Goal: Task Accomplishment & Management: Complete application form

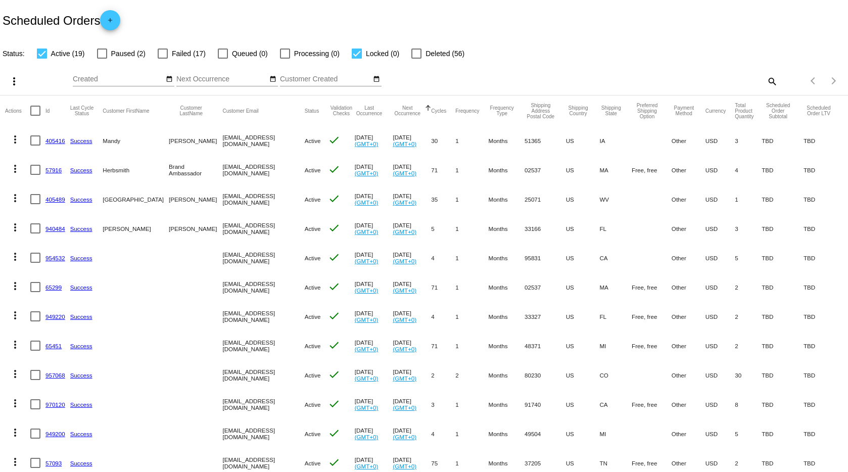
click at [778, 79] on div "Items per page: 20 1 - 19 of 19" at bounding box center [813, 81] width 70 height 28
click at [766, 80] on mat-icon "search" at bounding box center [772, 81] width 12 height 16
click at [672, 76] on input "Search" at bounding box center [671, 79] width 211 height 8
paste input "<andrea.mendoza_94@yahoo.com"
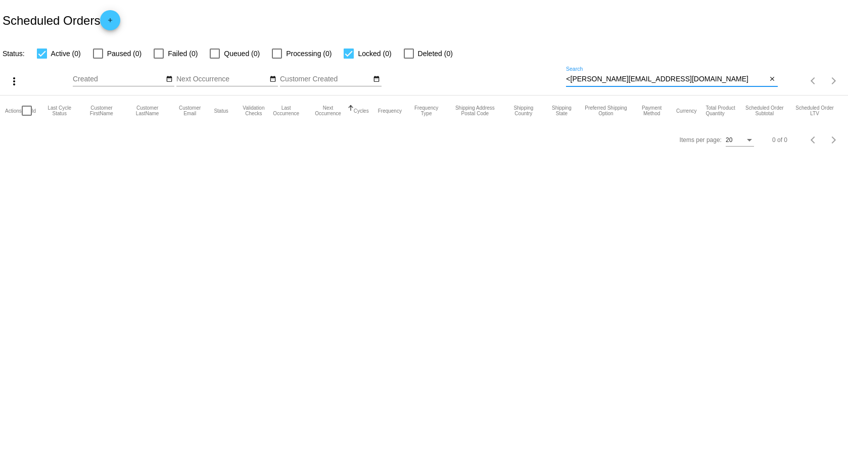
click at [572, 78] on input "<andrea.mendoza_94@yahoo.com" at bounding box center [666, 79] width 201 height 8
type input "[PERSON_NAME][EMAIL_ADDRESS][DOMAIN_NAME]"
click at [769, 76] on mat-icon "close" at bounding box center [772, 79] width 7 height 8
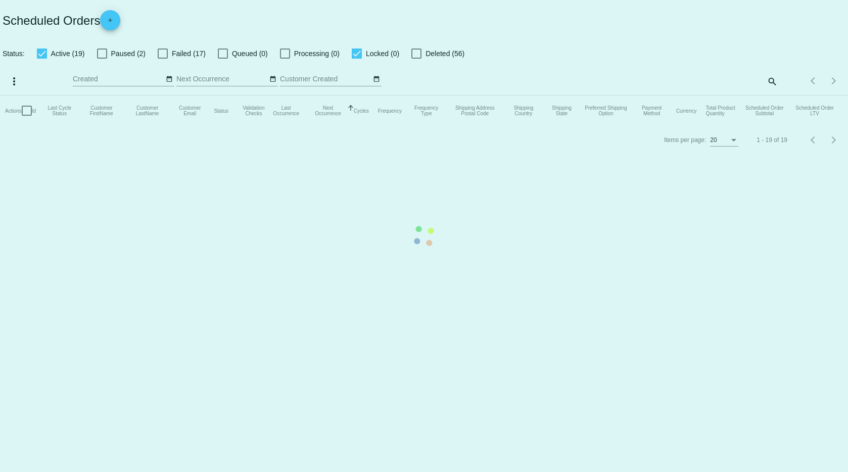
click at [775, 96] on mat-table "Actions Id Last Cycle Status Customer FirstName Customer LastName Customer Emai…" at bounding box center [424, 111] width 848 height 30
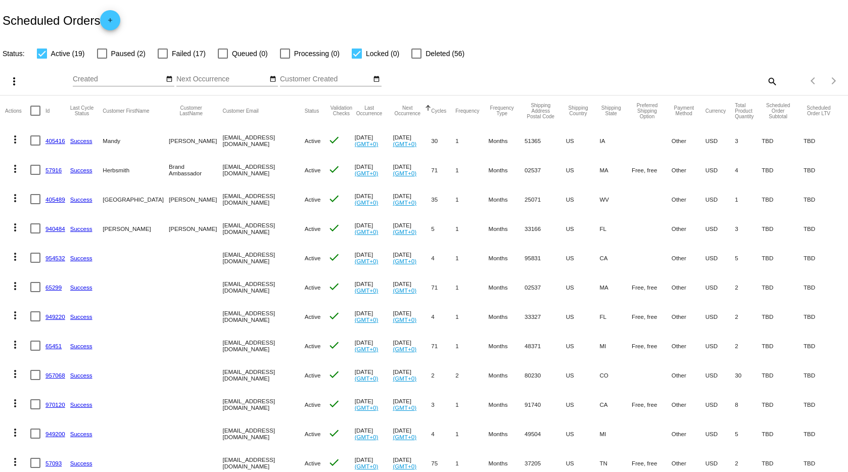
click at [766, 80] on mat-icon "search" at bounding box center [772, 81] width 12 height 16
click at [646, 80] on input "Search" at bounding box center [671, 79] width 211 height 8
paste input "<andrea.mendoza_94@yahoo.com"
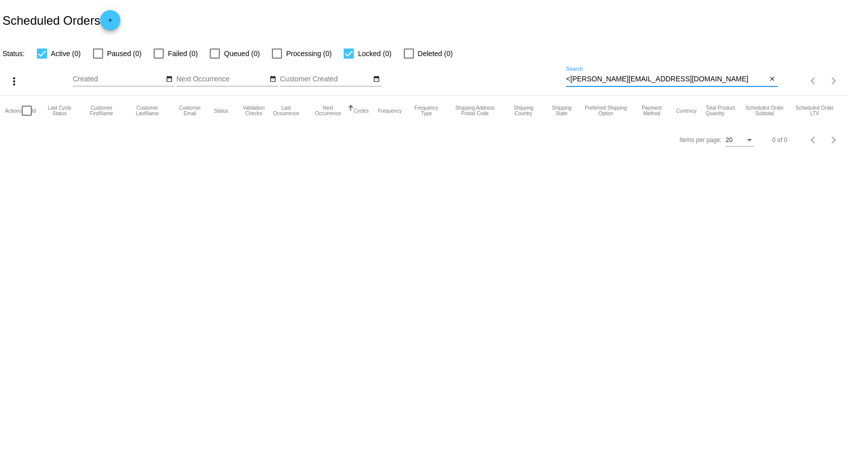
click at [569, 79] on input "<andrea.mendoza_94@yahoo.com" at bounding box center [666, 79] width 201 height 8
type input "[PERSON_NAME][EMAIL_ADDRESS][DOMAIN_NAME]"
click at [410, 52] on label "Deleted (1)" at bounding box center [428, 53] width 49 height 12
click at [409, 59] on input "Deleted (1)" at bounding box center [408, 59] width 1 height 1
checkbox input "true"
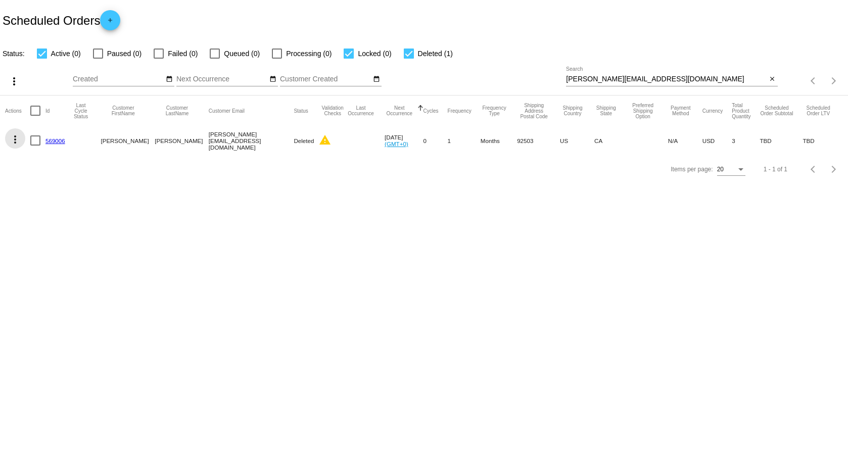
click at [16, 137] on mat-icon "more_vert" at bounding box center [15, 139] width 12 height 12
click at [58, 210] on span "View / Edit" at bounding box center [51, 212] width 33 height 8
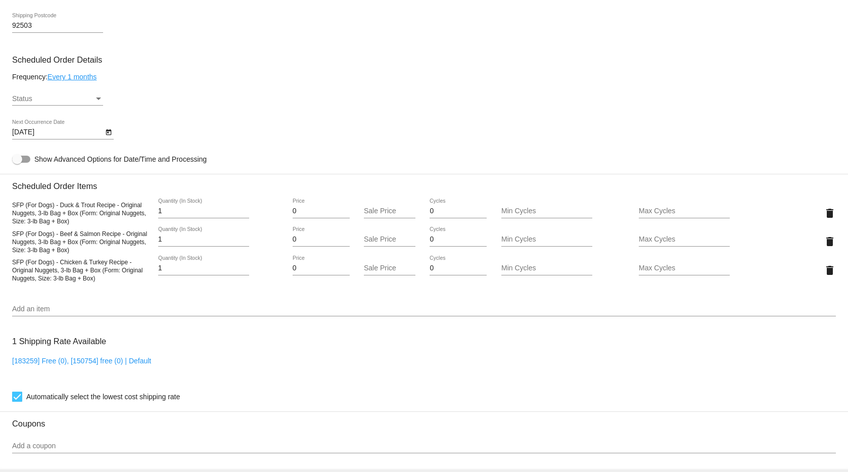
scroll to position [442, 0]
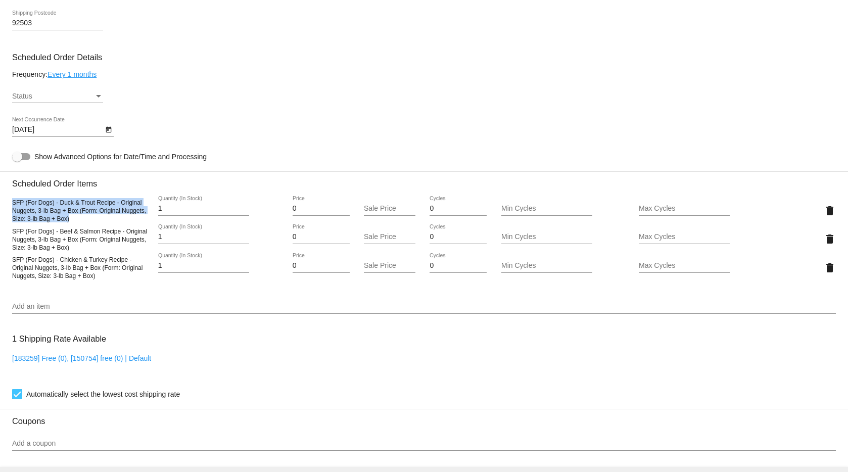
drag, startPoint x: 71, startPoint y: 221, endPoint x: 4, endPoint y: 207, distance: 68.3
click at [4, 207] on mat-card "Customer 3518772: Andrea Mendoza andrea.mendoza_94@yahoo.com Customer Shipping …" at bounding box center [424, 417] width 848 height 1471
copy span "SFP (For Dogs) - Duck & Trout Recipe - Original Nuggets, 3-lb Bag + Box (Form: …"
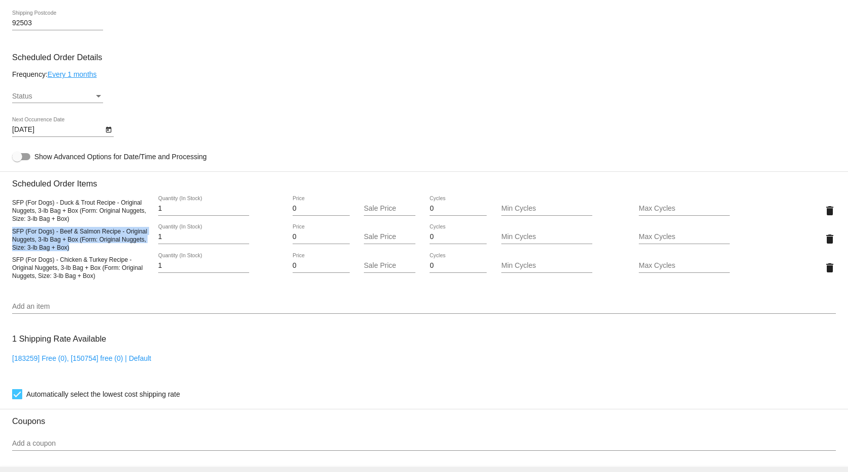
drag, startPoint x: 76, startPoint y: 247, endPoint x: 8, endPoint y: 229, distance: 69.9
click at [8, 229] on mat-card "Customer 3518772: Andrea Mendoza andrea.mendoza_94@yahoo.com Customer Shipping …" at bounding box center [424, 417] width 848 height 1471
copy span "SFP (For Dogs) - Beef & Salmon Recipe - Original Nuggets, 3-lb Bag + Box (Form:…"
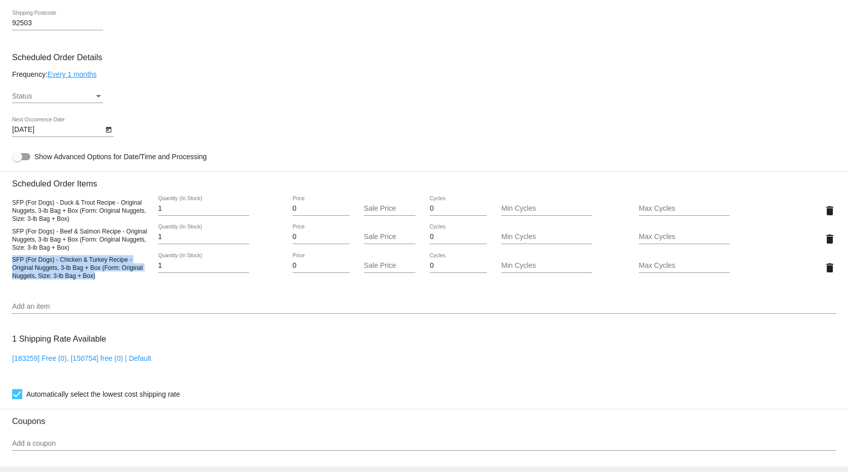
drag, startPoint x: 99, startPoint y: 276, endPoint x: 12, endPoint y: 260, distance: 88.5
click at [12, 260] on div "SFP (For Dogs) - Chicken & Turkey Recipe - Original Nuggets, 3-lb Bag + Box (Fo…" at bounding box center [80, 267] width 137 height 24
copy span "SFP (For Dogs) - Chicken & Turkey Recipe - Original Nuggets, 3-lb Bag + Box (Fo…"
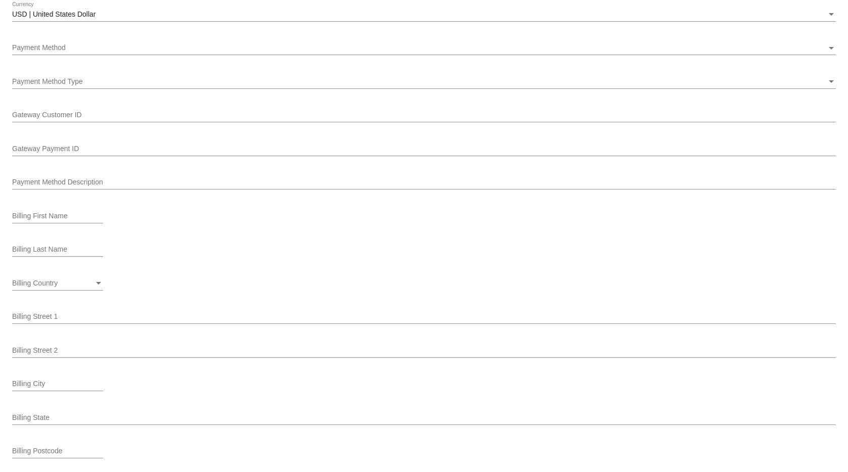
scroll to position [1122, 0]
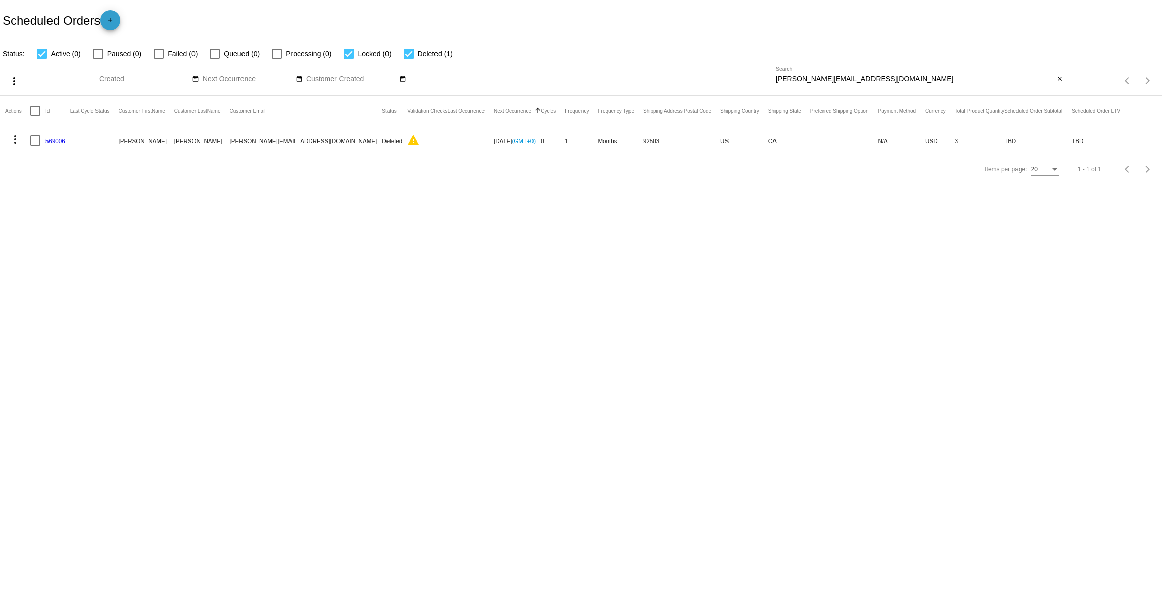
click at [114, 27] on mat-icon "add" at bounding box center [110, 23] width 12 height 12
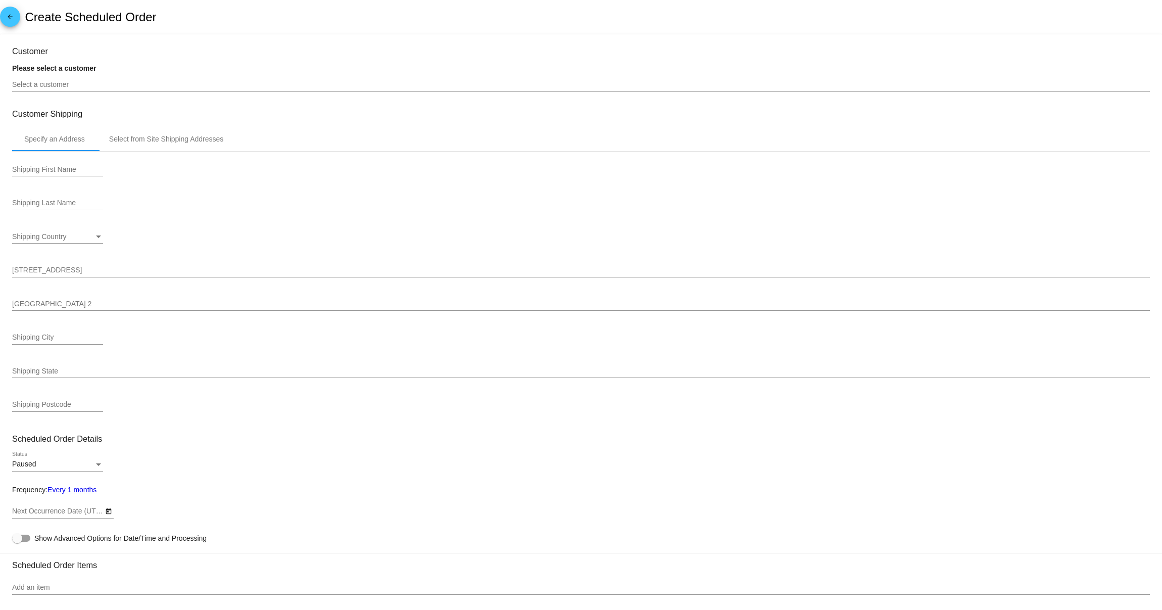
type input "10/15/2025"
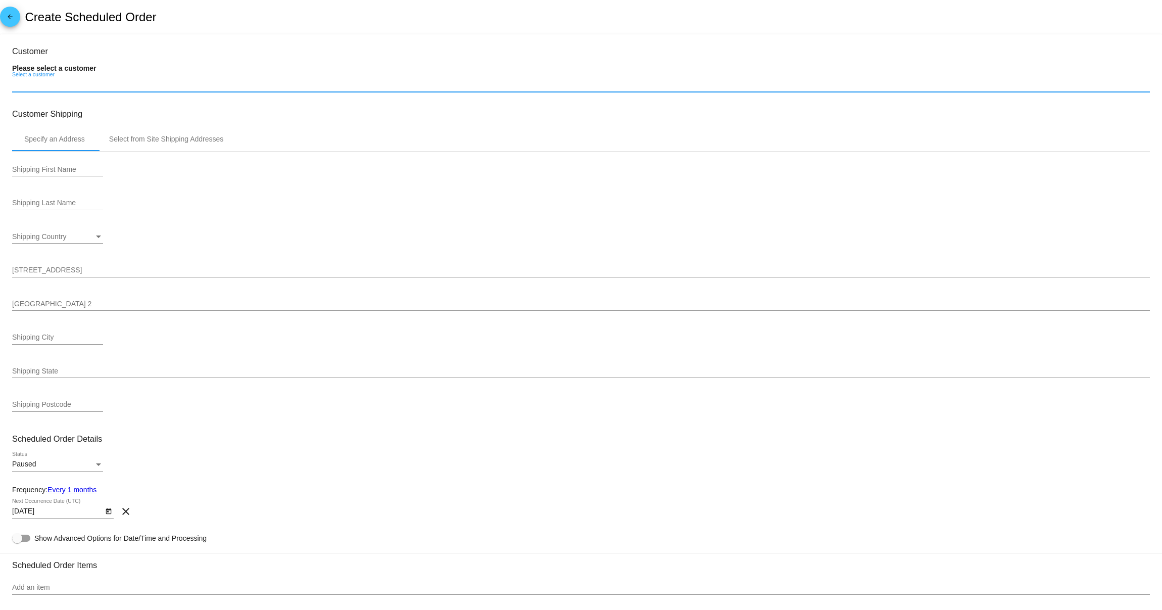
click at [51, 88] on input "Select a customer" at bounding box center [581, 85] width 1138 height 8
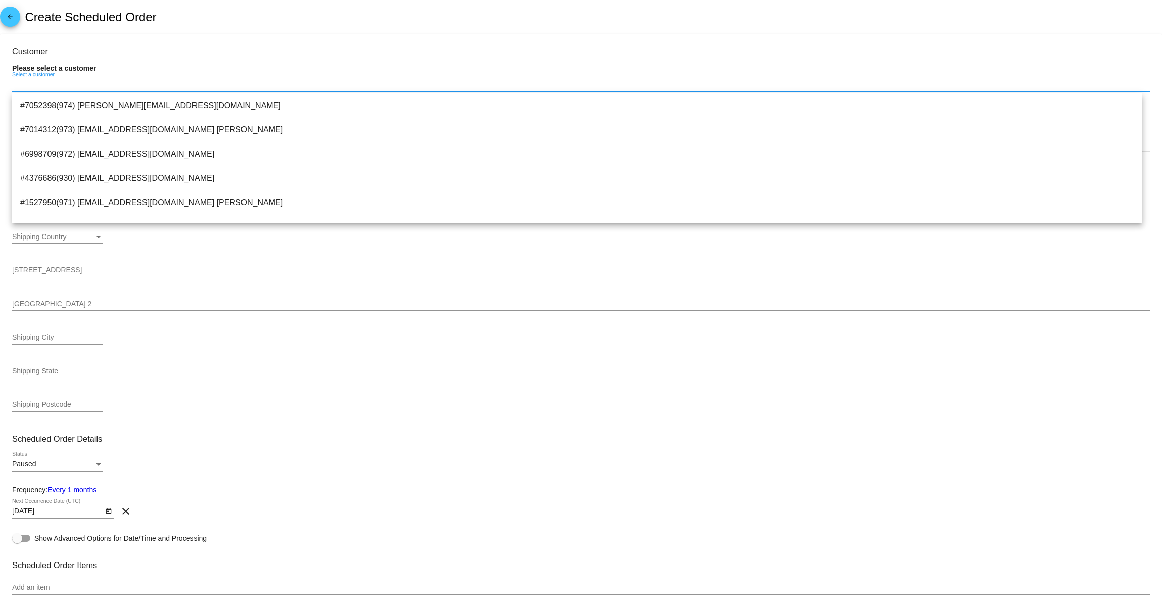
paste input "<andrea.mendoza_94@yahoo.com"
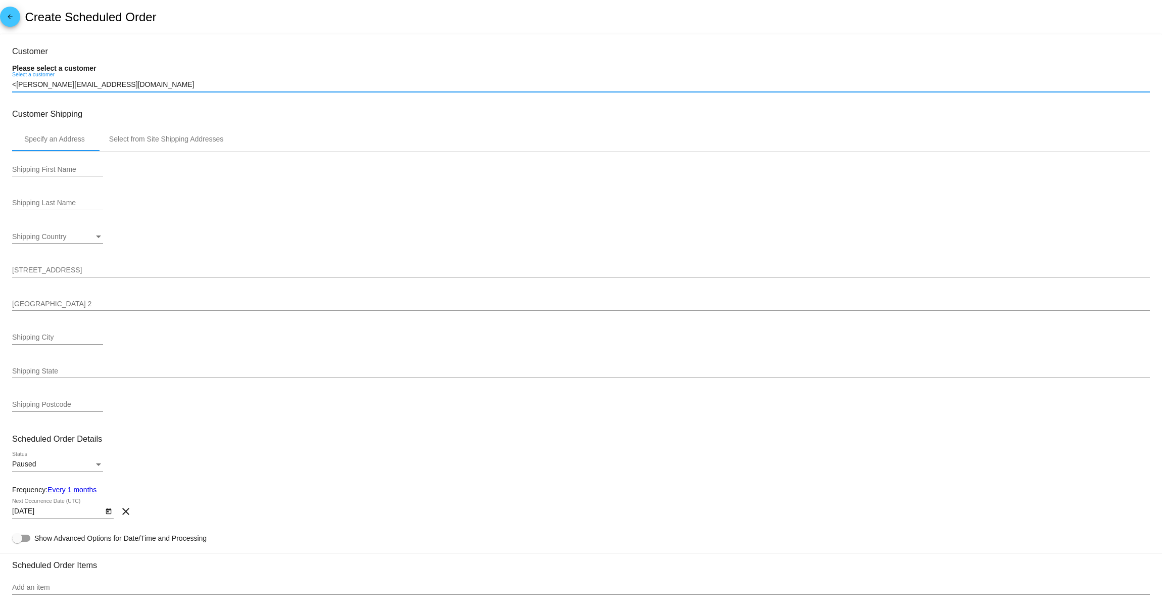
click at [15, 87] on input "<andrea.mendoza_94@yahoo.com" at bounding box center [581, 85] width 1138 height 8
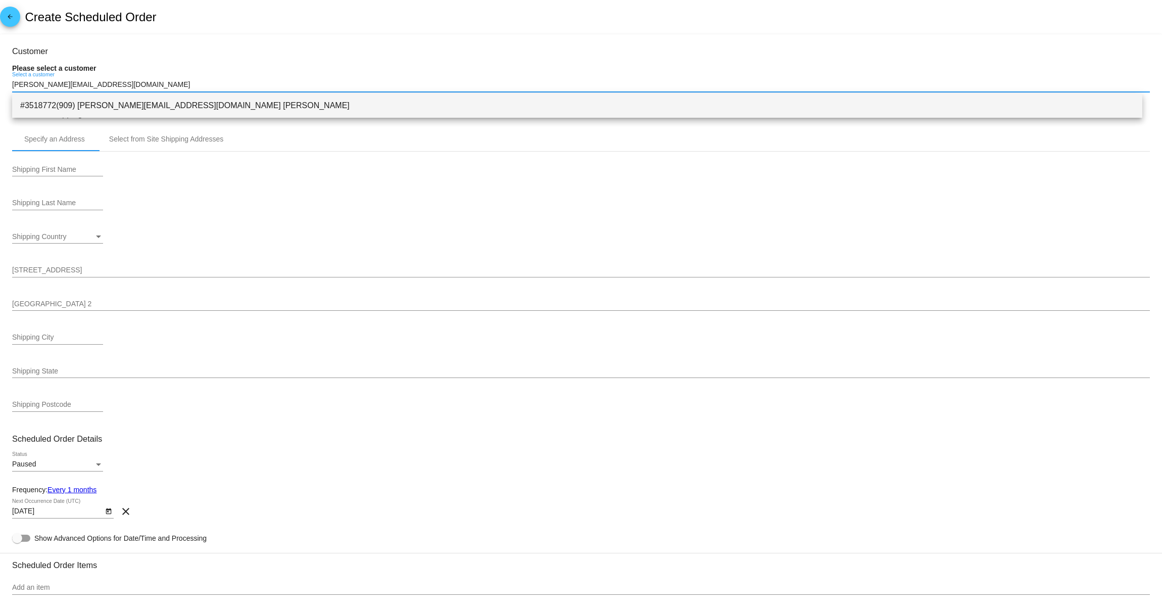
type input "[PERSON_NAME][EMAIL_ADDRESS][DOMAIN_NAME]"
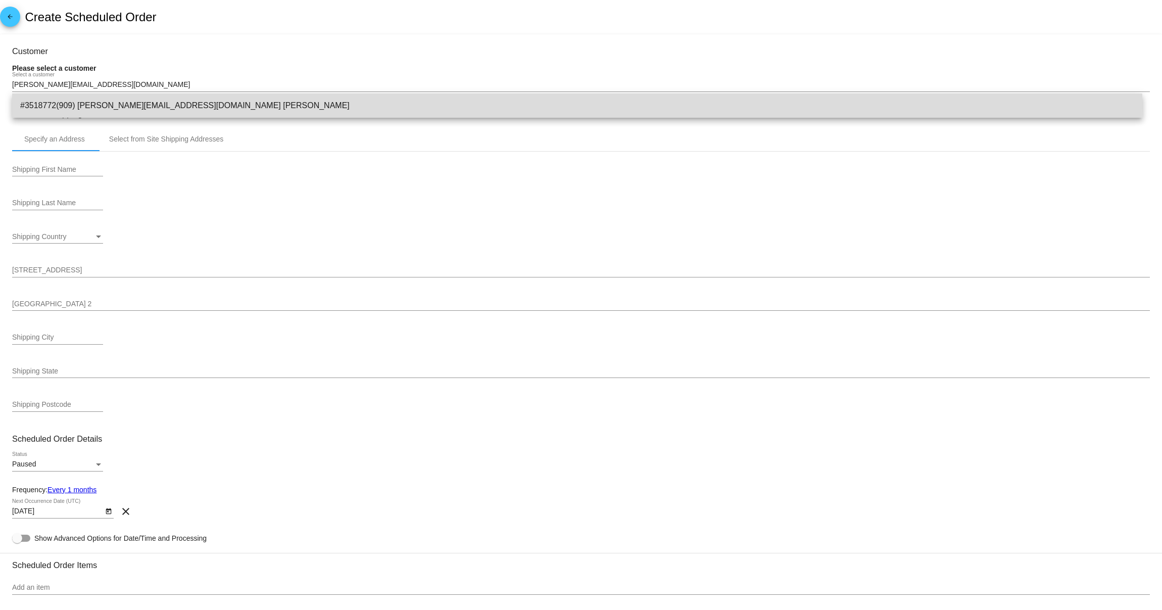
click at [119, 100] on span "#3518772(909) andrea.mendoza_94@yahoo.com Andrea Mendoza" at bounding box center [577, 105] width 1114 height 24
type input "[PERSON_NAME]"
type input "17480 Scenic Ridge Dr"
type input "Riverside"
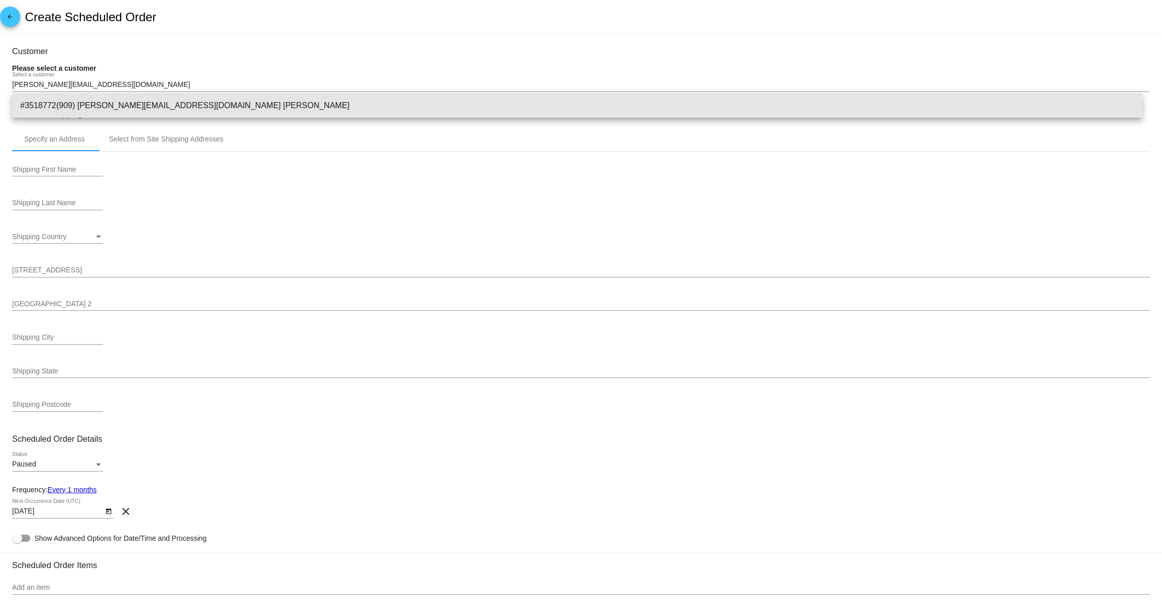
type input "92503"
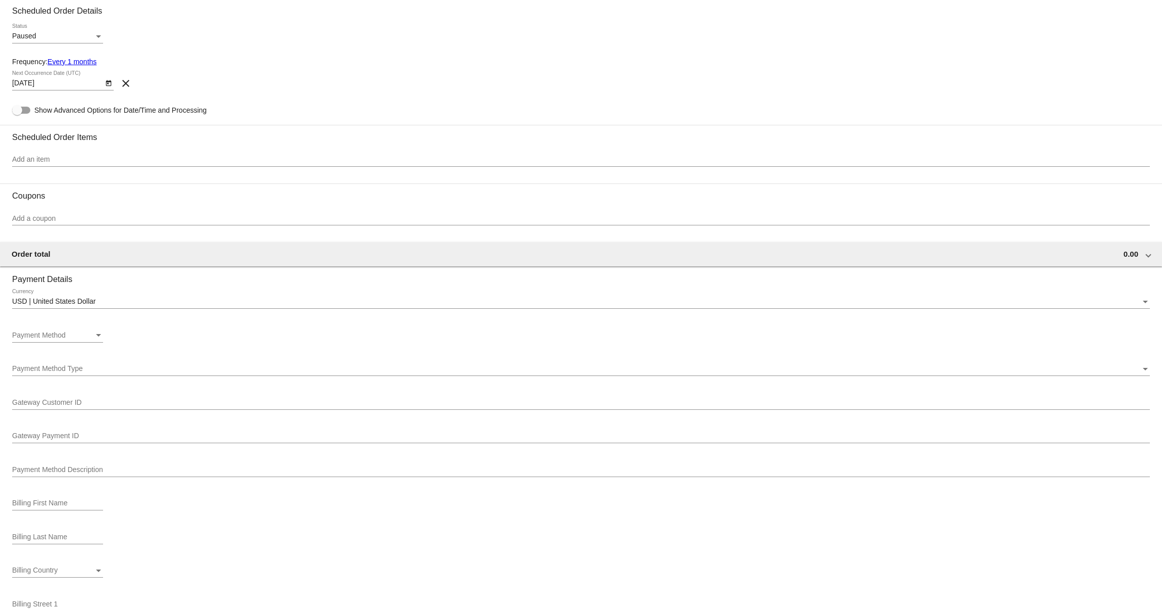
scroll to position [409, 0]
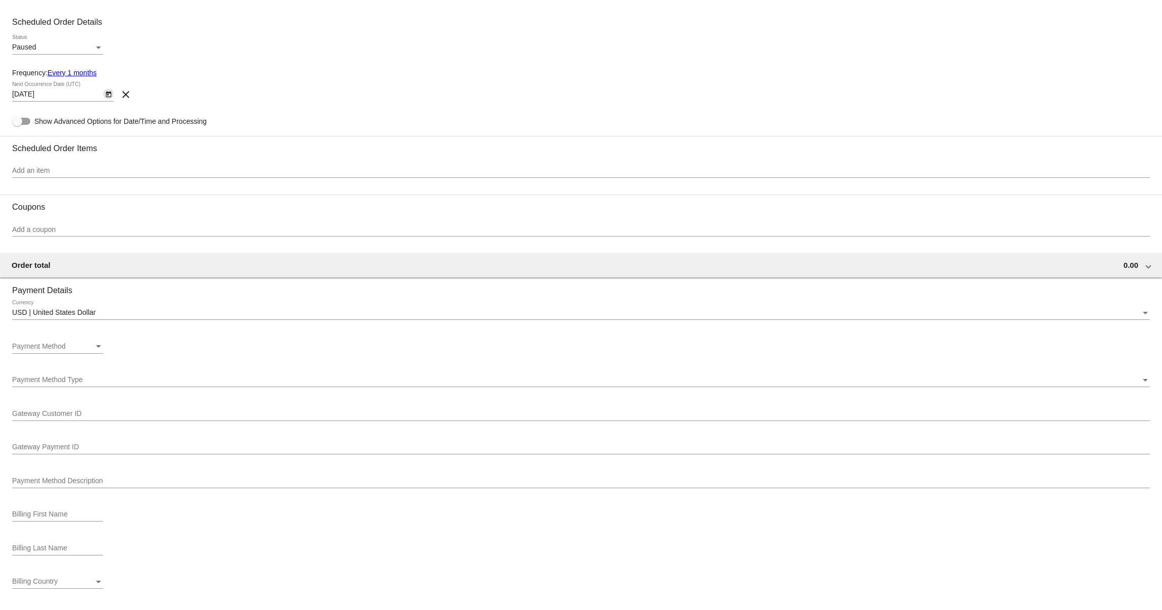
click at [106, 98] on icon "Open calendar" at bounding box center [109, 94] width 6 height 6
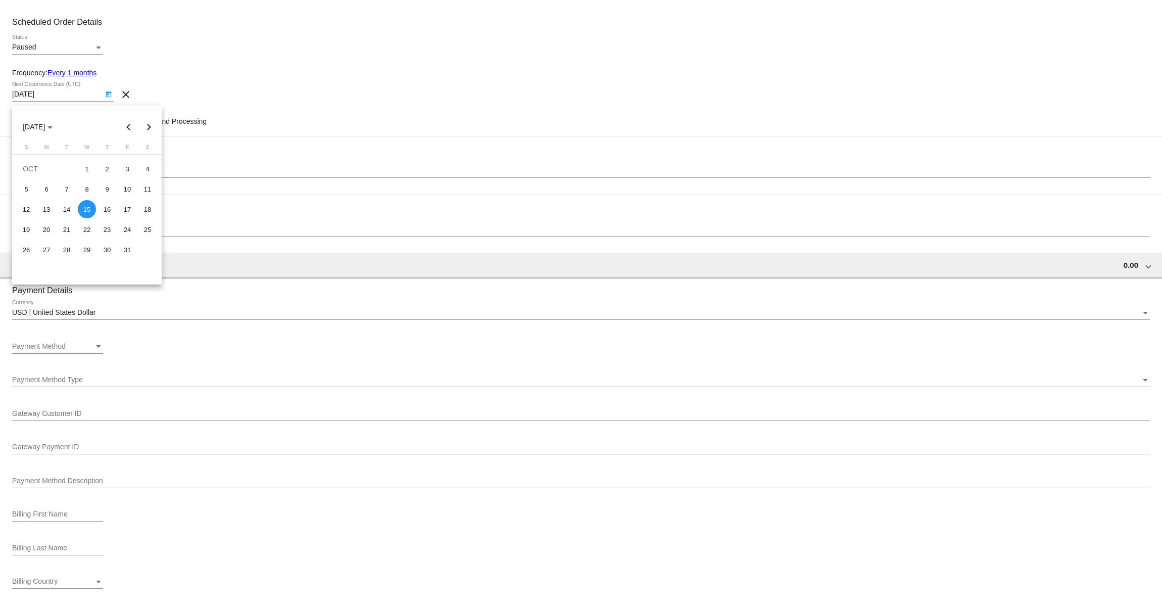
click at [125, 128] on button "Previous month" at bounding box center [129, 127] width 20 height 20
click at [41, 224] on div "15" at bounding box center [46, 229] width 18 height 18
type input "9/15/2025"
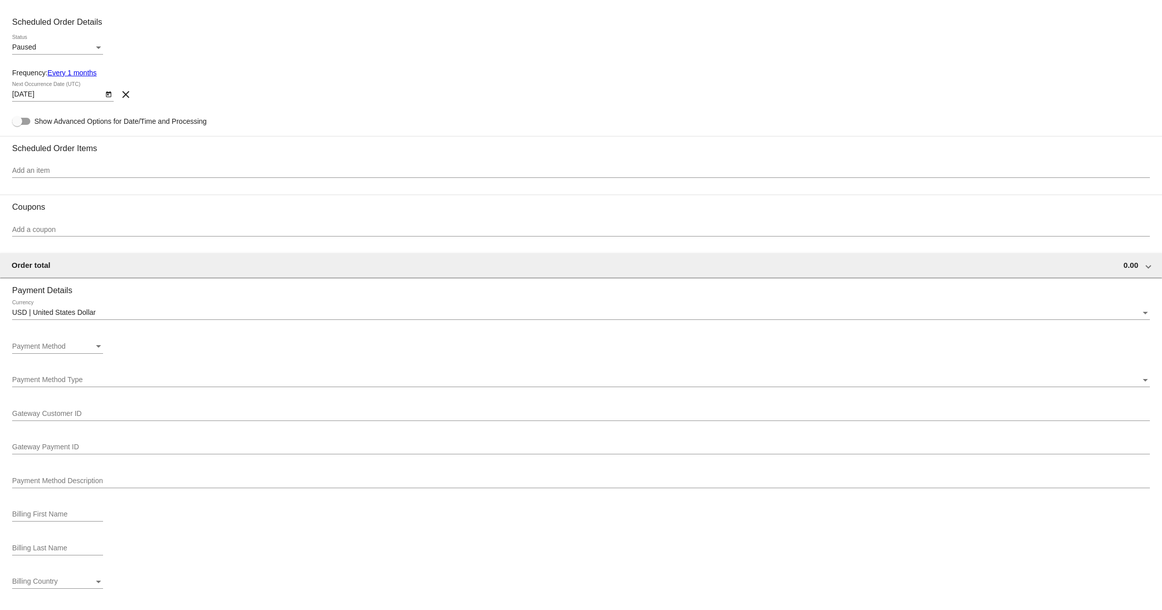
click at [343, 64] on div "Paused Status" at bounding box center [581, 49] width 1138 height 29
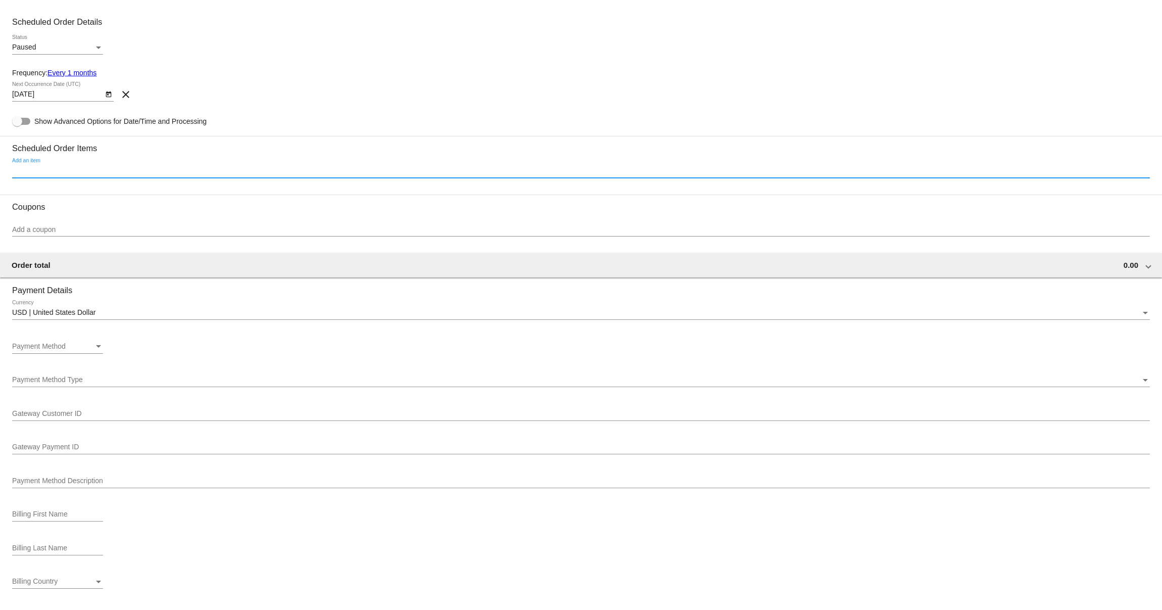
click at [154, 175] on input "Add an item" at bounding box center [581, 171] width 1138 height 8
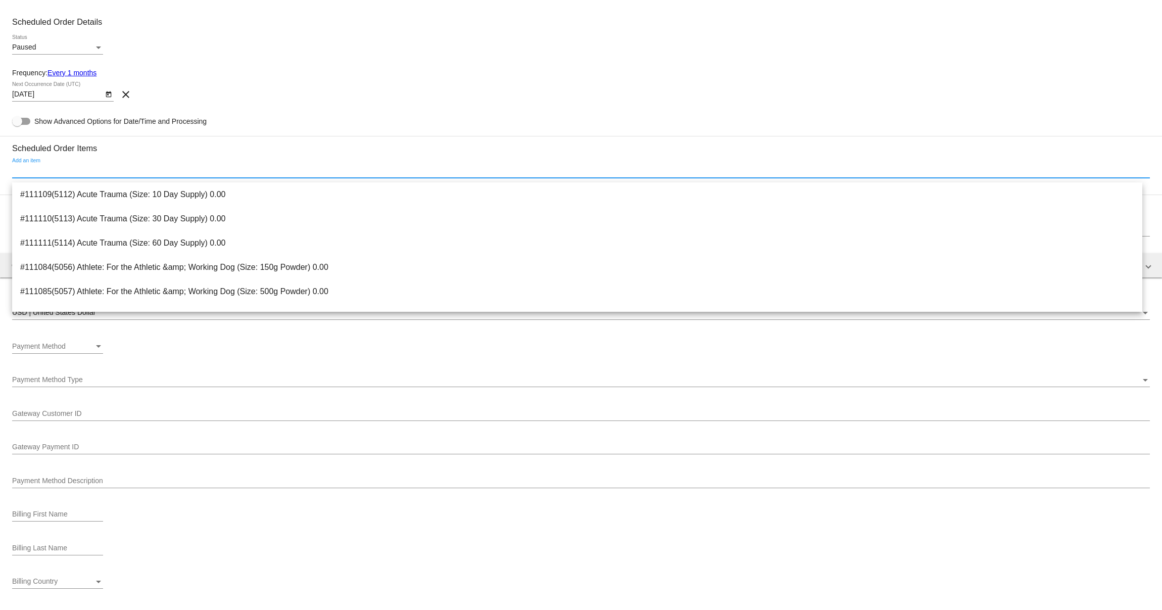
paste input "SFP (For Dogs) - Duck & Trout Recipe - Original Nuggets, 3-lb Bag + Box (Form: …"
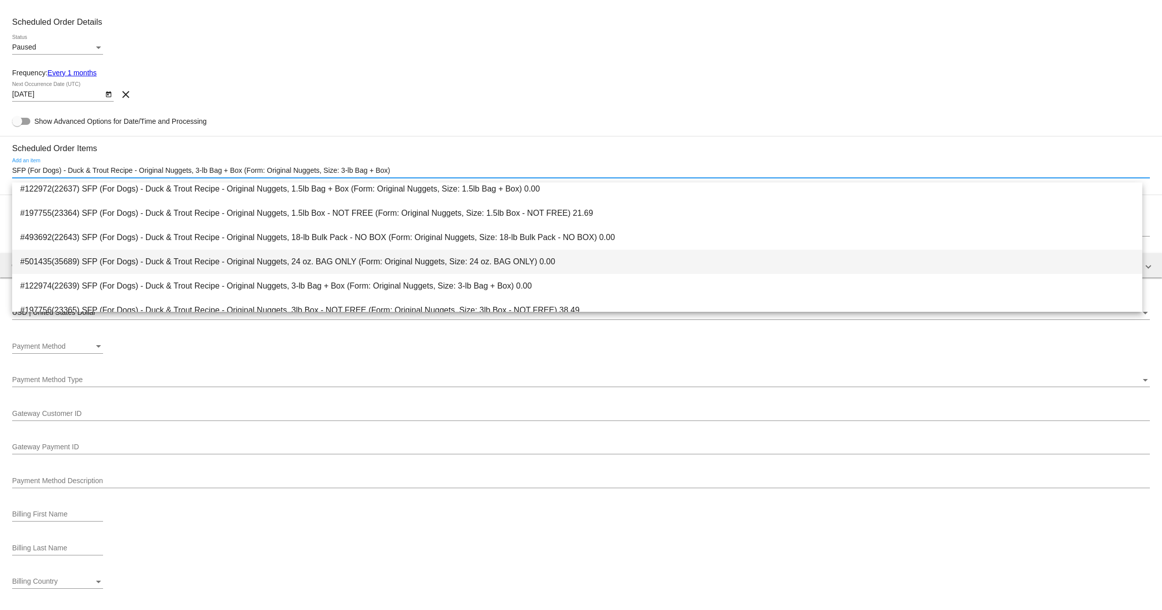
scroll to position [6, 0]
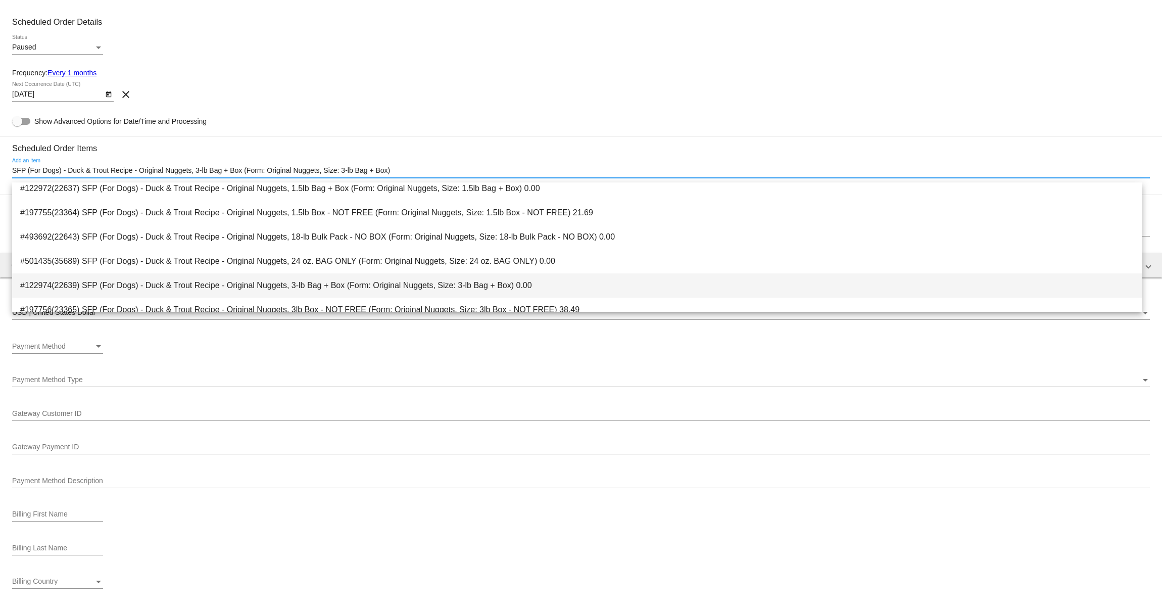
type input "SFP (For Dogs) - Duck & Trout Recipe - Original Nuggets, 3-lb Bag + Box (Form: …"
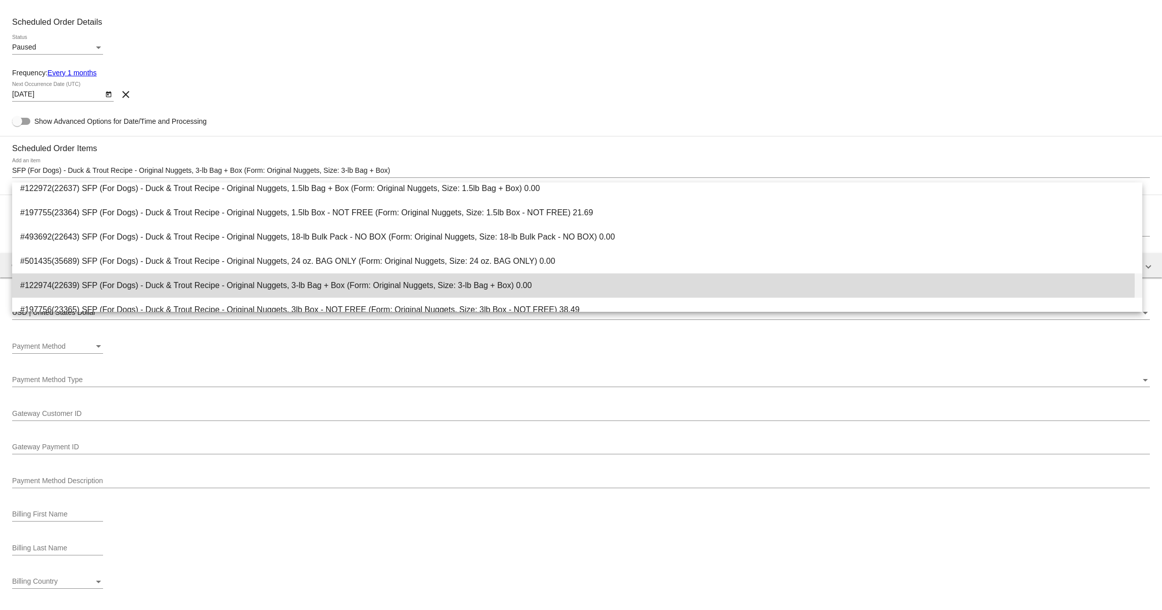
click at [360, 283] on span "#122974(22639) SFP (For Dogs) - Duck & Trout Recipe - Original Nuggets, 3-lb Ba…" at bounding box center [577, 285] width 1114 height 24
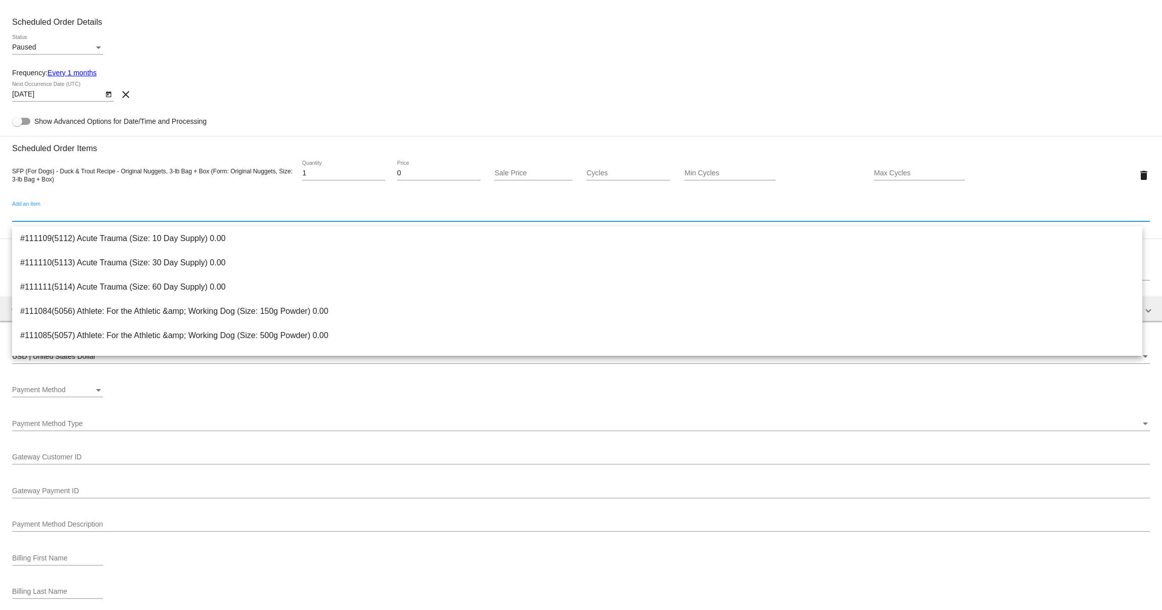
paste input "SFP (For Dogs) - Beef & Salmon Recipe - Original Nuggets, 3-lb Bag + Box (Form:…"
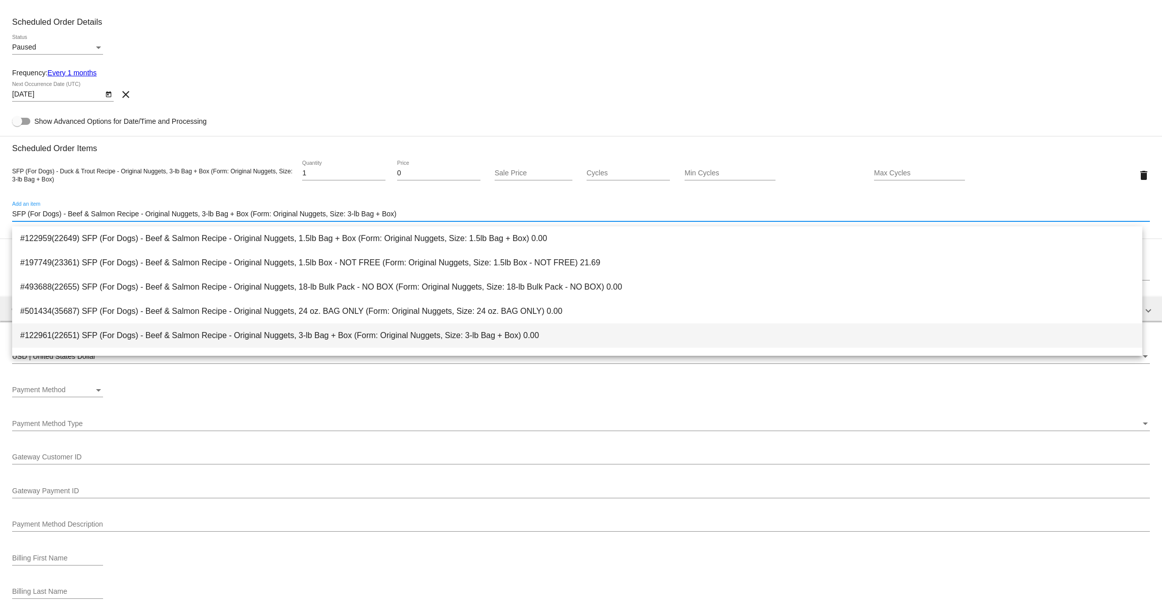
type input "SFP (For Dogs) - Beef & Salmon Recipe - Original Nuggets, 3-lb Bag + Box (Form:…"
click at [252, 331] on span "#122961(22651) SFP (For Dogs) - Beef & Salmon Recipe - Original Nuggets, 3-lb B…" at bounding box center [577, 335] width 1114 height 24
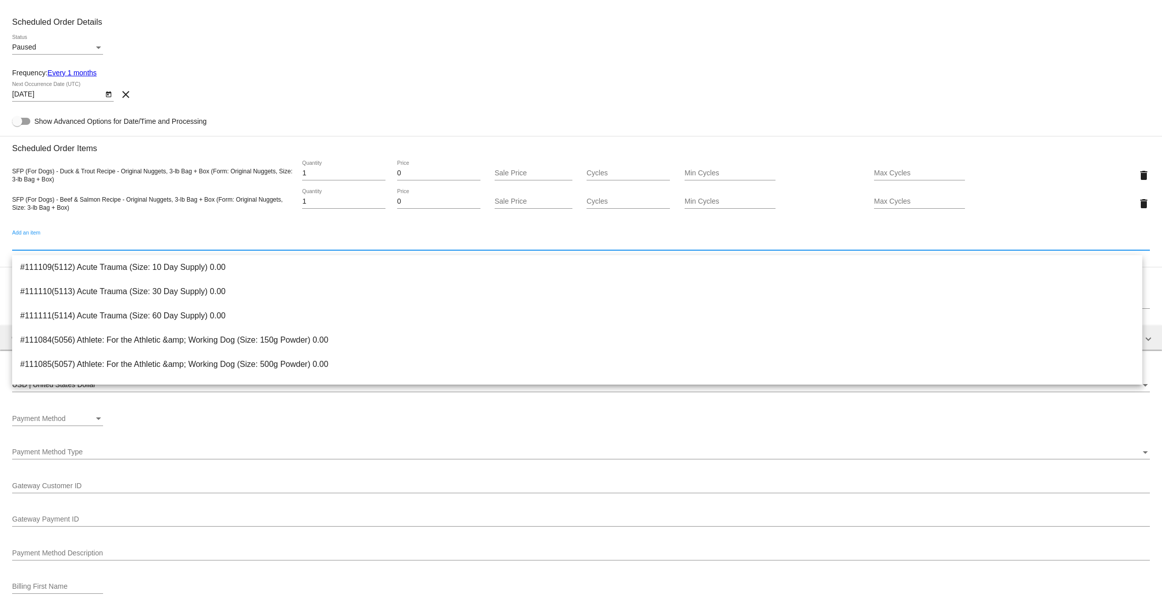
paste input "SFP (For Dogs) - Chicken & Turkey Recipe - Original Nuggets, 3-lb Bag + Box (Fo…"
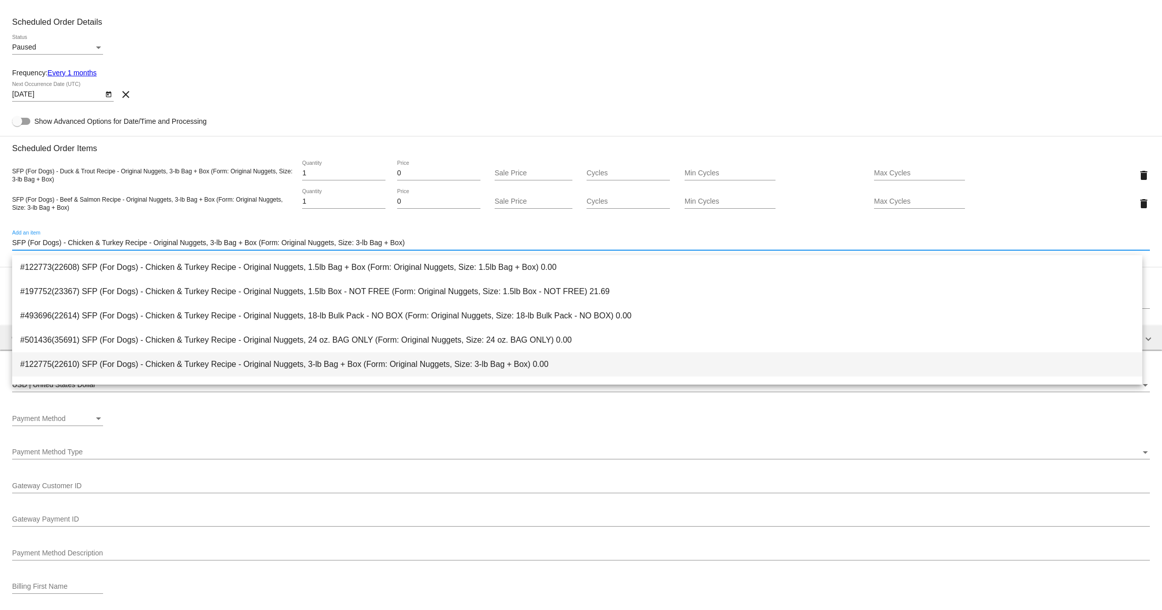
type input "SFP (For Dogs) - Chicken & Turkey Recipe - Original Nuggets, 3-lb Bag + Box (Fo…"
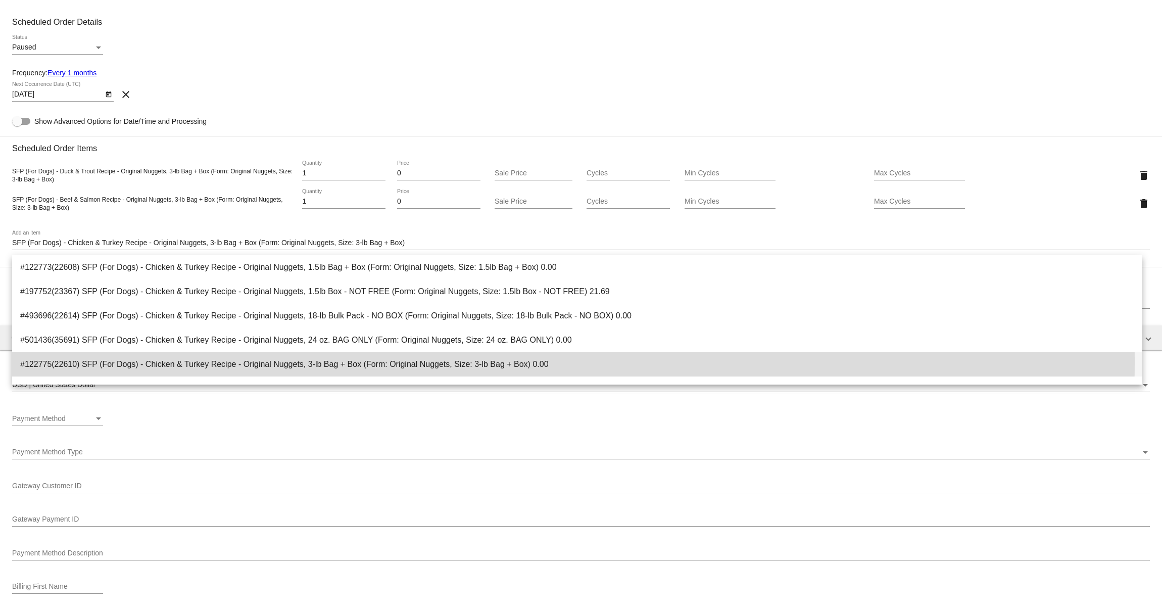
click at [241, 362] on span "#122775(22610) SFP (For Dogs) - Chicken & Turkey Recipe - Original Nuggets, 3-l…" at bounding box center [577, 364] width 1114 height 24
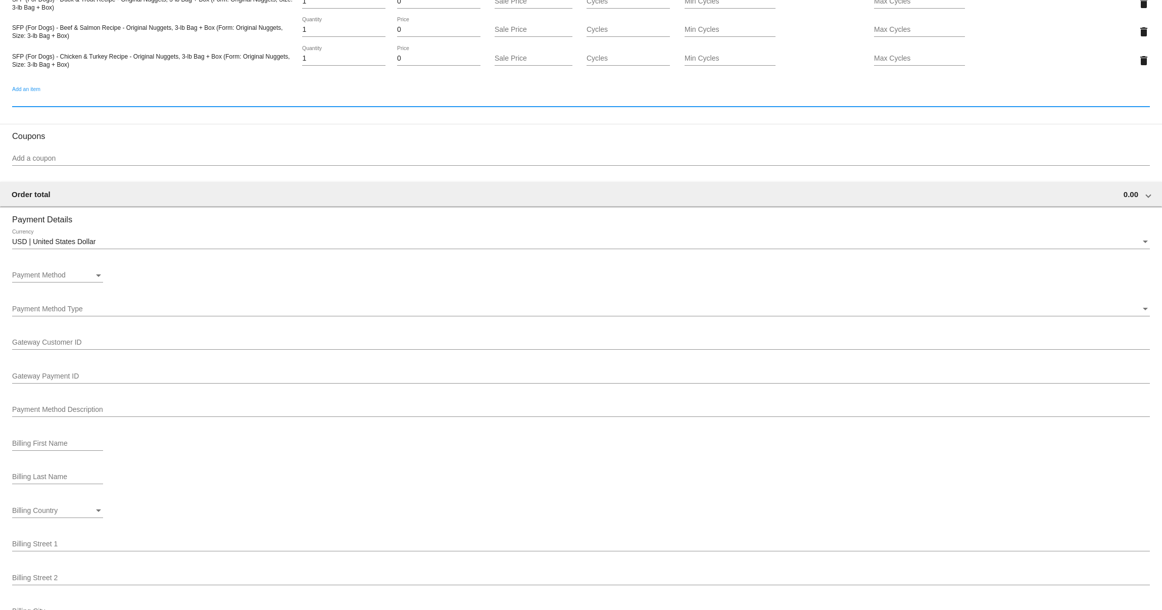
scroll to position [583, 0]
click at [79, 277] on div "Payment Method" at bounding box center [53, 273] width 82 height 8
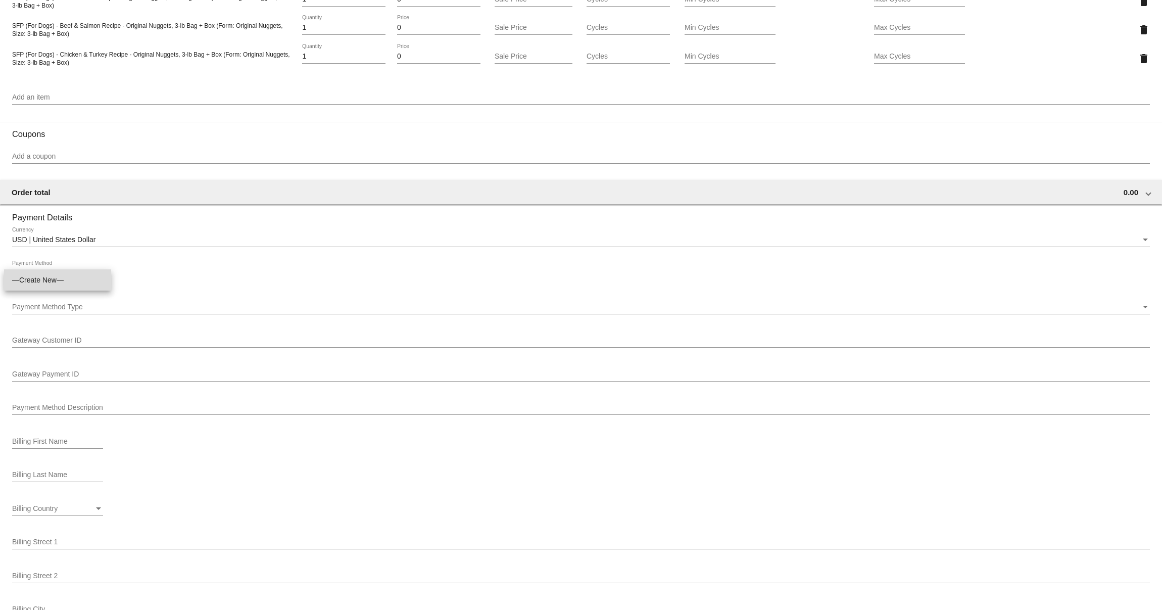
click at [51, 280] on span "—Create New—" at bounding box center [57, 279] width 91 height 21
click at [85, 311] on div "Payment Method Type" at bounding box center [576, 307] width 1129 height 8
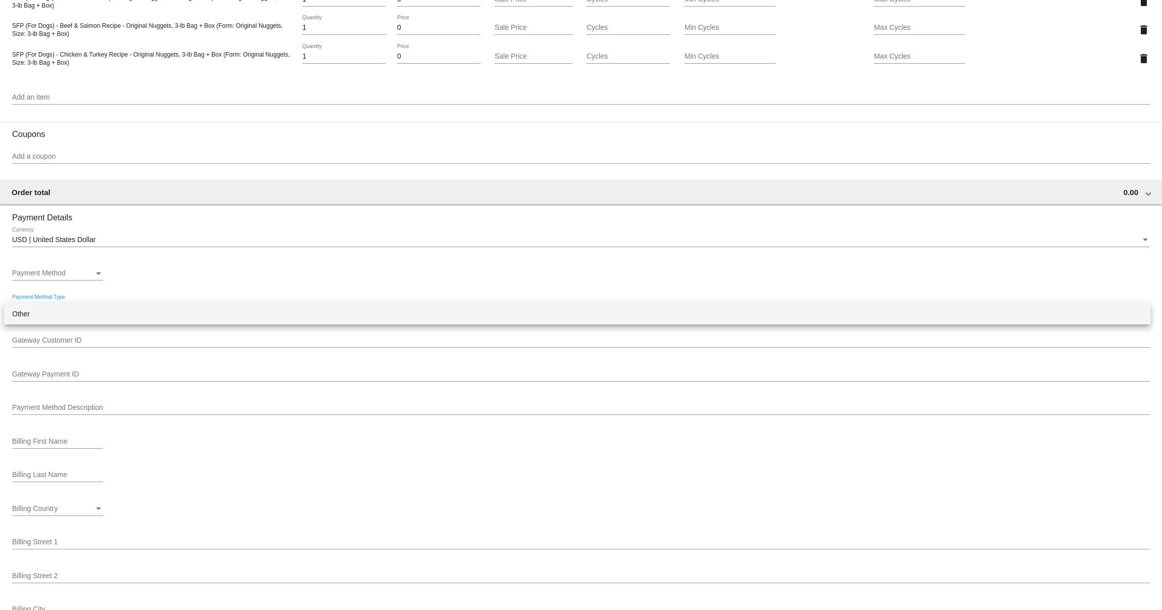
click at [27, 316] on span "Other" at bounding box center [577, 313] width 1130 height 21
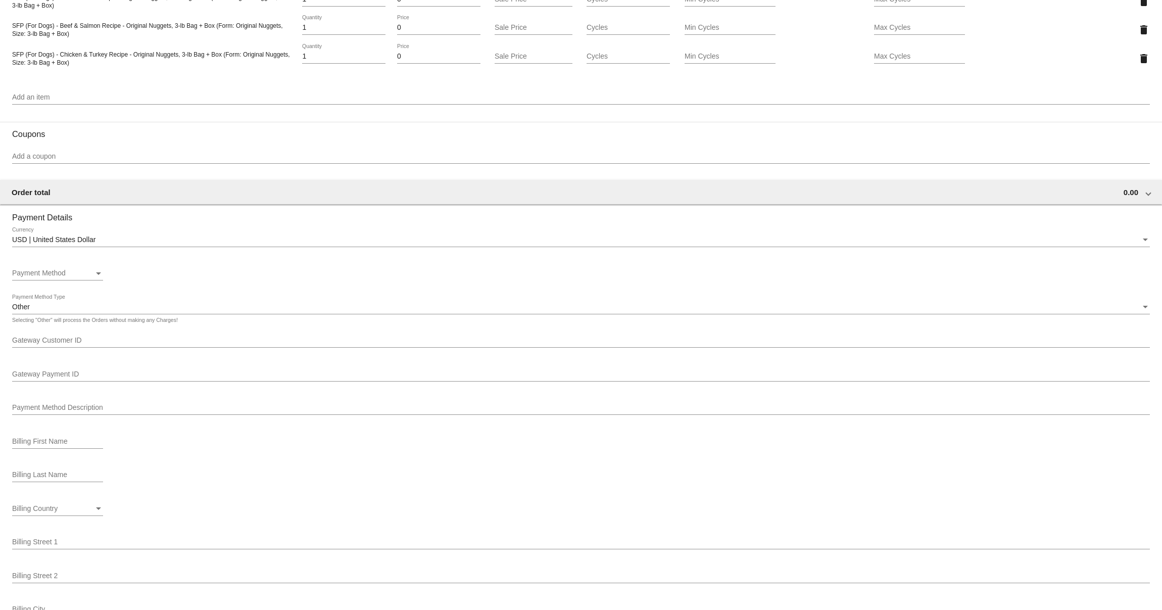
click at [281, 276] on div "Payment Method Payment Method" at bounding box center [581, 275] width 1138 height 29
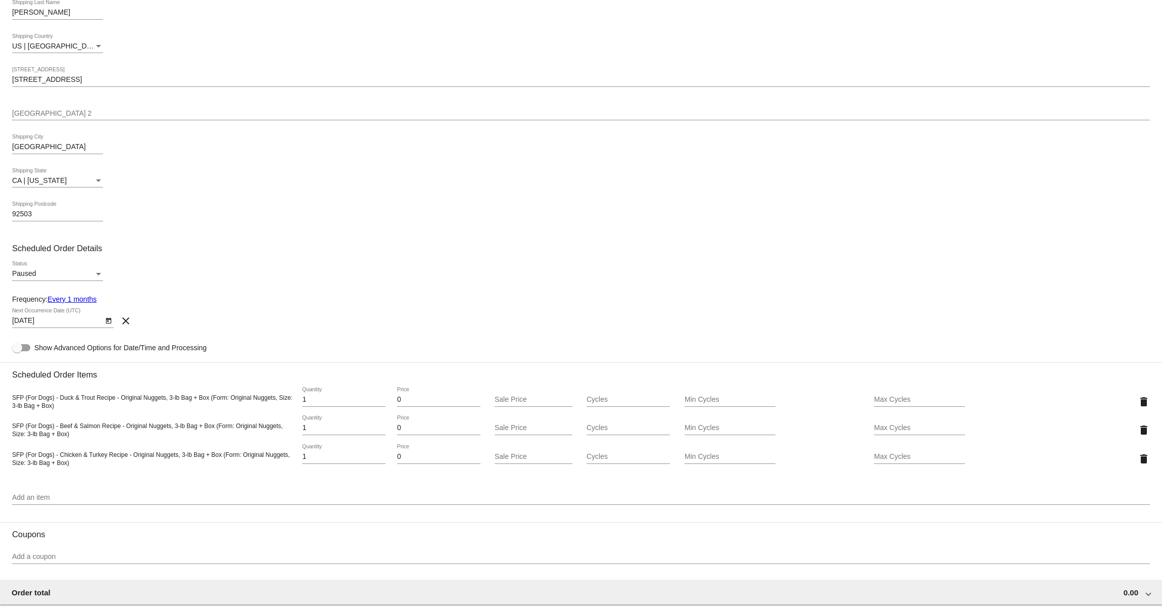
scroll to position [179, 0]
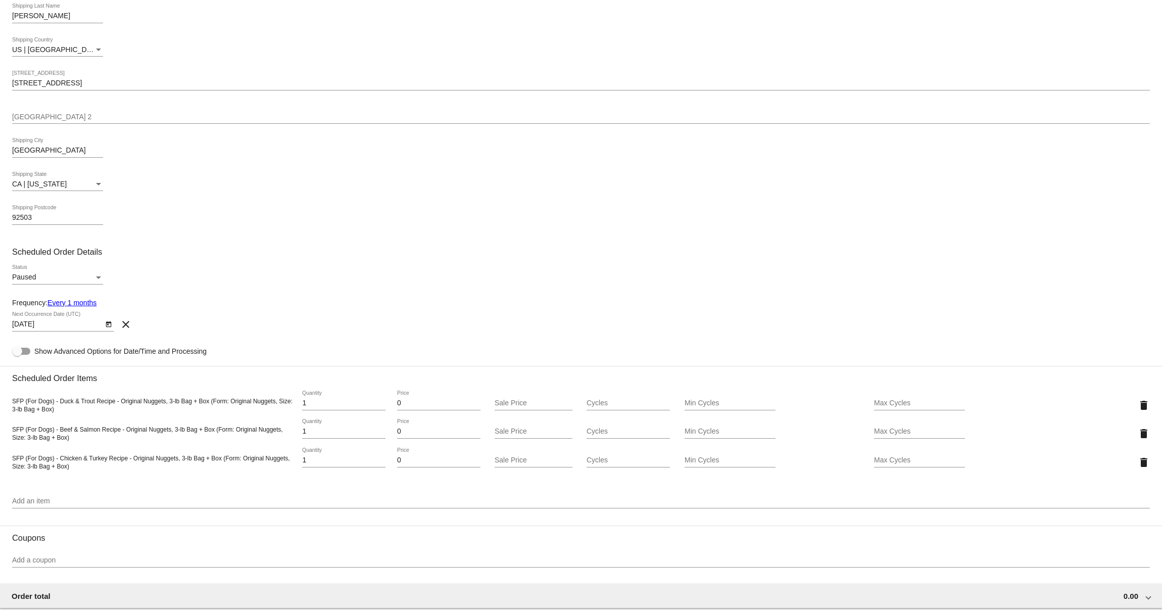
click at [56, 280] on div "Paused" at bounding box center [53, 277] width 82 height 8
click at [51, 263] on span "Active" at bounding box center [57, 259] width 91 height 21
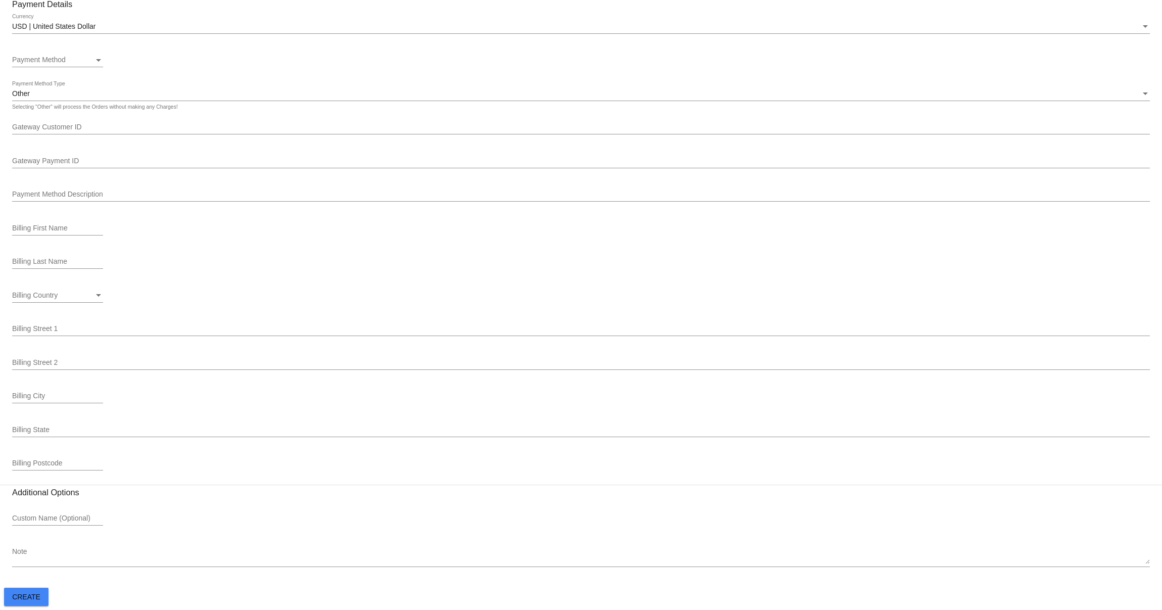
scroll to position [806, 0]
click at [31, 461] on button "Create" at bounding box center [26, 597] width 44 height 18
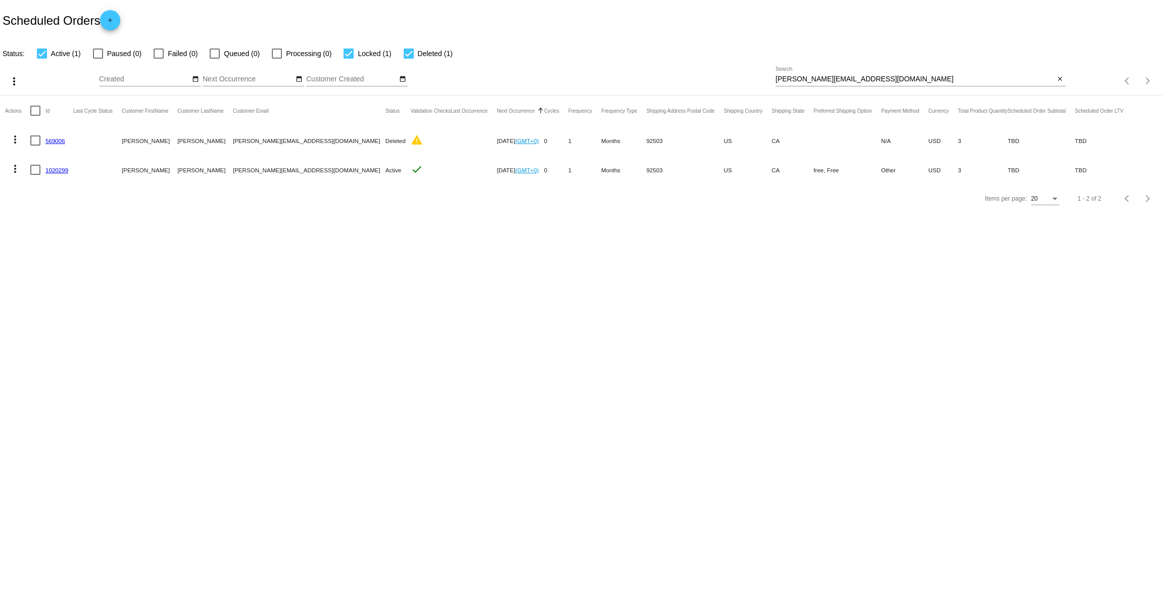
click at [17, 170] on mat-icon "more_vert" at bounding box center [15, 169] width 12 height 12
click at [56, 247] on button "cached Process Now" at bounding box center [55, 242] width 101 height 24
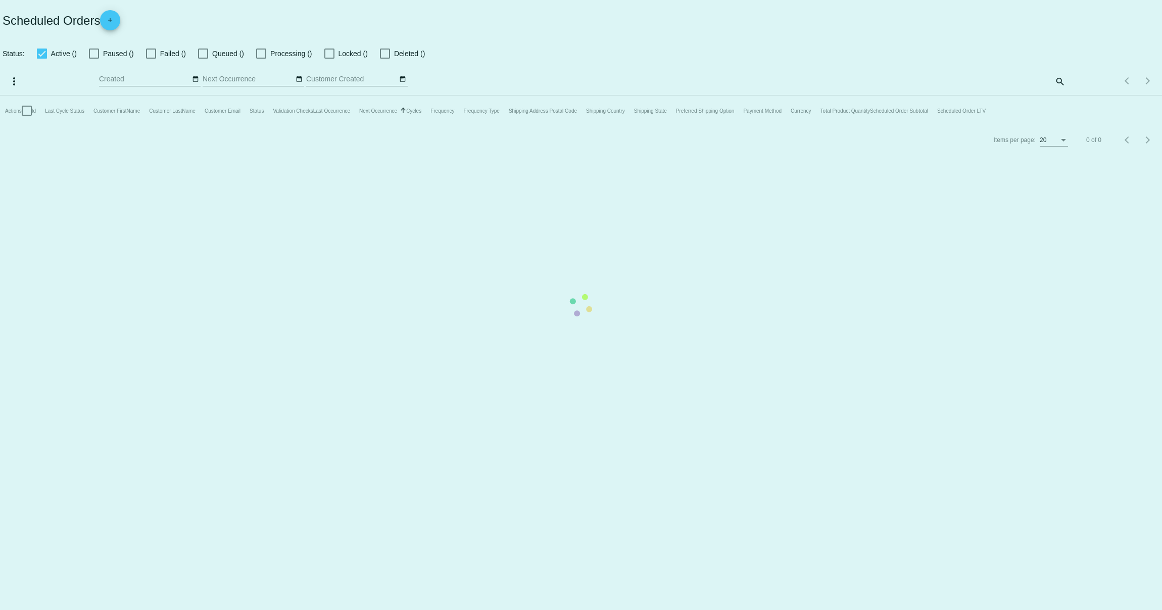
checkbox input "true"
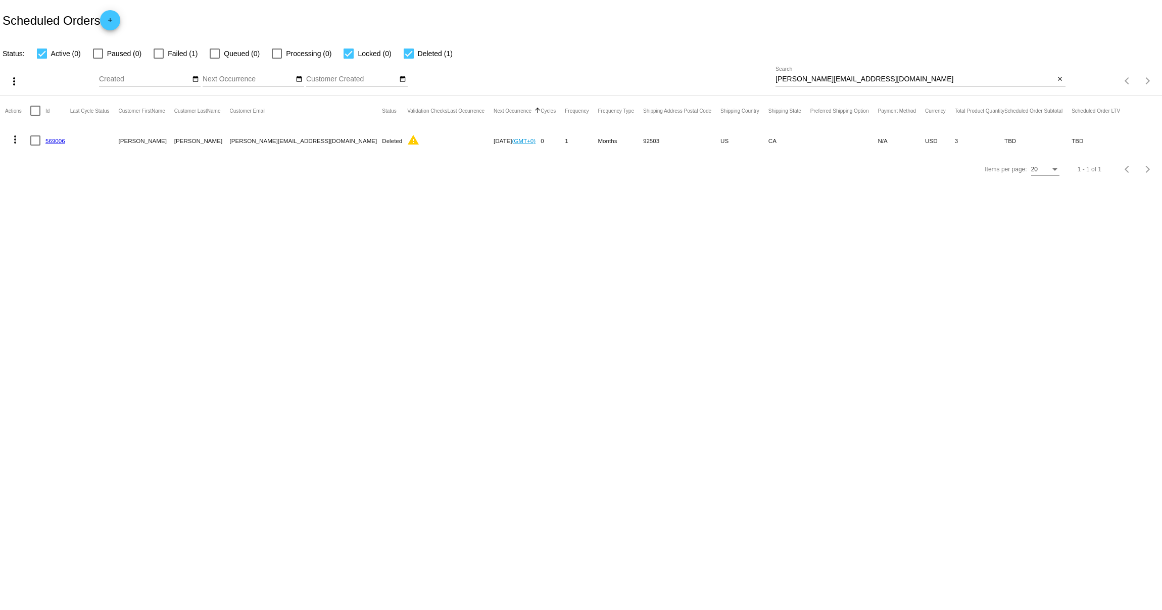
click at [171, 55] on span "Failed (1)" at bounding box center [183, 53] width 30 height 12
click at [159, 59] on input "Failed (1)" at bounding box center [158, 59] width 1 height 1
checkbox input "true"
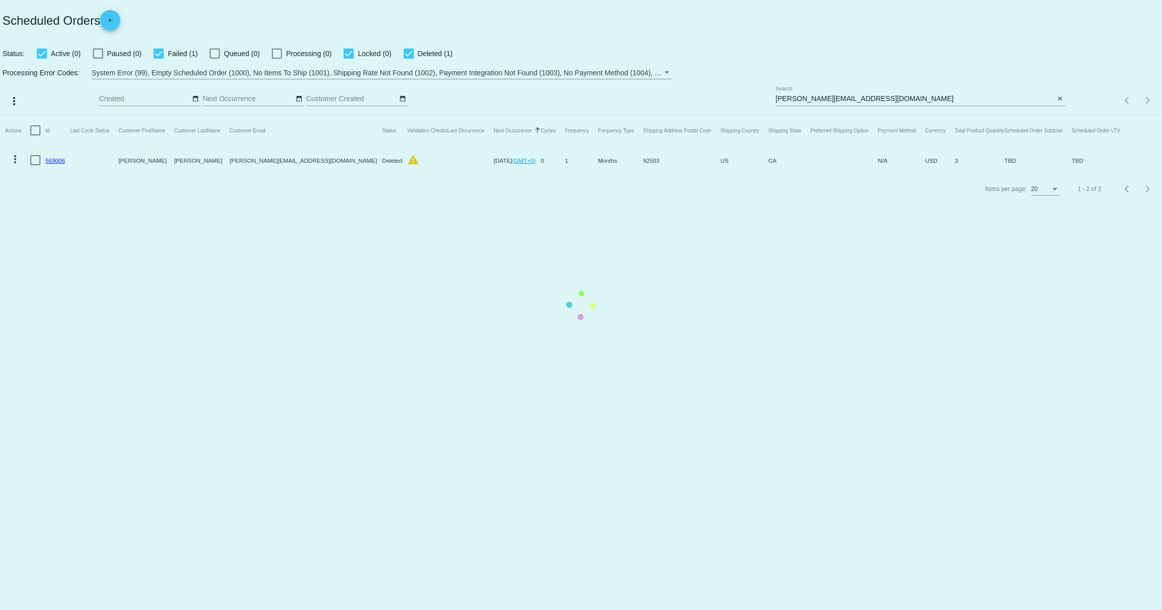
click at [43, 115] on mat-table "Actions Id Last Cycle Status Customer FirstName Customer LastName Customer Emai…" at bounding box center [581, 145] width 1162 height 60
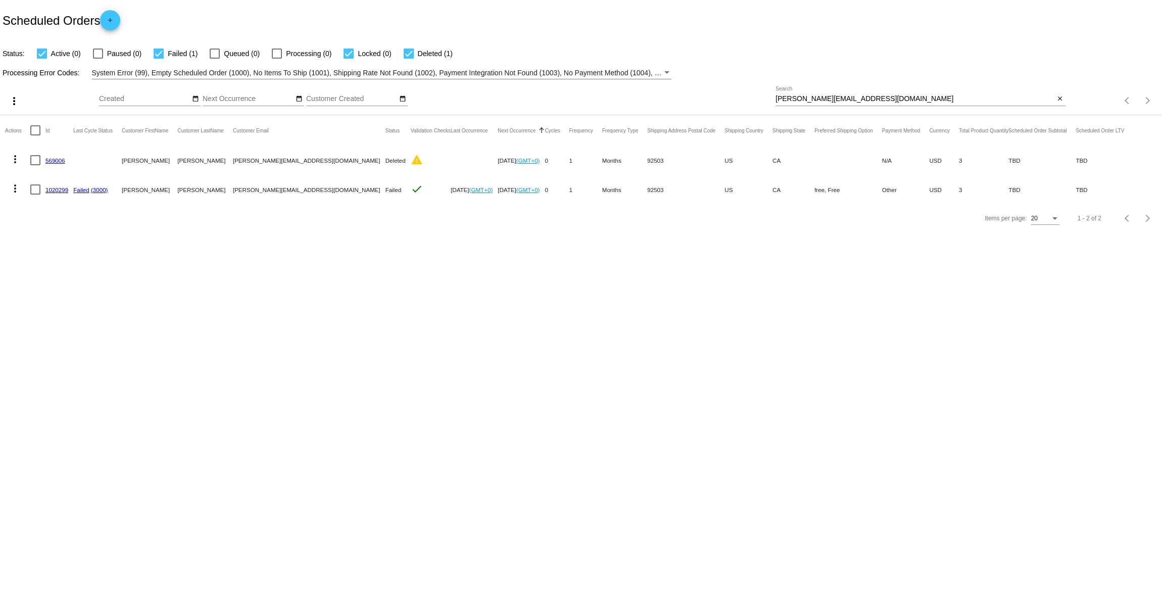
click at [404, 54] on div at bounding box center [409, 54] width 10 height 10
click at [408, 59] on input "Deleted (1)" at bounding box center [408, 59] width 1 height 1
checkbox input "false"
click at [93, 160] on link "(3000)" at bounding box center [99, 160] width 17 height 7
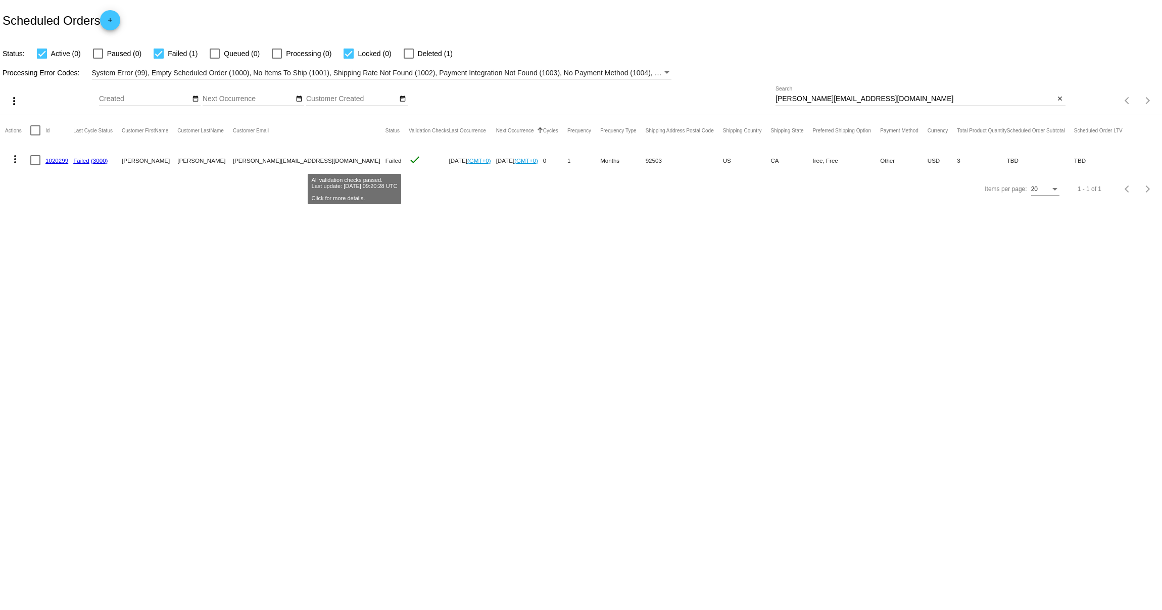
click at [409, 158] on mat-icon "check" at bounding box center [415, 160] width 12 height 12
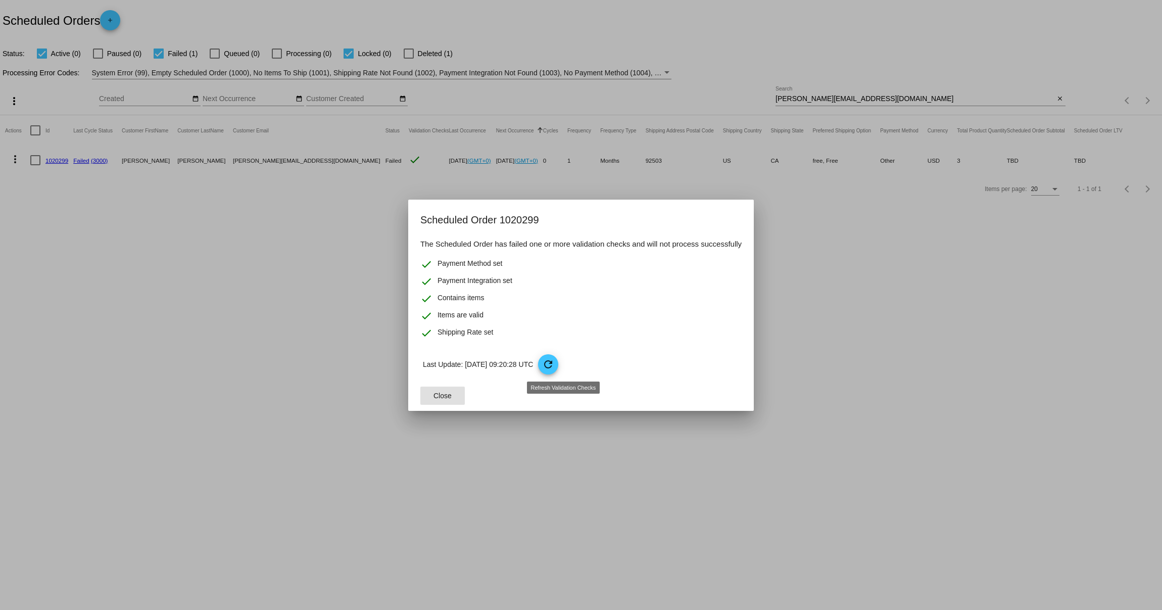
click at [554, 363] on mat-icon "refresh" at bounding box center [548, 364] width 12 height 12
click at [443, 395] on span "Close" at bounding box center [443, 396] width 18 height 8
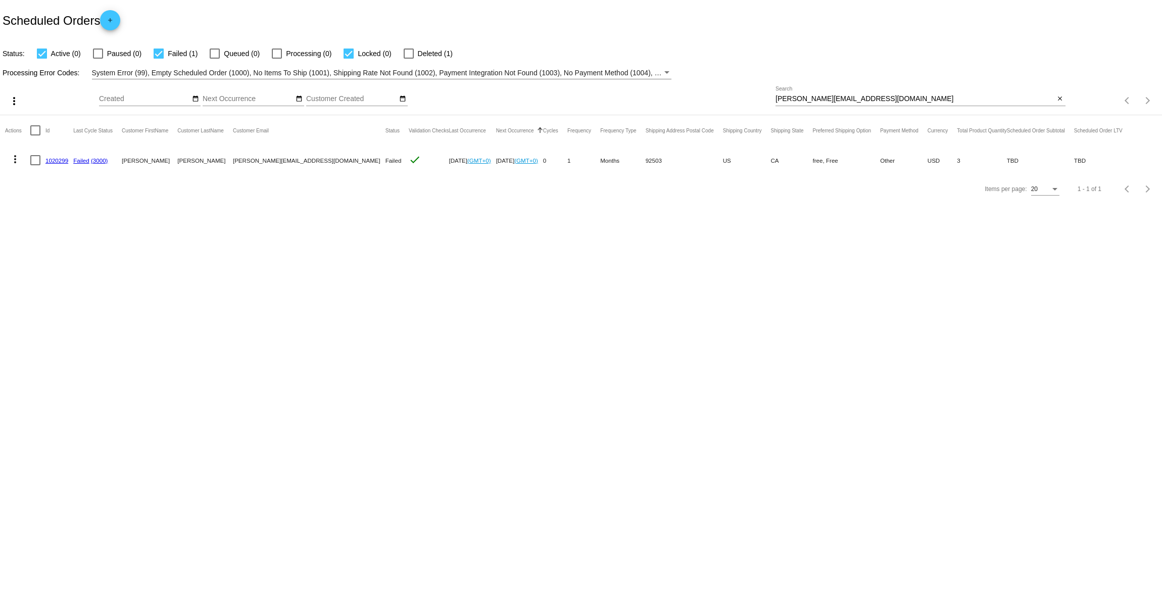
click at [12, 158] on mat-icon "more_vert" at bounding box center [15, 159] width 12 height 12
click at [58, 248] on button "cached Restart Processing" at bounding box center [55, 257] width 101 height 24
click at [62, 163] on link "1020299" at bounding box center [56, 160] width 23 height 7
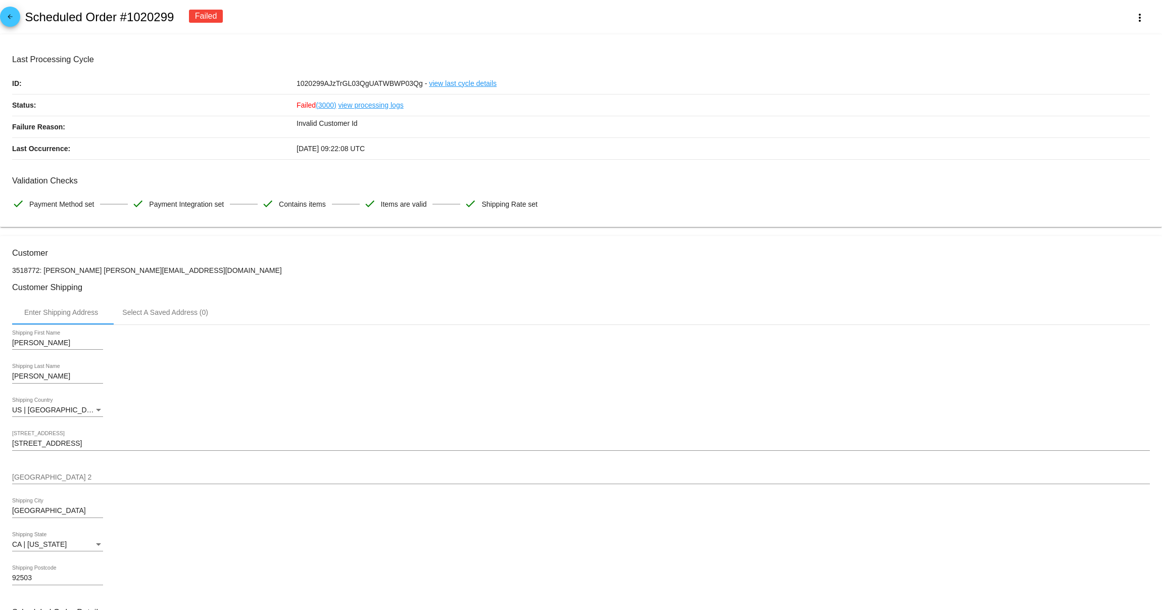
click at [350, 107] on link "view processing logs" at bounding box center [371, 104] width 65 height 21
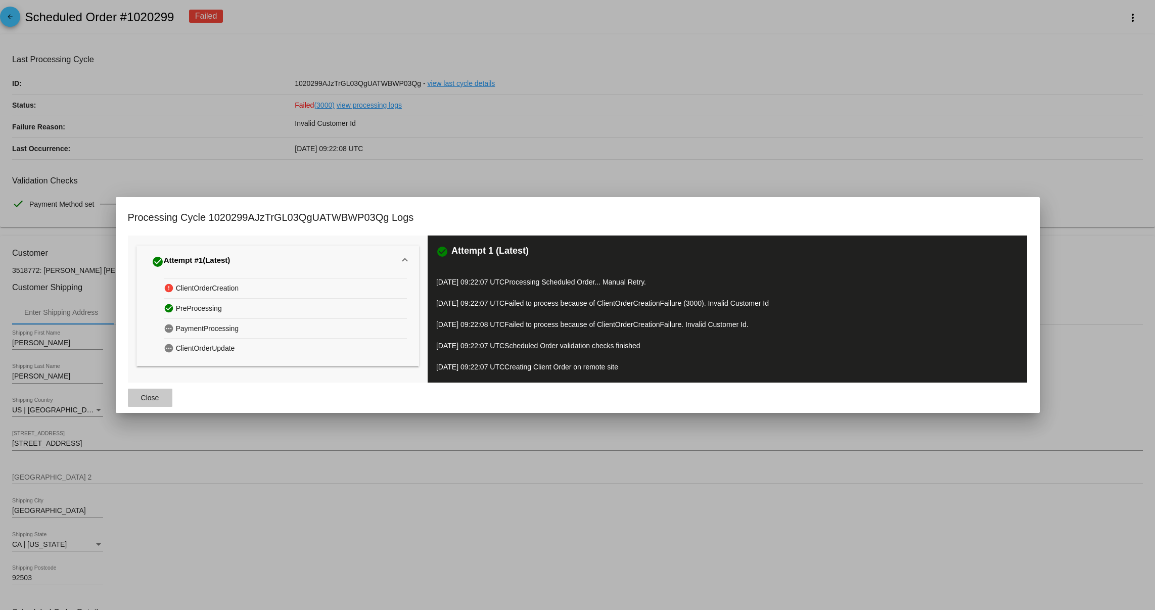
click at [149, 396] on span "Close" at bounding box center [150, 398] width 18 height 8
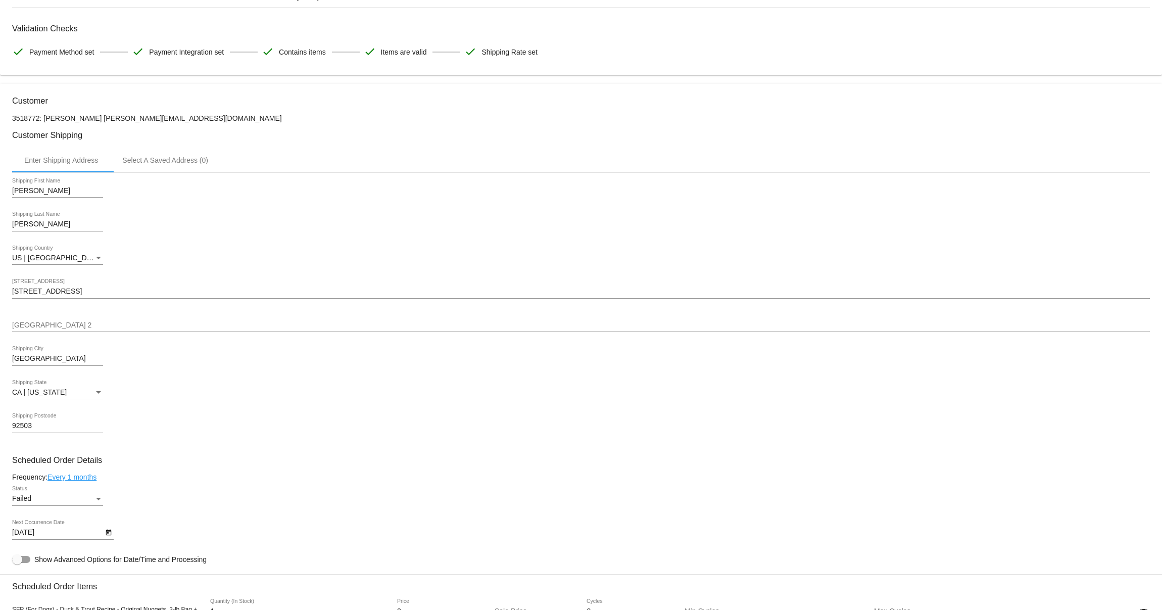
scroll to position [152, 0]
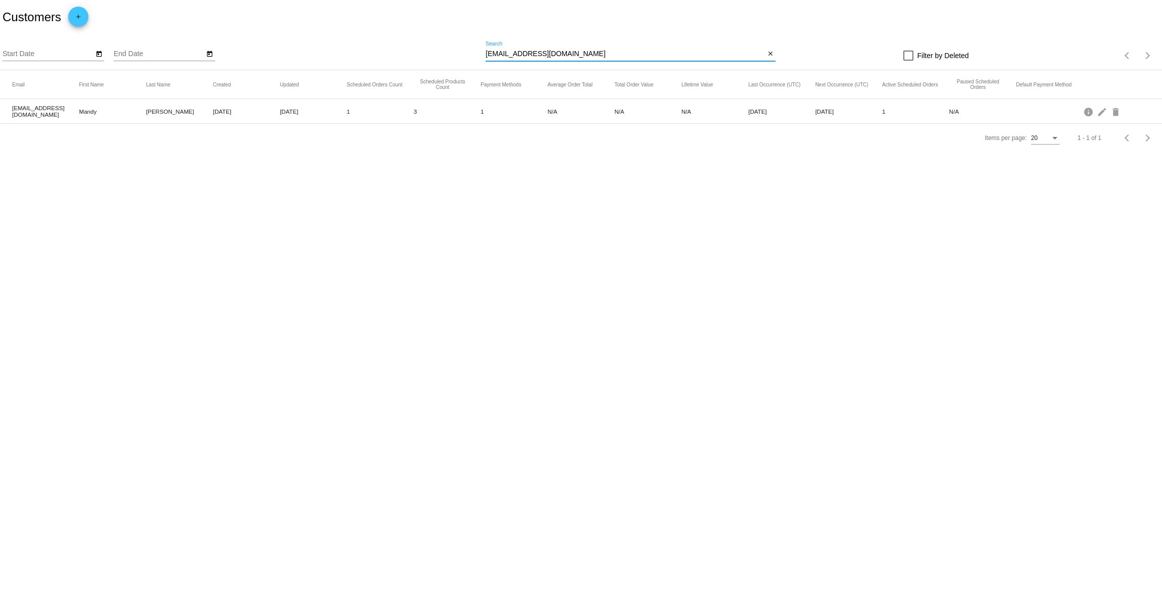
drag, startPoint x: 604, startPoint y: 52, endPoint x: 419, endPoint y: 53, distance: 185.0
click at [419, 53] on div "Start Date End Date [EMAIL_ADDRESS][DOMAIN_NAME] Search close Filter by Deleted…" at bounding box center [581, 52] width 1162 height 36
paste input "SFP (For Dogs) - Chicken & Turkey Recipe - Original Nuggets, 3-lb Bag + Box (Fo…"
drag, startPoint x: 612, startPoint y: 11, endPoint x: 611, endPoint y: 35, distance: 24.3
click at [612, 11] on div "Customers add" at bounding box center [581, 17] width 1162 height 34
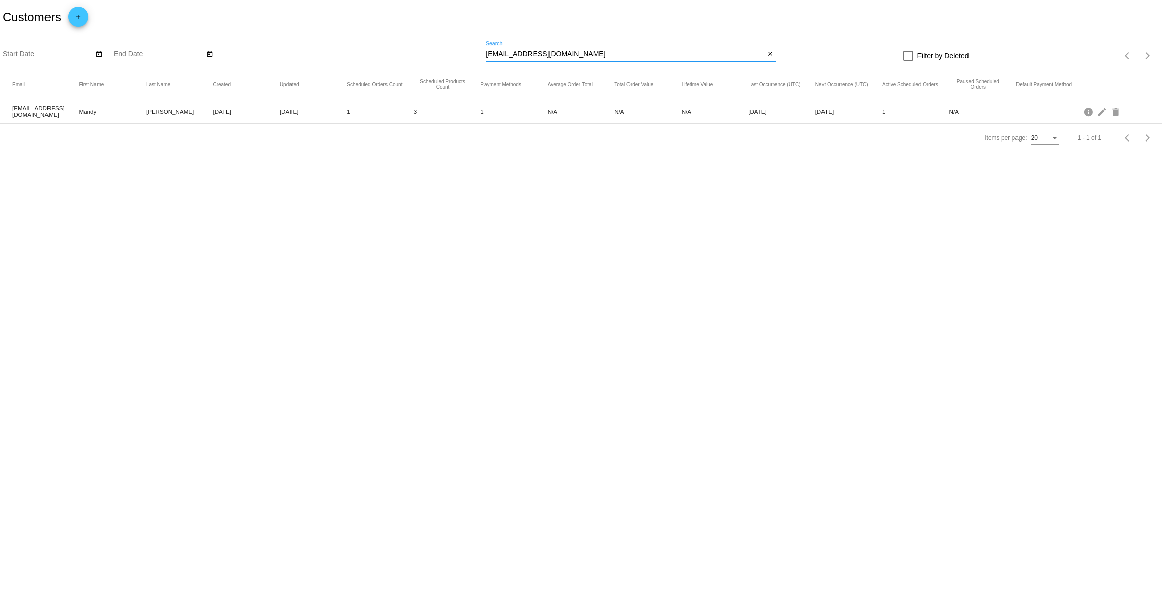
drag, startPoint x: 606, startPoint y: 56, endPoint x: 404, endPoint y: 35, distance: 202.7
click at [404, 35] on div "Start Date End Date [EMAIL_ADDRESS][DOMAIN_NAME] Search close Filter by Deleted…" at bounding box center [581, 52] width 1162 height 36
paste input "[PERSON_NAME][EMAIL_ADDRESS]"
type input "[PERSON_NAME][EMAIL_ADDRESS][DOMAIN_NAME]"
click at [1116, 114] on mat-icon "delete" at bounding box center [1117, 112] width 12 height 16
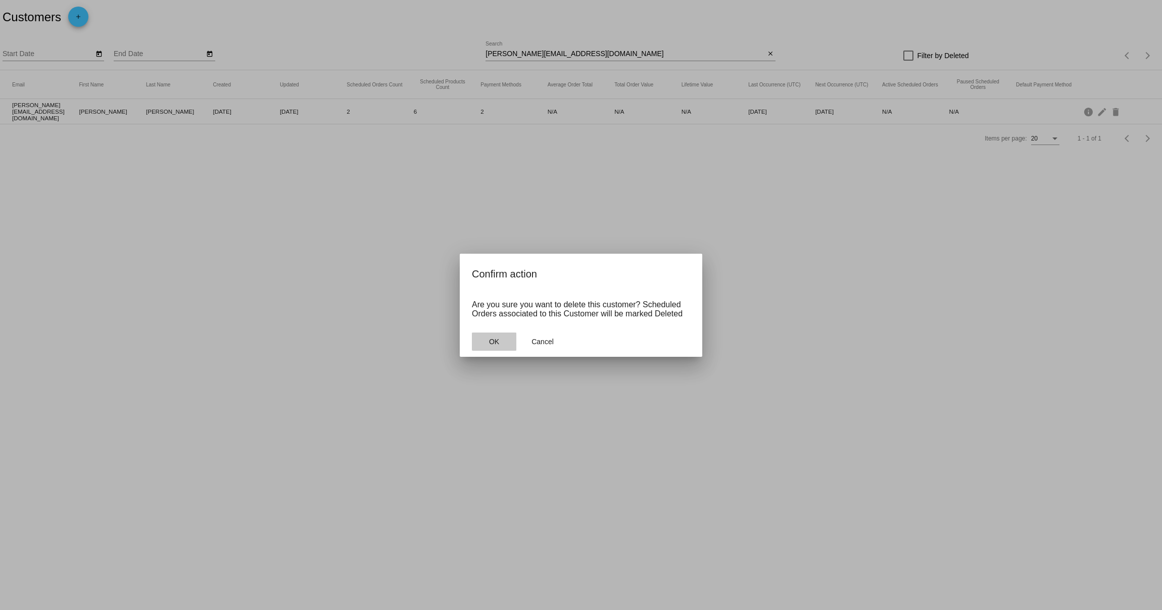
click at [496, 338] on span "OK" at bounding box center [494, 342] width 10 height 8
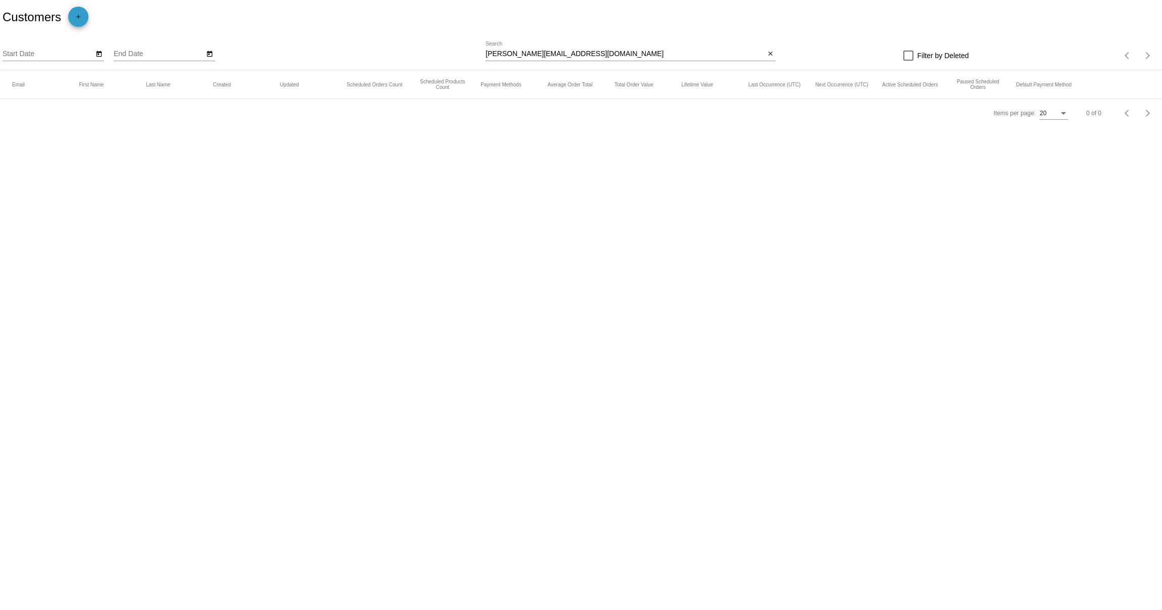
click at [82, 21] on mat-icon "add" at bounding box center [78, 19] width 12 height 12
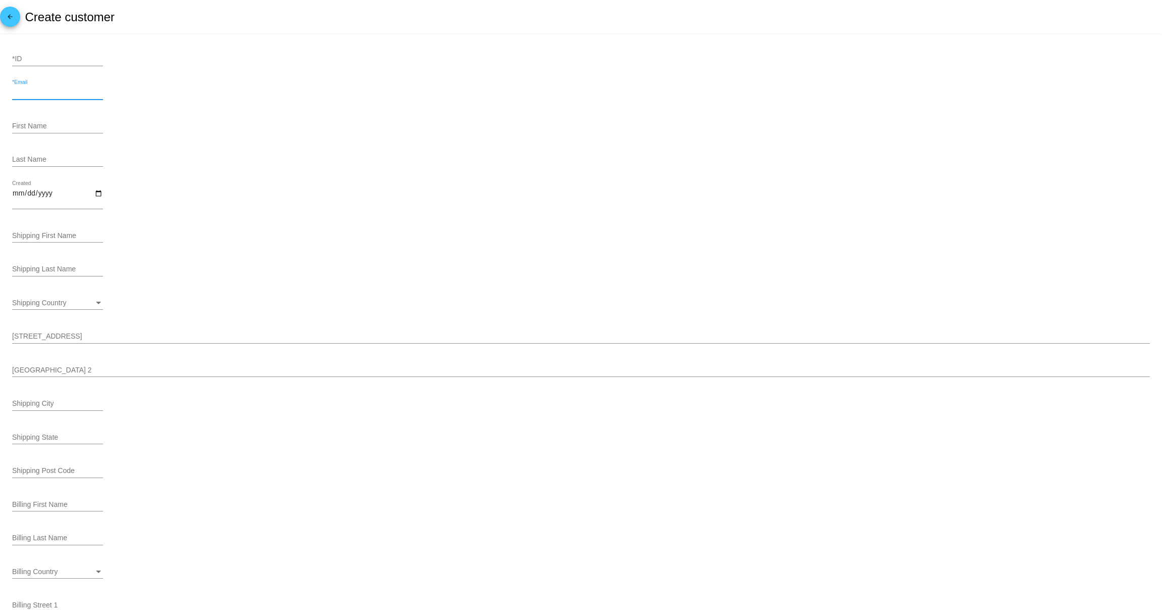
click at [54, 92] on input "*Email" at bounding box center [57, 92] width 91 height 8
paste input "[PERSON_NAME][EMAIL_ADDRESS][DOMAIN_NAME]"
type input "[PERSON_NAME][EMAIL_ADDRESS][DOMAIN_NAME]"
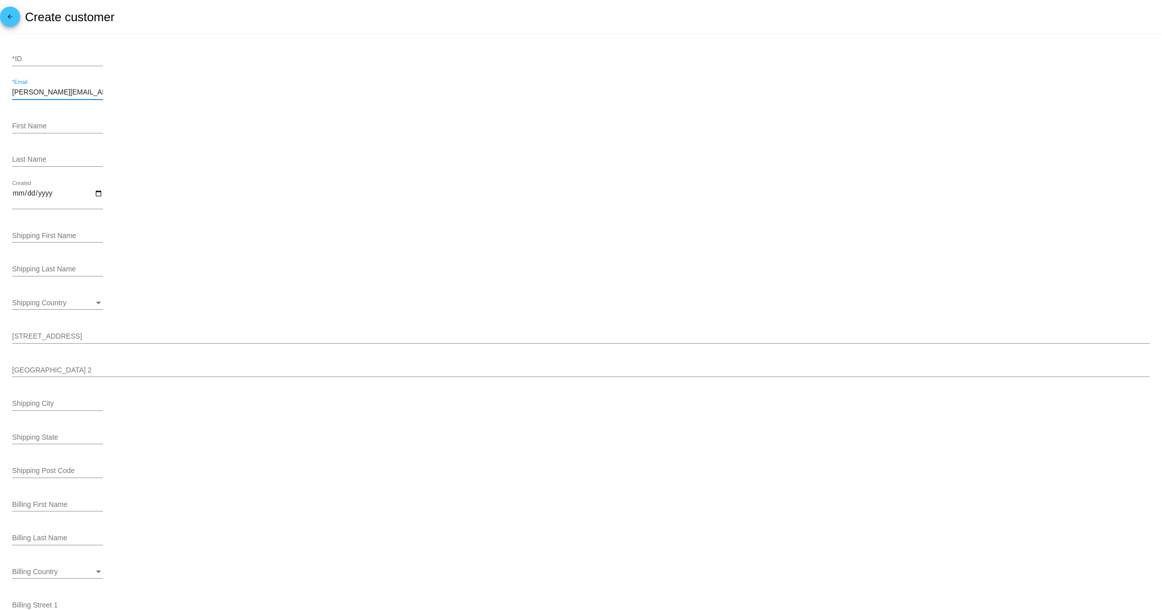
click at [259, 140] on div "First Name" at bounding box center [581, 128] width 1138 height 29
drag, startPoint x: 52, startPoint y: 90, endPoint x: 35, endPoint y: 104, distance: 21.9
click at [50, 93] on input "[PERSON_NAME][EMAIL_ADDRESS][DOMAIN_NAME]" at bounding box center [57, 92] width 91 height 8
click at [34, 121] on div "First Name" at bounding box center [57, 124] width 91 height 20
type input "[PERSON_NAME]"
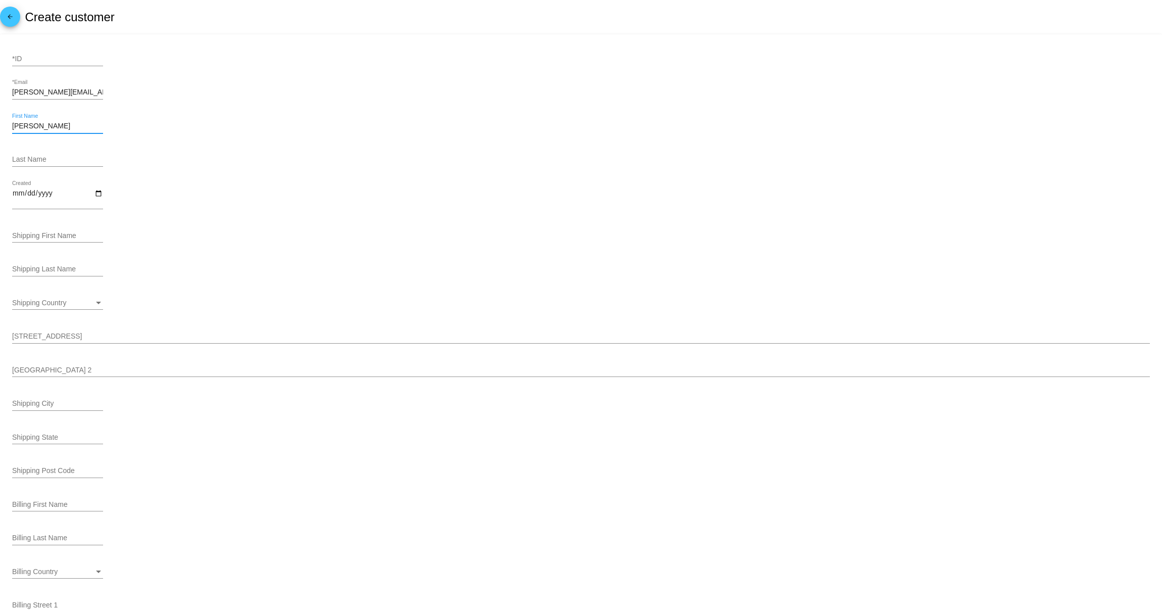
click at [23, 164] on input "Last Name" at bounding box center [57, 160] width 91 height 8
type input "[PERSON_NAME]"
click at [141, 188] on div "Created" at bounding box center [581, 199] width 1138 height 37
click at [50, 239] on input "Shipping First Name" at bounding box center [57, 236] width 91 height 8
click at [50, 126] on input "[PERSON_NAME]" at bounding box center [57, 126] width 91 height 8
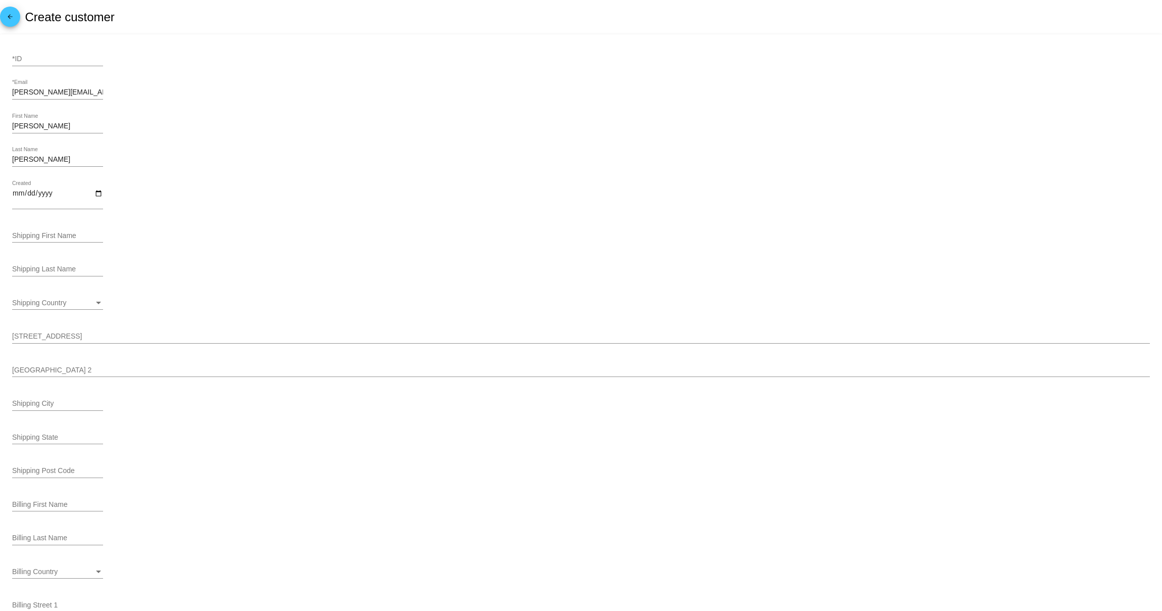
drag, startPoint x: 48, startPoint y: 131, endPoint x: -55, endPoint y: 130, distance: 103.1
click at [0, 130] on html "arrow_back Create customer *ID [PERSON_NAME][EMAIL_ADDRESS][DOMAIN_NAME] *Email…" at bounding box center [581, 305] width 1162 height 611
copy div
click at [57, 240] on input "Shipping First Name" at bounding box center [57, 236] width 91 height 8
paste input "[PERSON_NAME]"
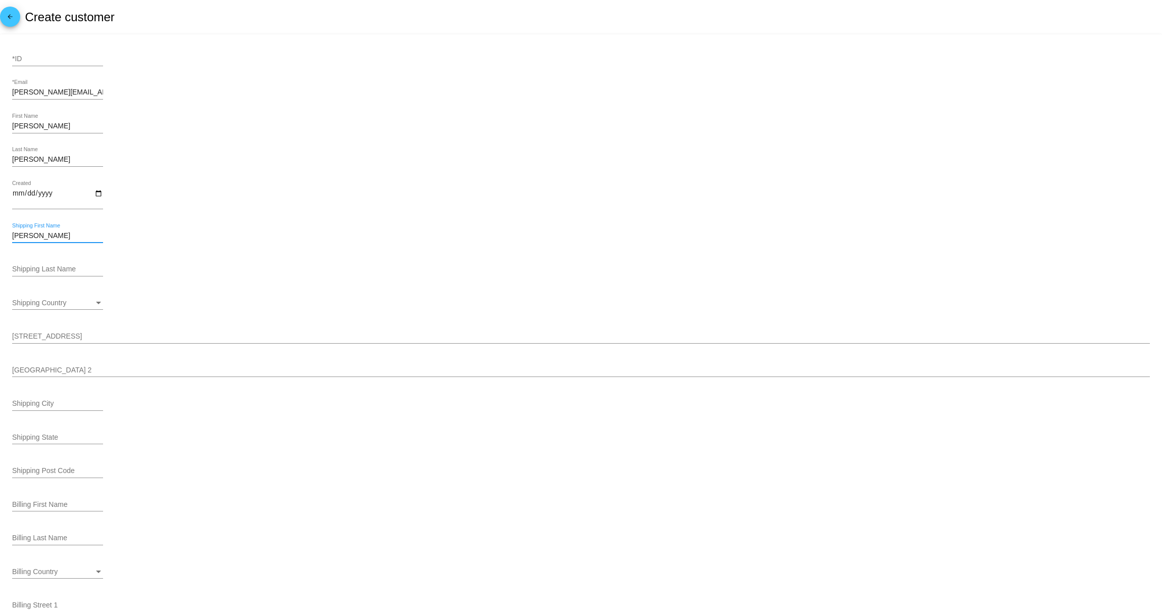
type input "[PERSON_NAME]"
click at [32, 160] on input "[PERSON_NAME]" at bounding box center [57, 160] width 91 height 8
click at [47, 270] on input "Shipping Last Name" at bounding box center [57, 269] width 91 height 8
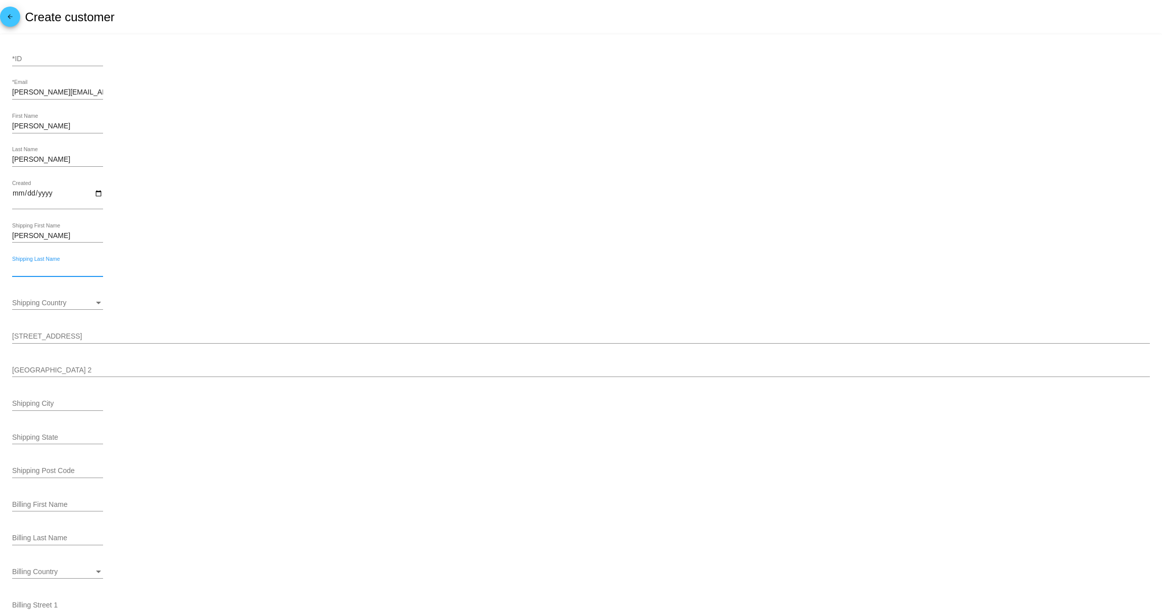
paste input "[PERSON_NAME]"
type input "[PERSON_NAME]"
click at [49, 309] on div "Shipping Country Shipping Country" at bounding box center [57, 300] width 91 height 20
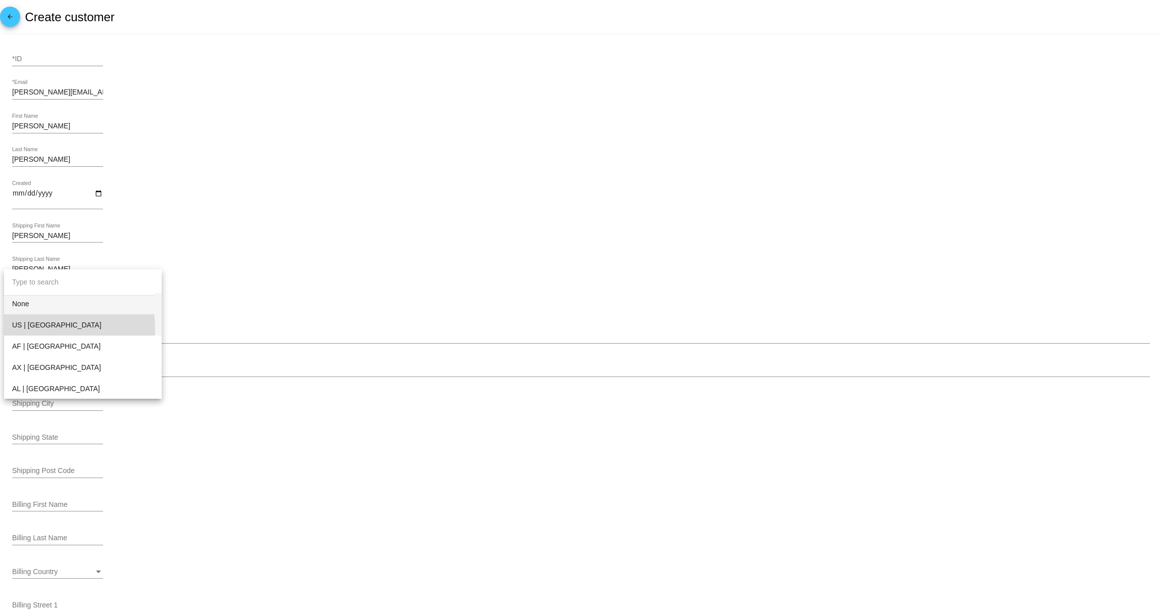
click at [45, 329] on span "US | [GEOGRAPHIC_DATA]" at bounding box center [82, 324] width 141 height 21
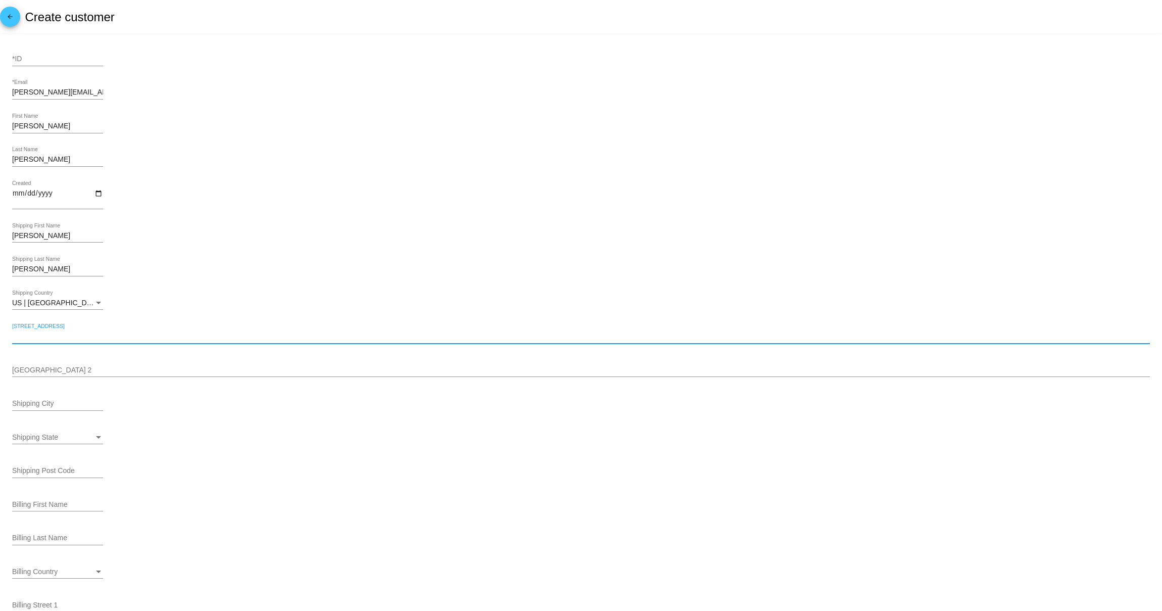
click at [55, 341] on input "[STREET_ADDRESS]" at bounding box center [581, 336] width 1138 height 8
type input "[STREET_ADDRESS]"
click at [49, 406] on input "Shipping City" at bounding box center [57, 404] width 91 height 8
type input "[GEOGRAPHIC_DATA]"
click at [70, 444] on div "Shipping State Shipping State" at bounding box center [57, 434] width 91 height 20
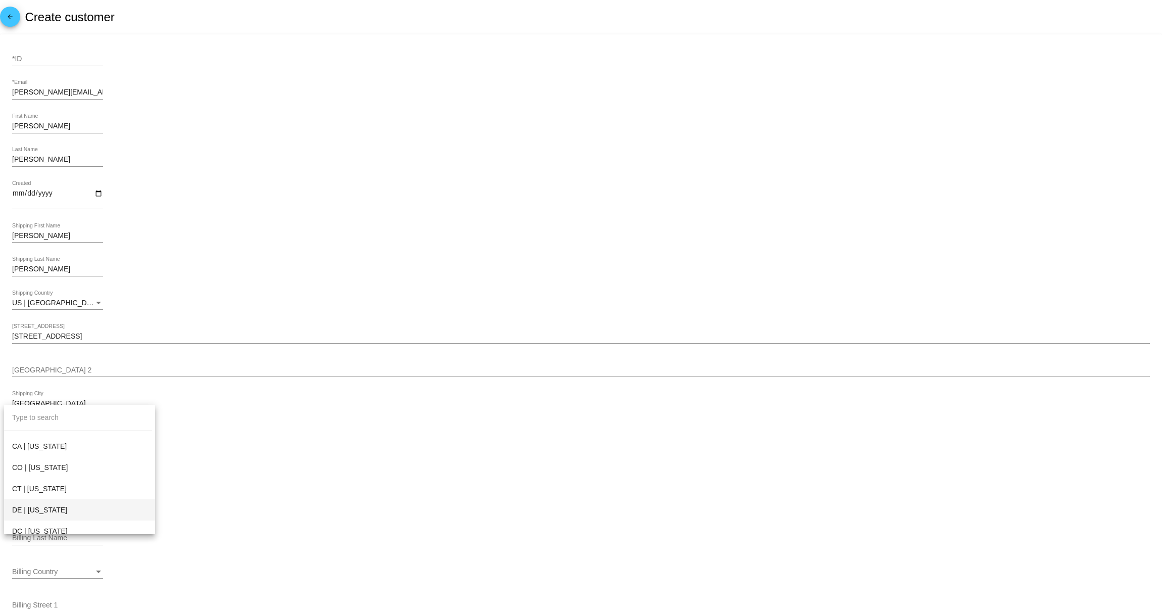
scroll to position [183, 0]
click at [52, 450] on span "CA | [US_STATE]" at bounding box center [79, 446] width 135 height 21
click at [280, 452] on div "CA | California Shipping State" at bounding box center [581, 438] width 1138 height 29
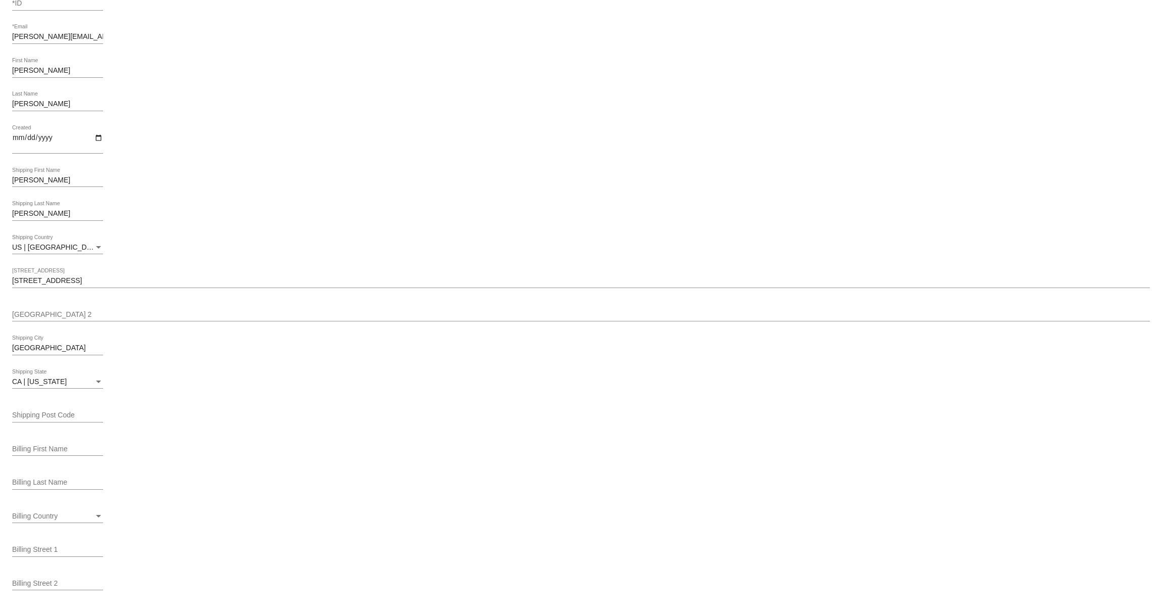
scroll to position [58, 0]
click at [52, 413] on input "Shipping Post Code" at bounding box center [57, 413] width 91 height 8
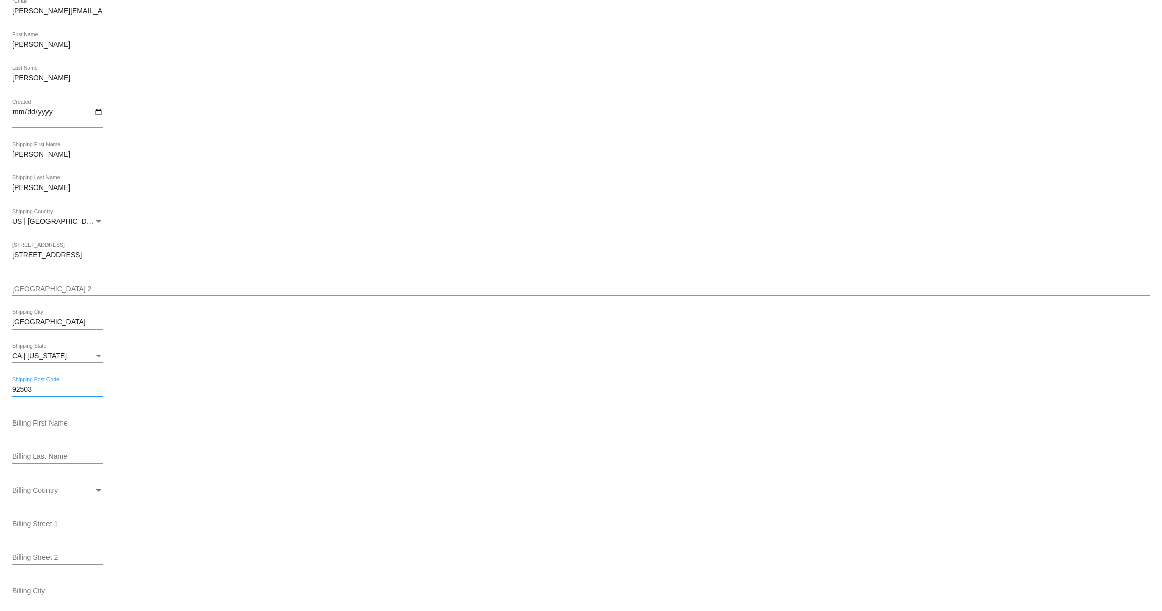
scroll to position [130, 0]
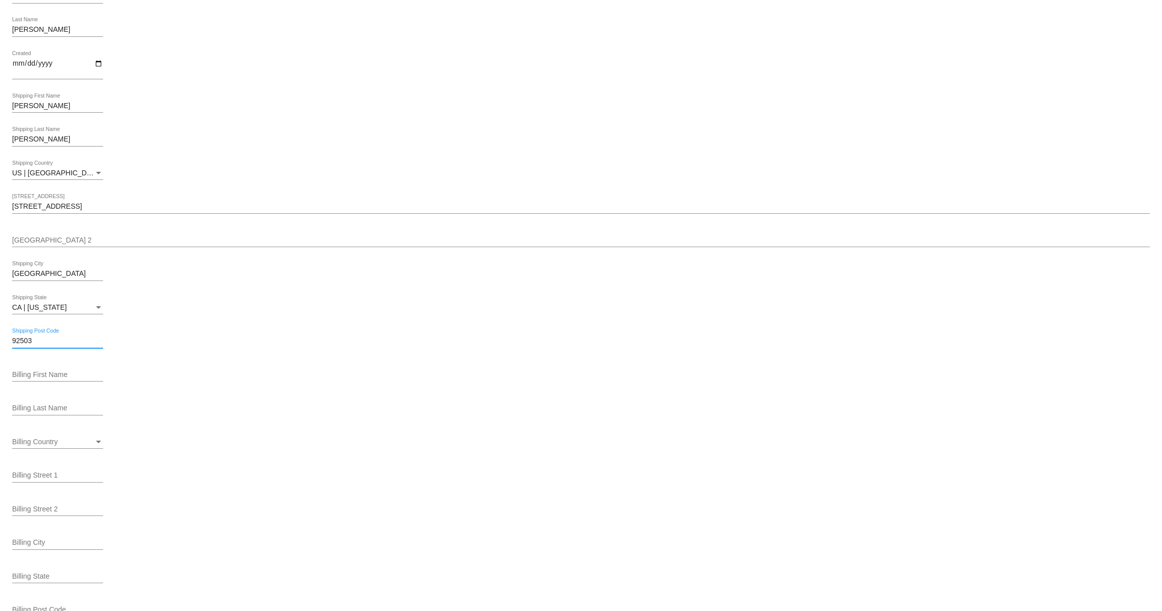
type input "92503"
click at [41, 376] on input "Billing First Name" at bounding box center [57, 375] width 91 height 8
type input "[PERSON_NAME]"
click at [68, 449] on div "Billing Country Billing Country" at bounding box center [57, 439] width 91 height 20
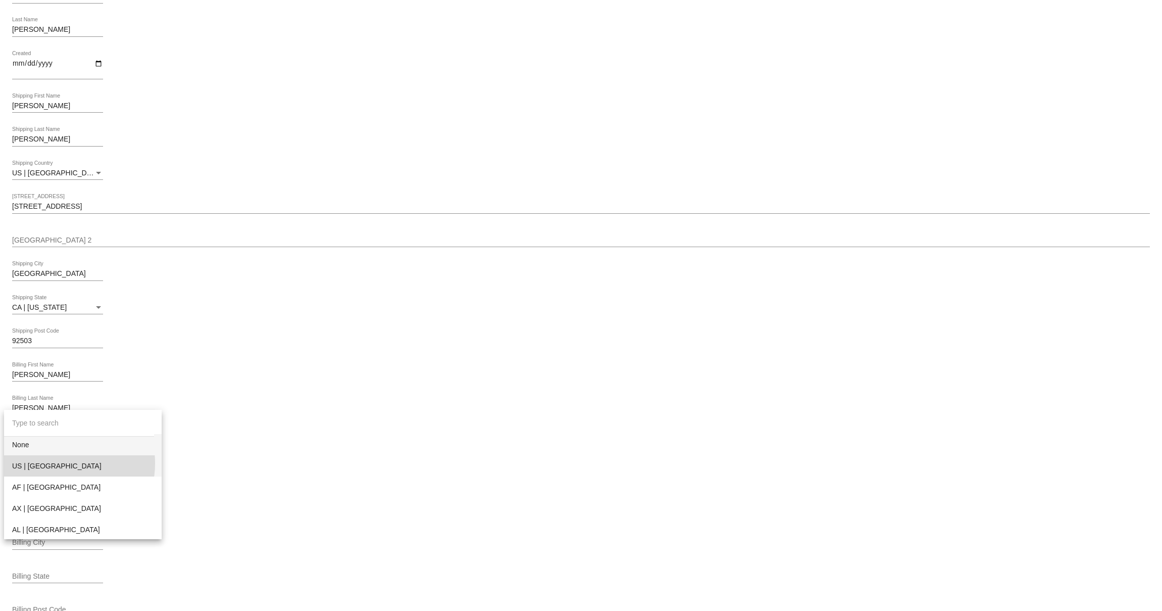
click at [62, 464] on span "US | [GEOGRAPHIC_DATA]" at bounding box center [82, 465] width 141 height 21
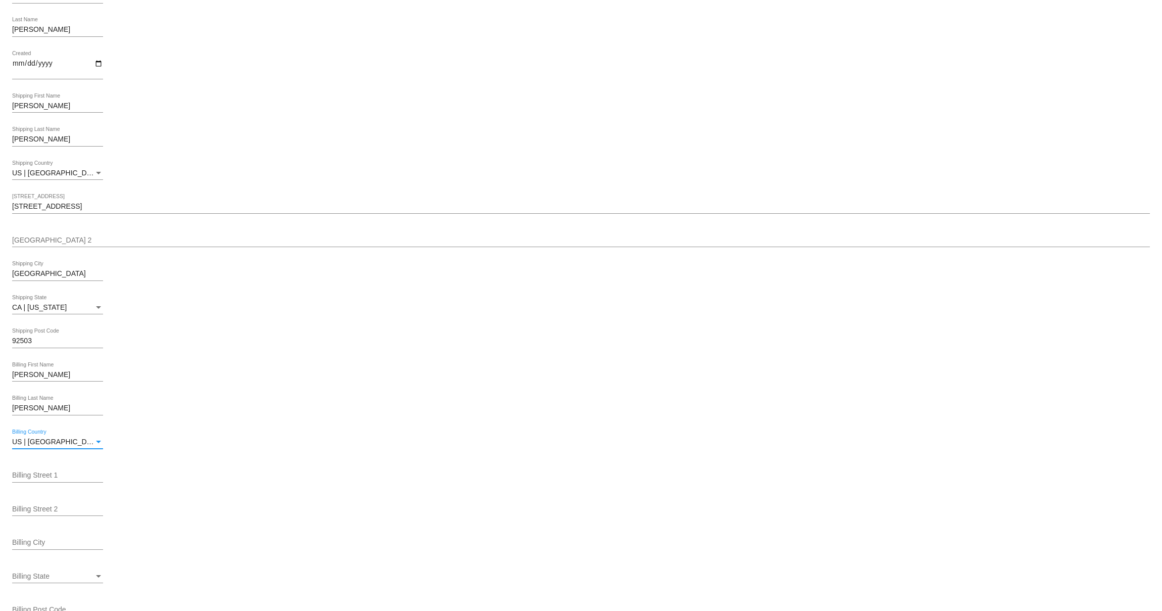
click at [54, 213] on div "17480 Scenic Ridge Dr Shipping Street 1" at bounding box center [581, 204] width 1138 height 20
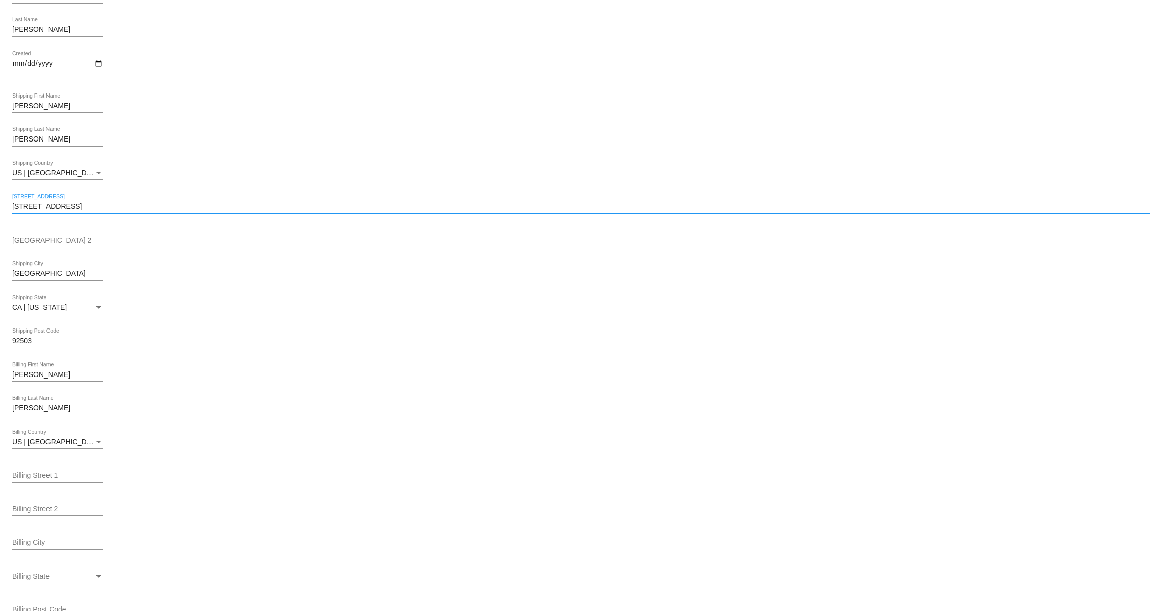
click at [56, 210] on input "[STREET_ADDRESS]" at bounding box center [581, 207] width 1138 height 8
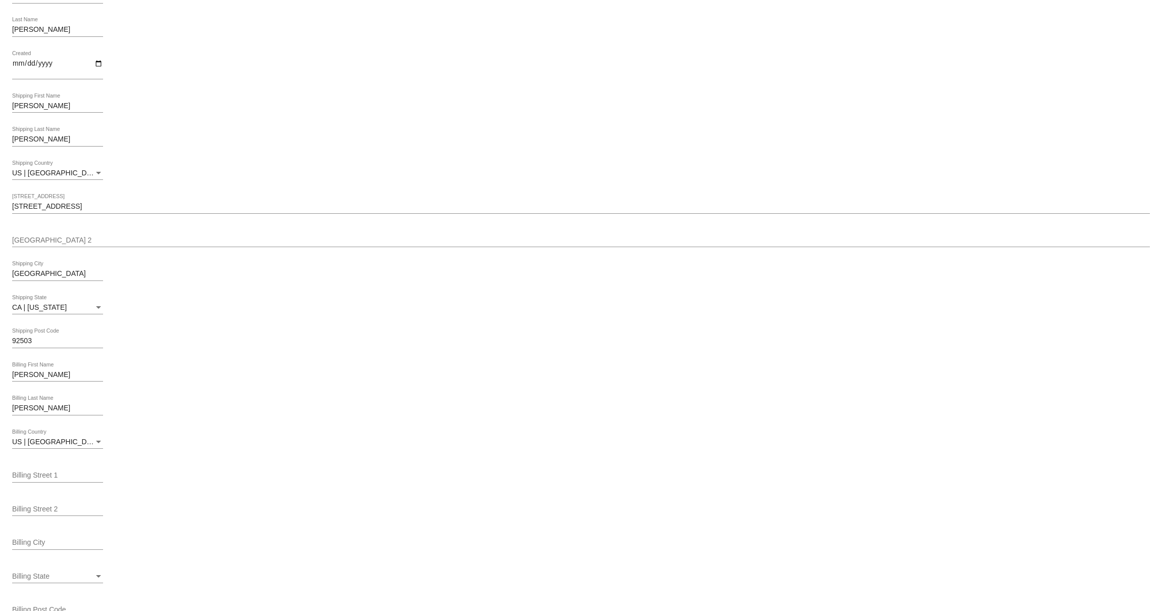
drag, startPoint x: 452, startPoint y: 404, endPoint x: 209, endPoint y: 408, distance: 242.6
click at [424, 402] on div "Mendoza Billing Last Name" at bounding box center [581, 410] width 1138 height 29
click at [61, 478] on input "Billing Street 1" at bounding box center [57, 475] width 91 height 8
paste input "[STREET_ADDRESS]"
type input "[STREET_ADDRESS]"
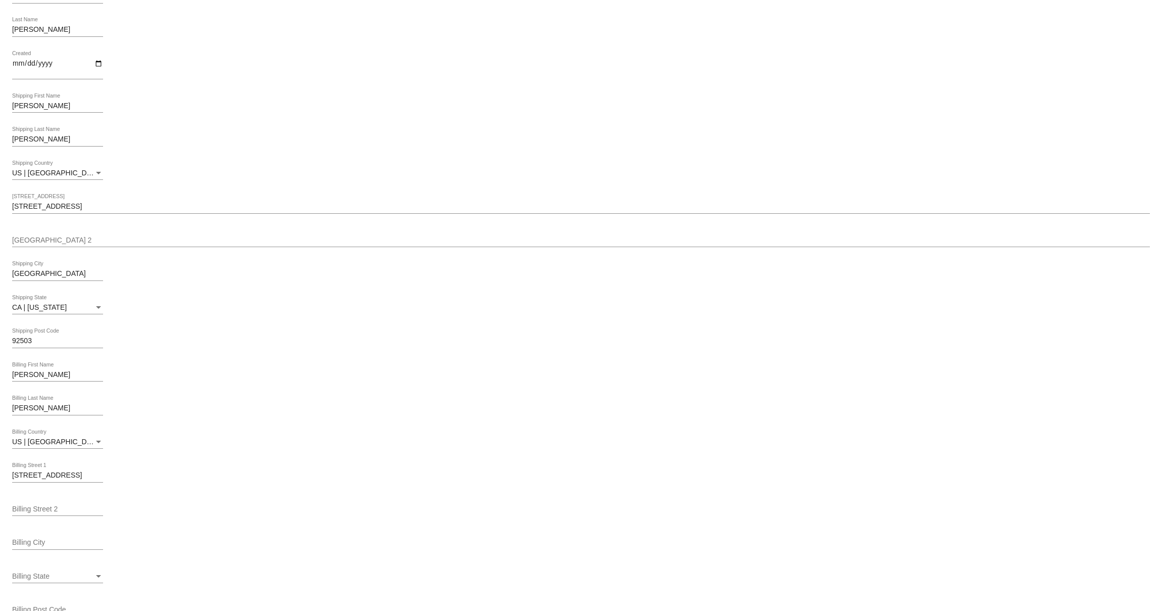
click at [396, 321] on div "CA | California Shipping State" at bounding box center [581, 309] width 1138 height 29
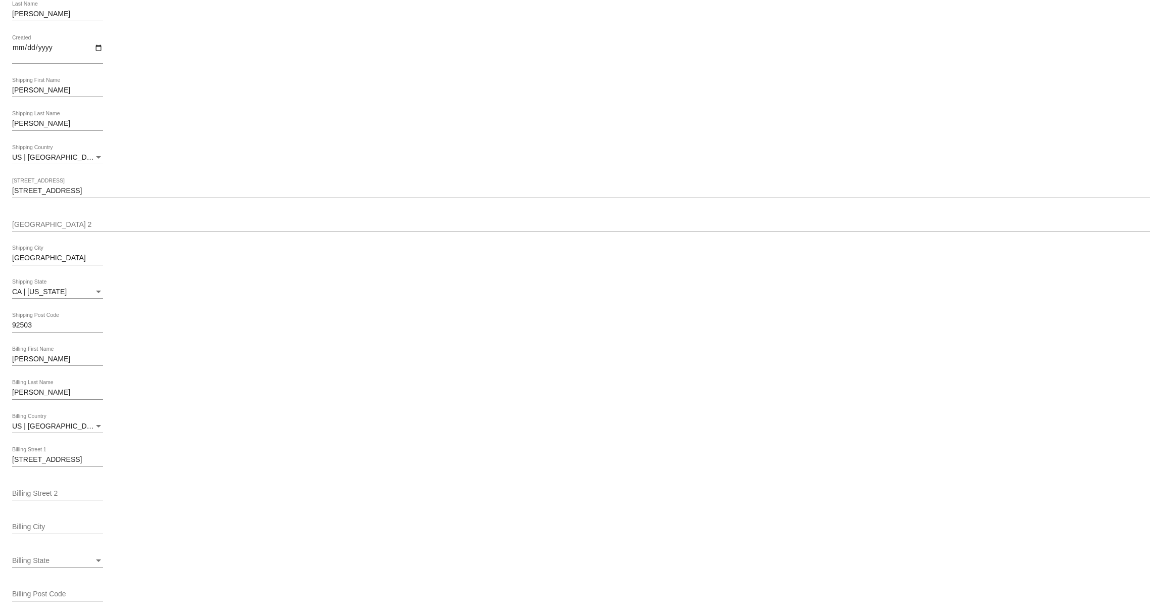
scroll to position [185, 0]
click at [45, 221] on input "[GEOGRAPHIC_DATA]" at bounding box center [57, 224] width 91 height 8
click at [398, 507] on mat-card-content "*ID andrea.mendoza_94@yahoo.com *Email Andrea First Name Mendoza Last Name Crea…" at bounding box center [581, 233] width 1138 height 733
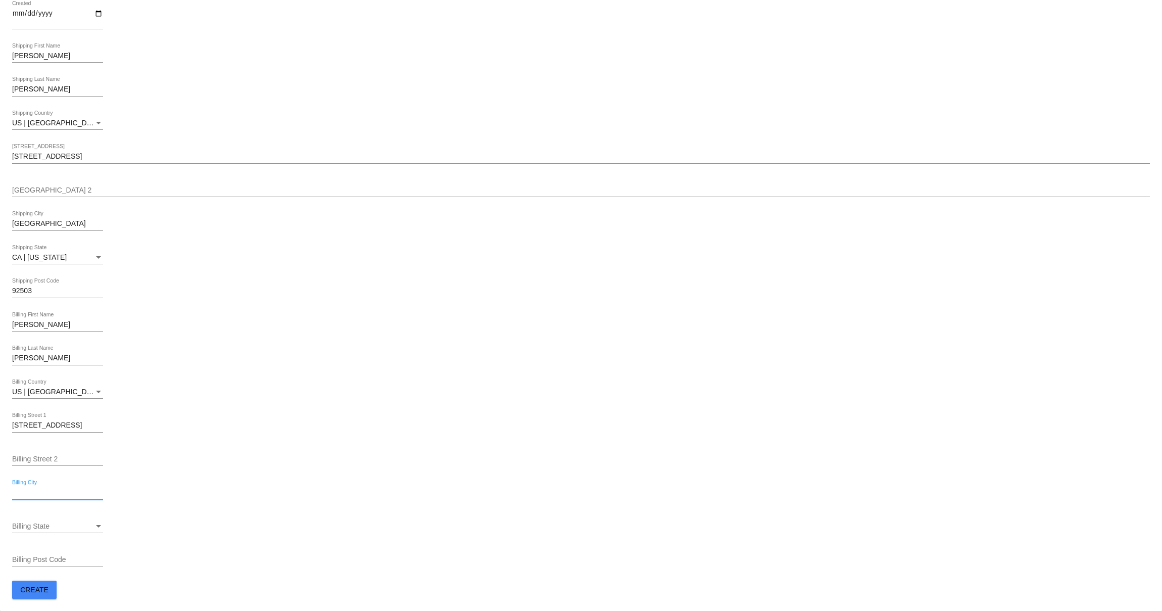
click at [76, 489] on input "Billing City" at bounding box center [57, 493] width 91 height 8
paste input "[GEOGRAPHIC_DATA]"
type input "[GEOGRAPHIC_DATA]"
click at [94, 526] on div "Billing State" at bounding box center [98, 526] width 9 height 8
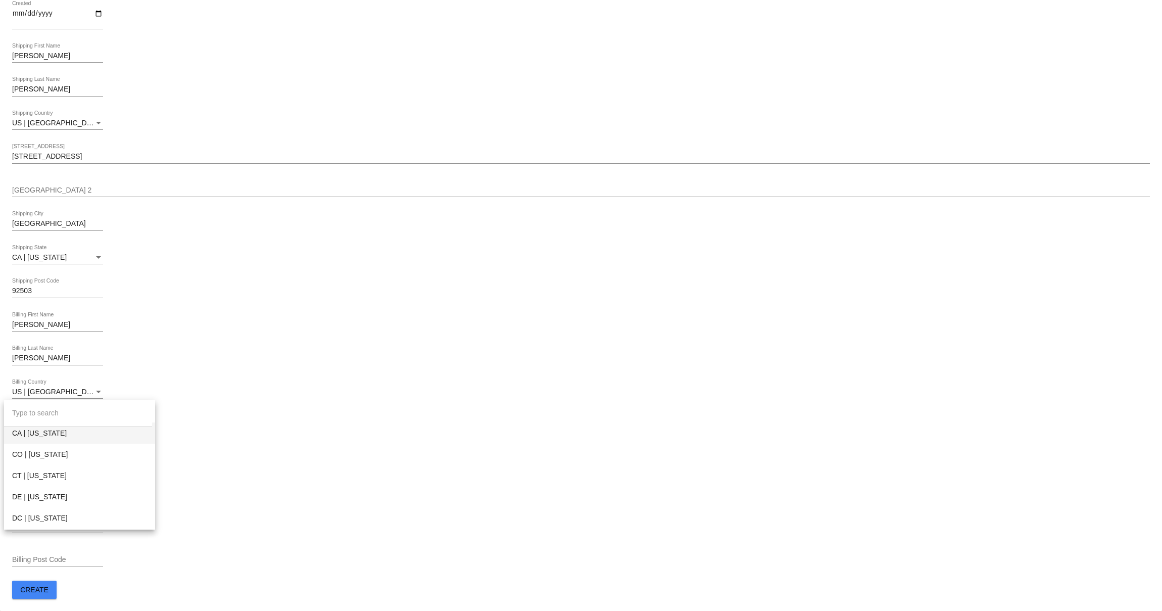
click at [52, 442] on span "CA | [US_STATE]" at bounding box center [79, 432] width 135 height 21
click at [242, 444] on mat-card-content "*ID andrea.mendoza_94@yahoo.com *Email Andrea First Name Mendoza Last Name Crea…" at bounding box center [581, 233] width 1138 height 733
click at [34, 289] on input "92503" at bounding box center [57, 291] width 91 height 8
click at [41, 552] on div "Billing Post Code" at bounding box center [57, 557] width 91 height 20
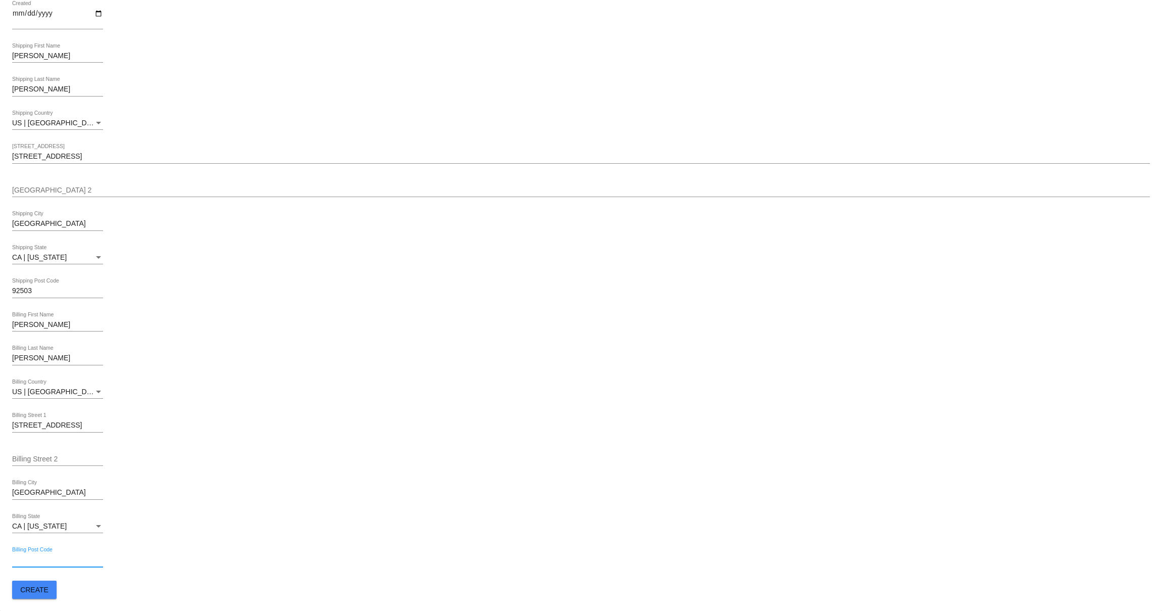
paste input "92503"
type input "92503"
click at [40, 590] on span "Create" at bounding box center [34, 590] width 28 height 8
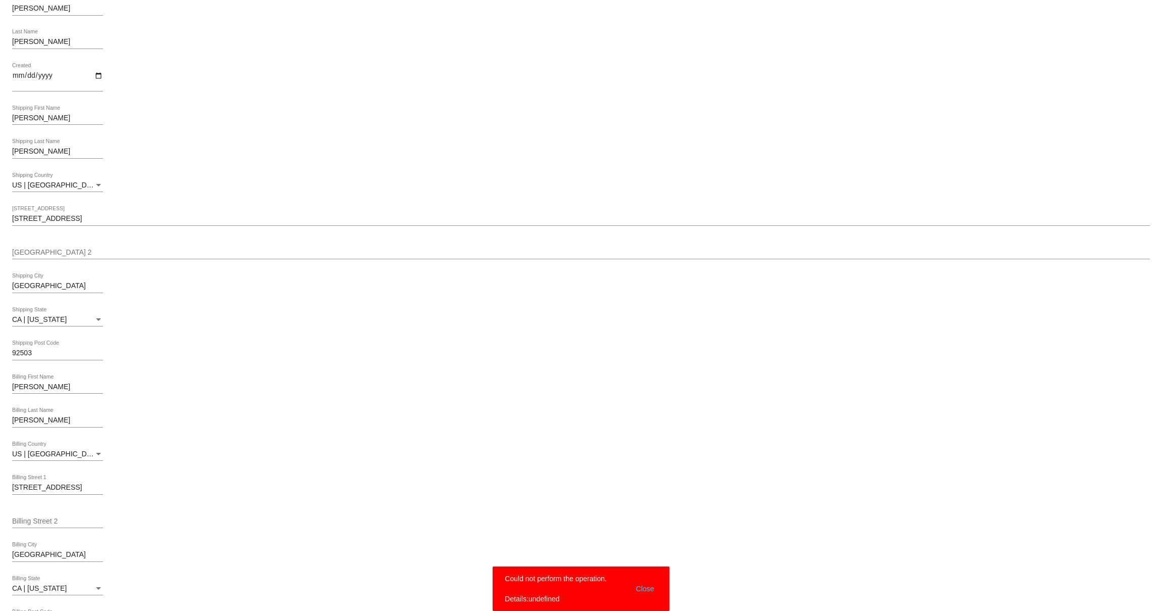
scroll to position [0, 0]
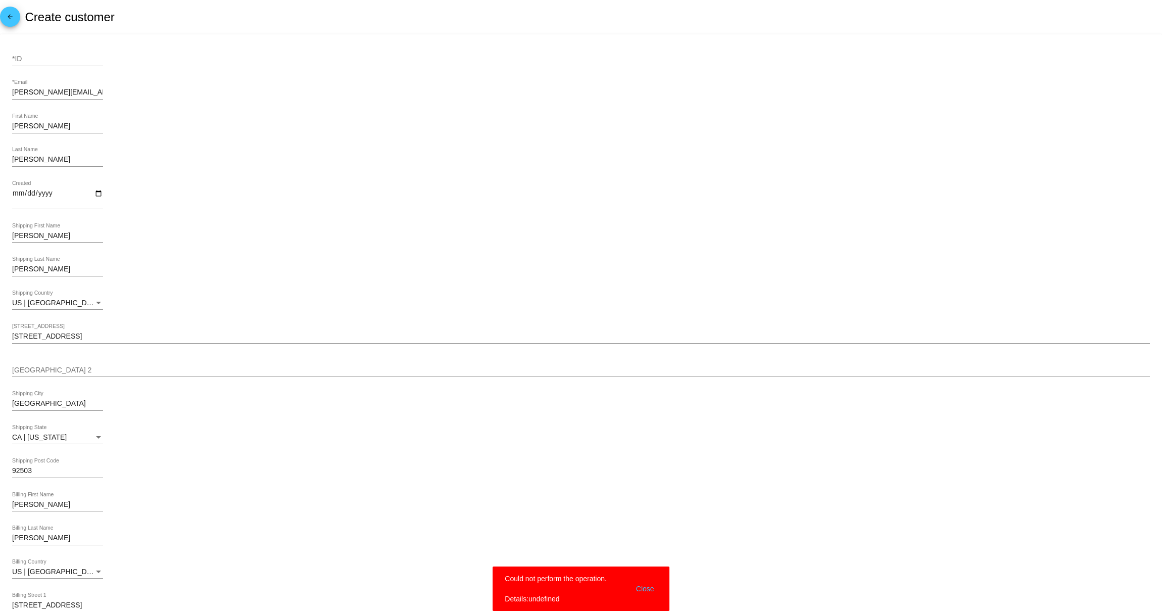
drag, startPoint x: 23, startPoint y: 50, endPoint x: 35, endPoint y: 52, distance: 11.7
click at [35, 52] on div "*ID" at bounding box center [57, 56] width 91 height 20
click at [32, 57] on input "*ID" at bounding box center [57, 59] width 91 height 8
type input "51256"
click at [328, 228] on div "Andrea Shipping First Name" at bounding box center [581, 237] width 1138 height 29
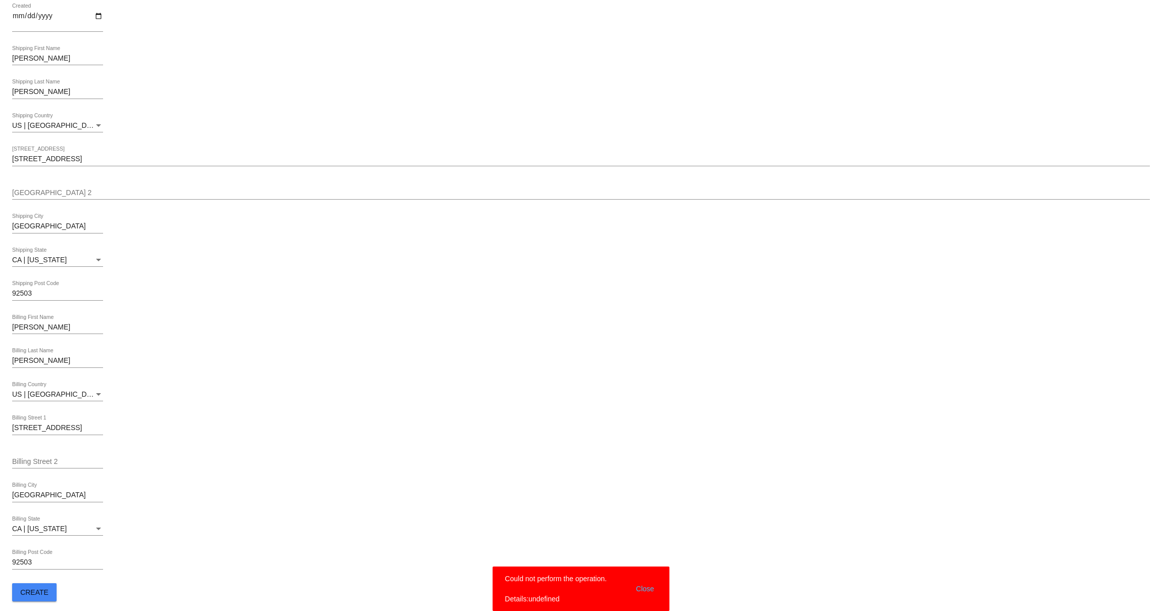
scroll to position [185, 0]
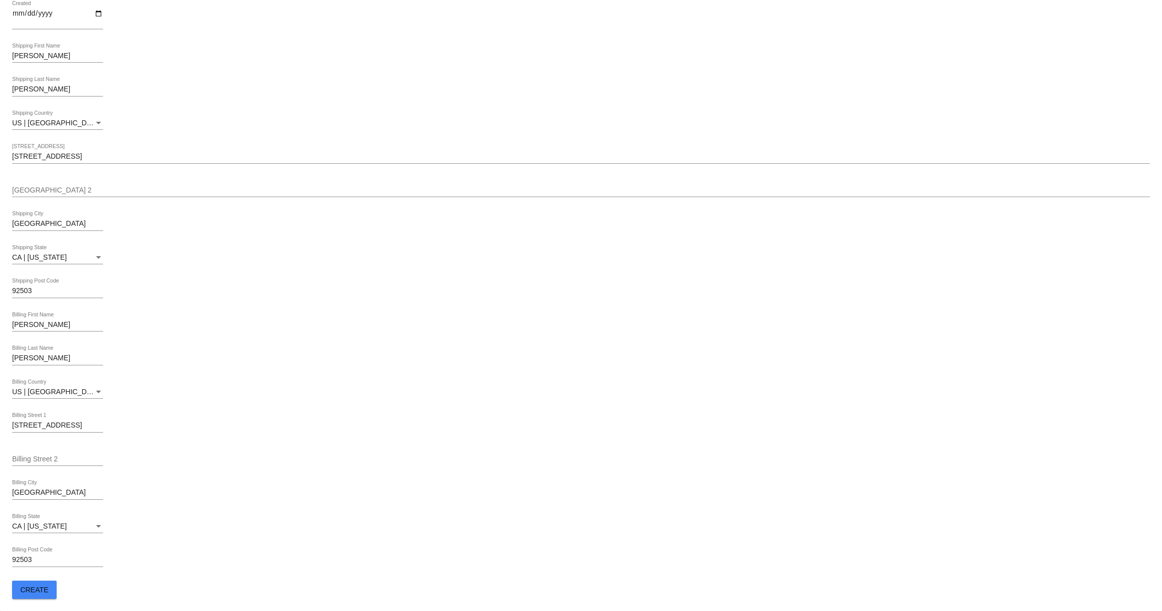
click at [37, 591] on span "Create" at bounding box center [34, 590] width 28 height 8
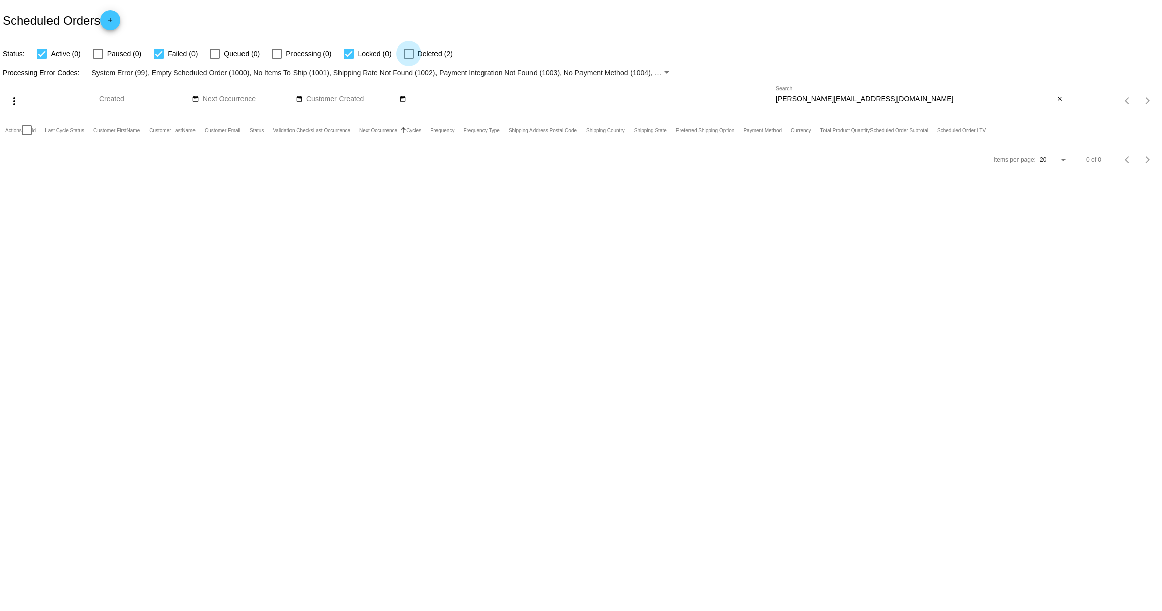
click at [409, 53] on label "Deleted (2)" at bounding box center [428, 53] width 49 height 12
click at [409, 59] on input "Deleted (2)" at bounding box center [408, 59] width 1 height 1
checkbox input "true"
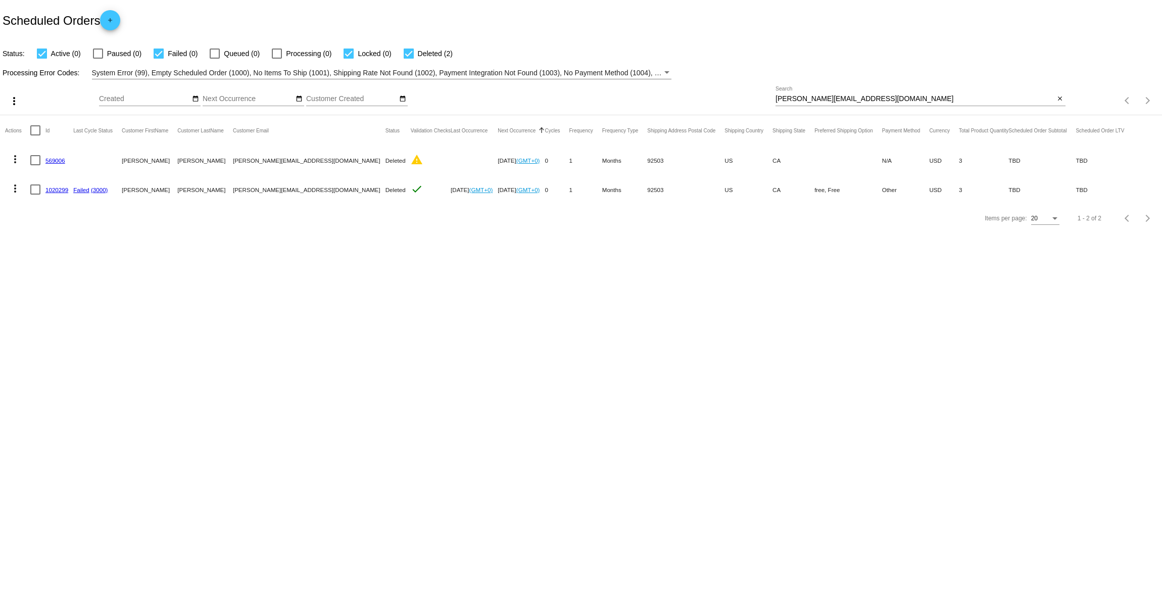
click at [463, 366] on body "Scheduled Orders add Status: Active (0) Paused (0) Failed (0) Queued (0) Proces…" at bounding box center [581, 305] width 1162 height 611
click at [111, 19] on mat-icon "add" at bounding box center [110, 23] width 12 height 12
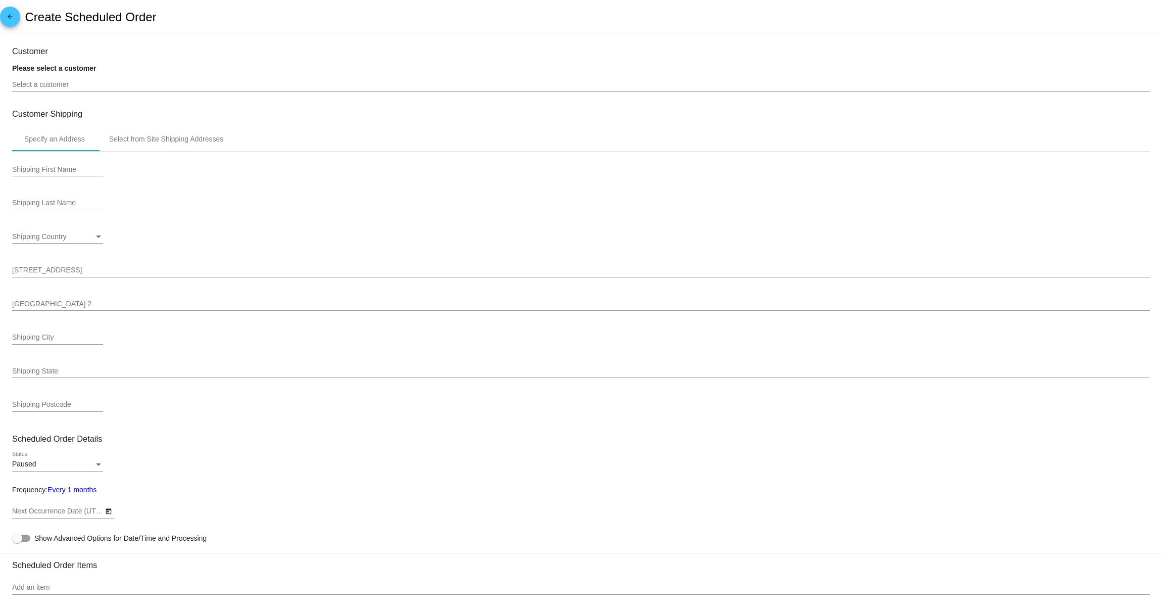
type input "10/15/2025"
click at [68, 169] on input "Shipping First Name" at bounding box center [57, 170] width 91 height 8
click at [24, 203] on input "Shipping Last Name" at bounding box center [57, 203] width 91 height 8
drag, startPoint x: 279, startPoint y: 203, endPoint x: 195, endPoint y: 167, distance: 91.7
click at [279, 203] on div "Shipping Last Name" at bounding box center [581, 205] width 1138 height 29
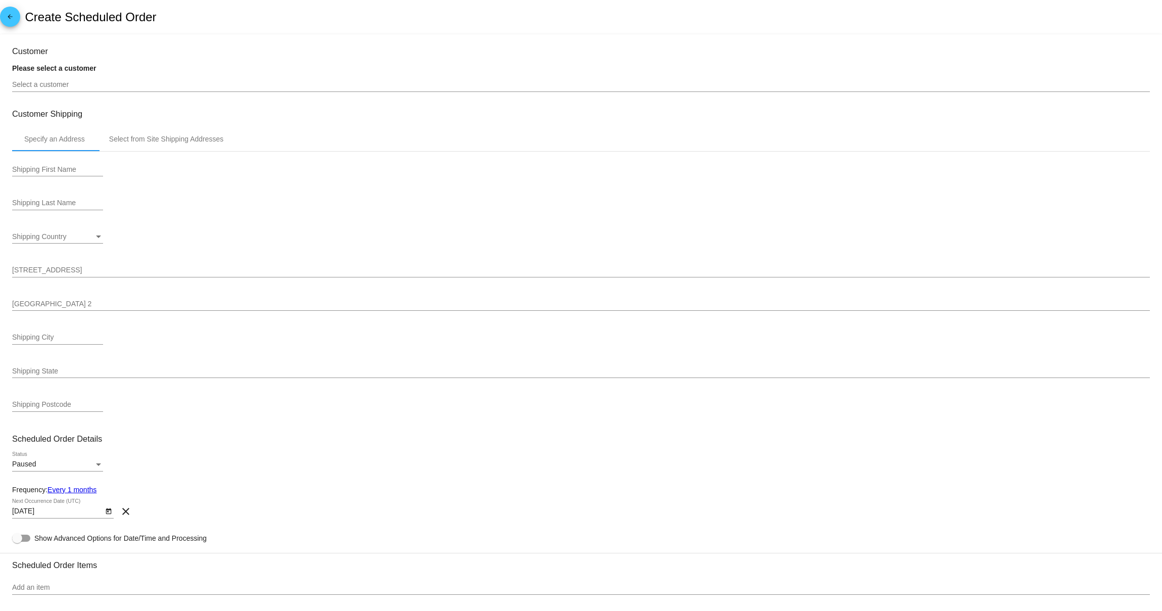
click at [99, 79] on div "Select a customer" at bounding box center [581, 82] width 1138 height 20
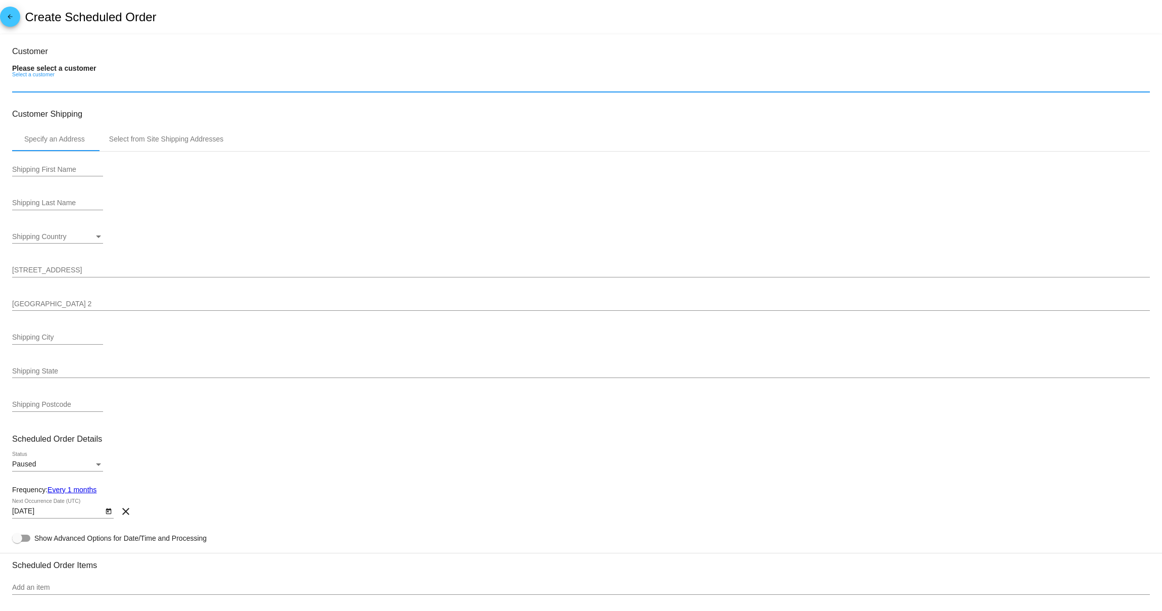
click at [99, 89] on input "Select a customer" at bounding box center [581, 85] width 1138 height 8
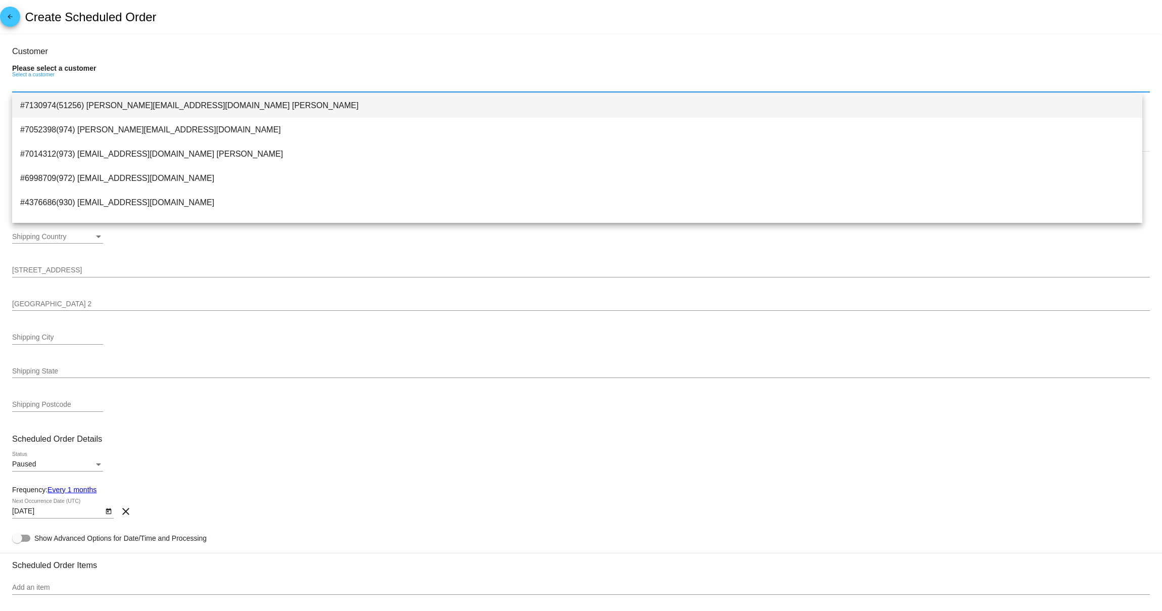
click at [125, 106] on span "#7130974(51256) andrea.mendoza_94@yahoo.com Andrea Mendoza" at bounding box center [577, 105] width 1114 height 24
type input "[PERSON_NAME]"
type input "[STREET_ADDRESS]"
type input "[GEOGRAPHIC_DATA]"
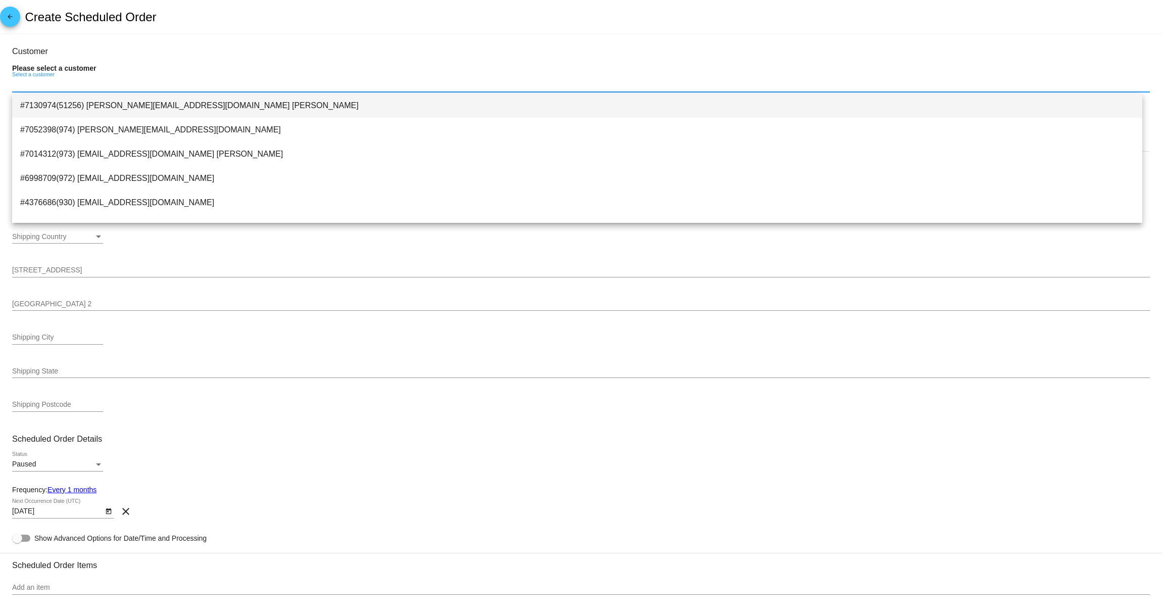
type input "92503"
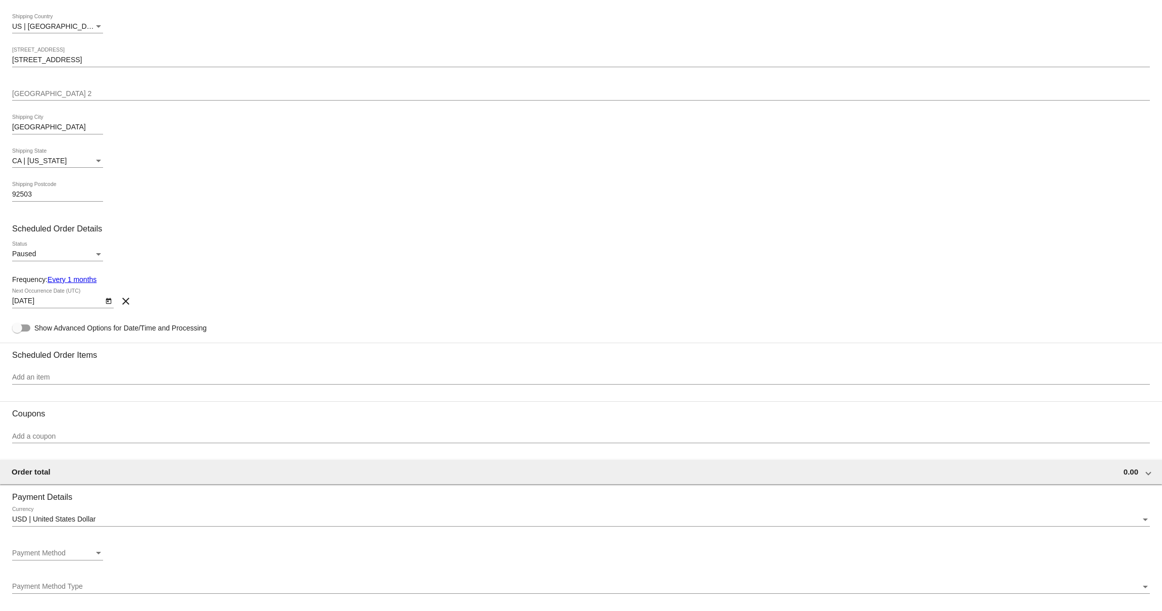
scroll to position [442, 0]
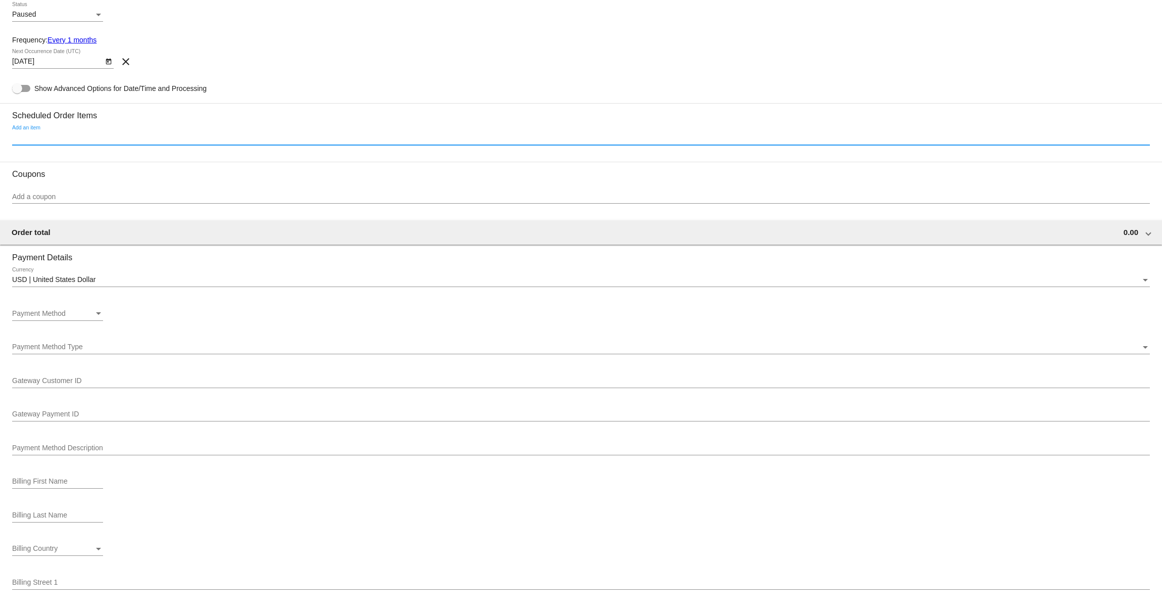
click at [88, 142] on input "Add an item" at bounding box center [581, 138] width 1138 height 8
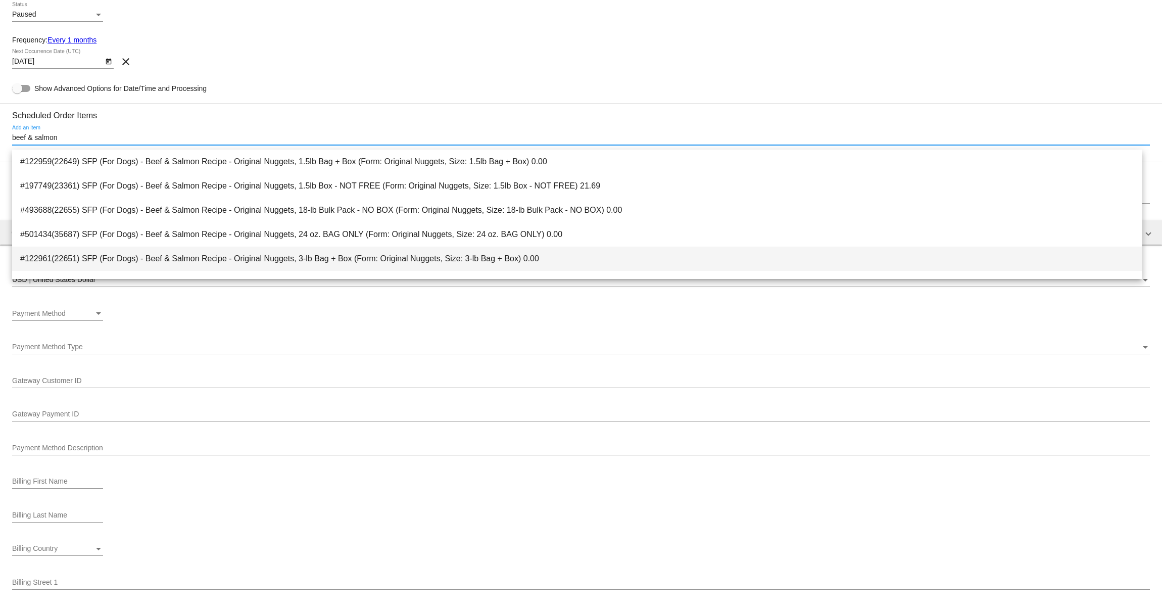
type input "beef & salmon"
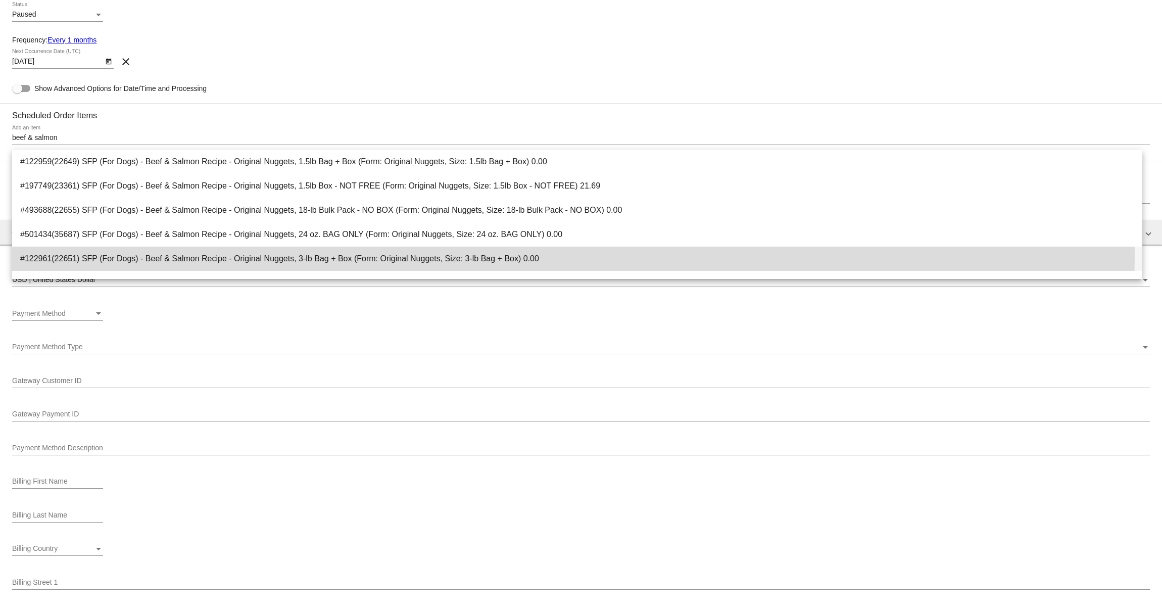
click at [337, 252] on span "#122961(22651) SFP (For Dogs) - Beef & Salmon Recipe - Original Nuggets, 3-lb B…" at bounding box center [577, 259] width 1114 height 24
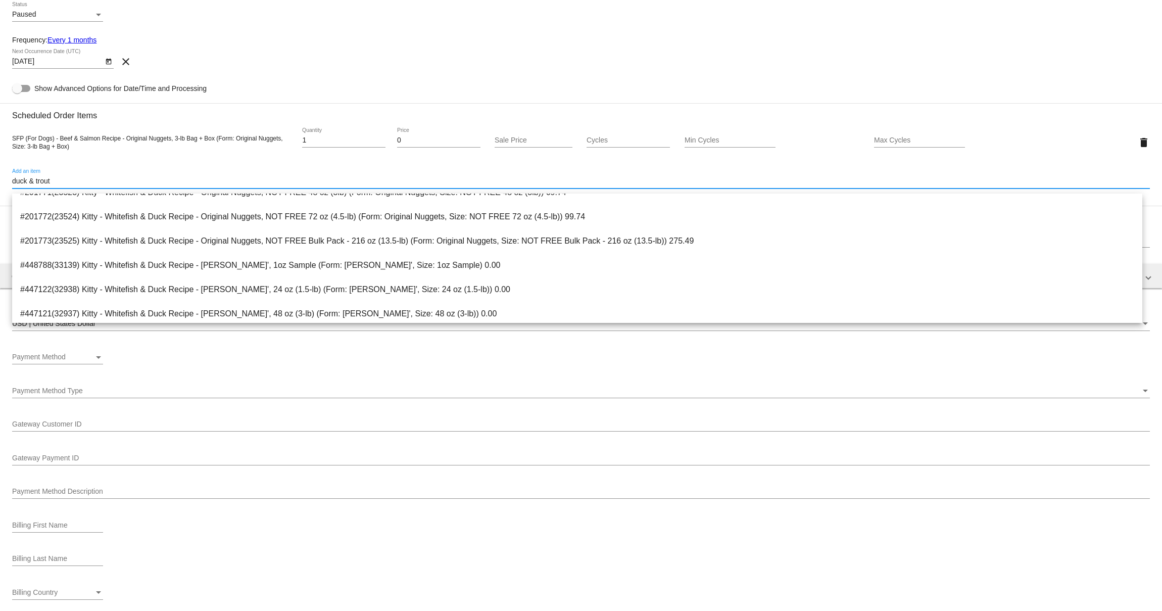
scroll to position [510, 0]
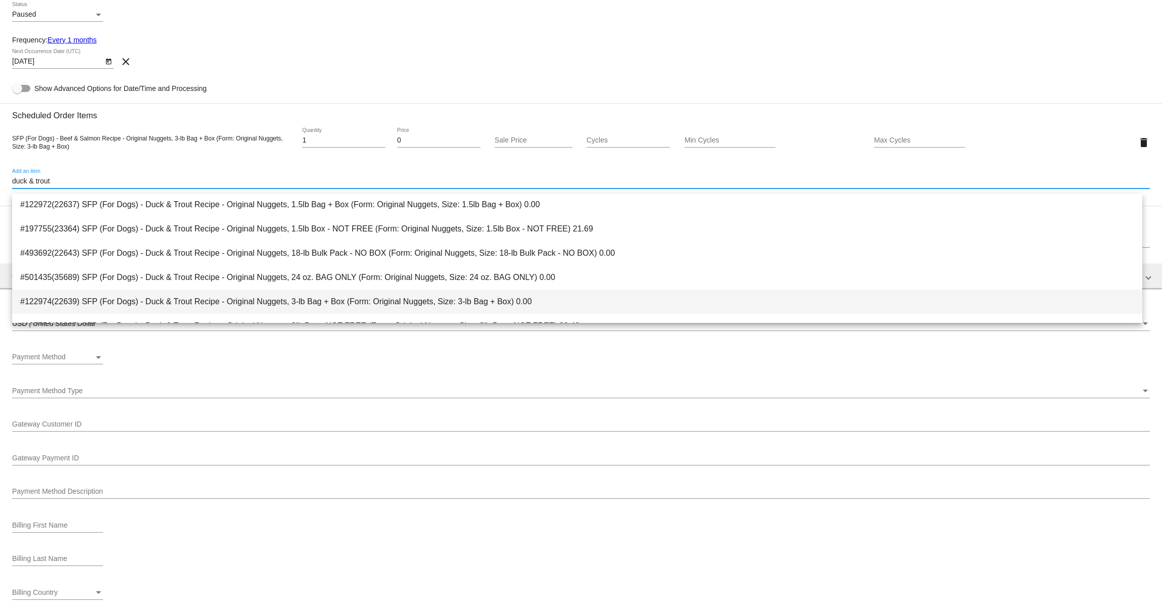
type input "duck & trout"
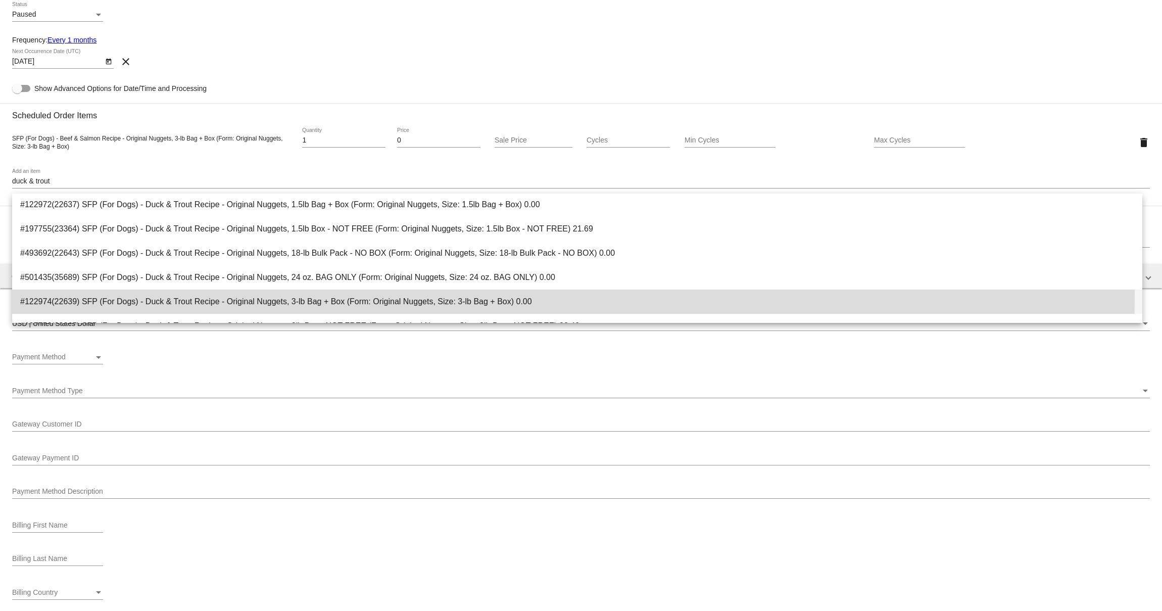
click at [238, 293] on span "#122974(22639) SFP (For Dogs) - Duck & Trout Recipe - Original Nuggets, 3-lb Ba…" at bounding box center [577, 302] width 1114 height 24
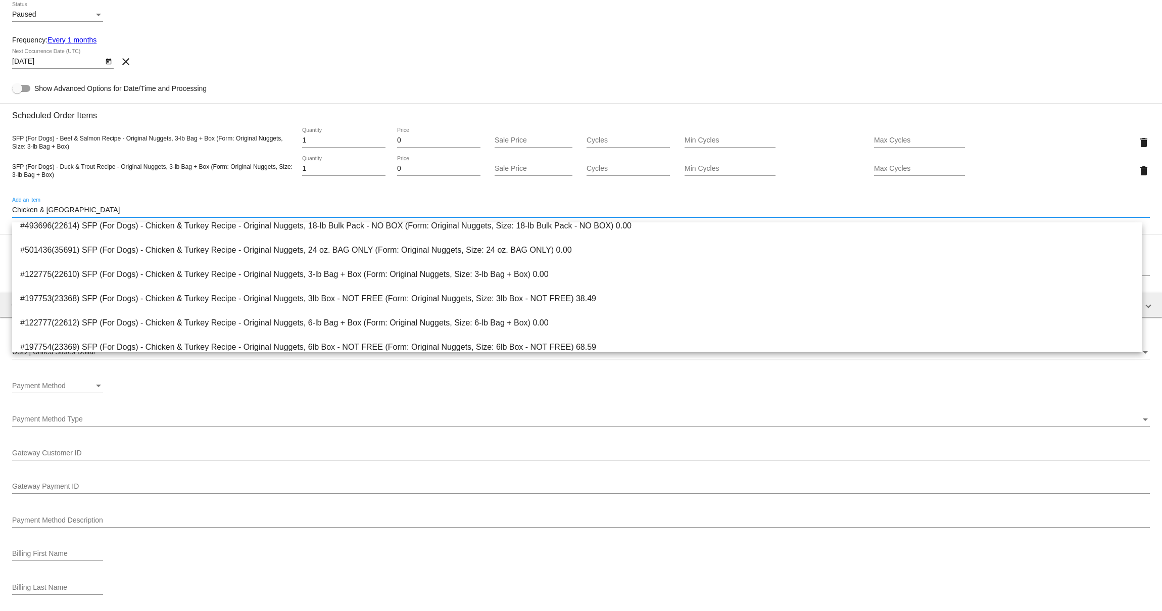
scroll to position [860, 0]
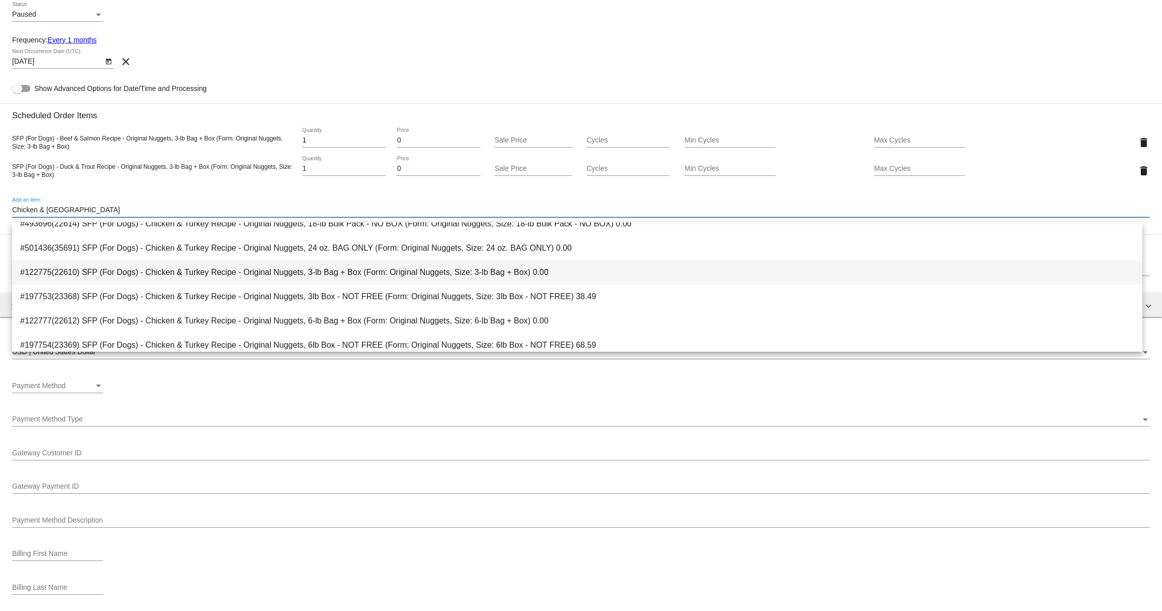
type input "Chicken & Turkey"
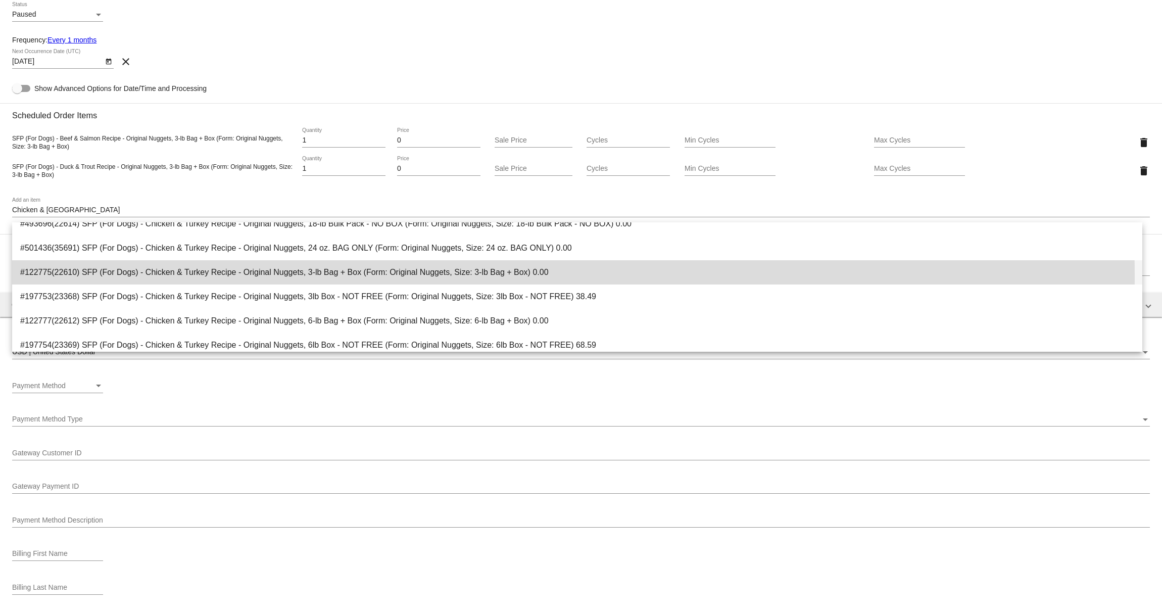
click at [268, 276] on span "#122775(22610) SFP (For Dogs) - Chicken & Turkey Recipe - Original Nuggets, 3-l…" at bounding box center [577, 272] width 1114 height 24
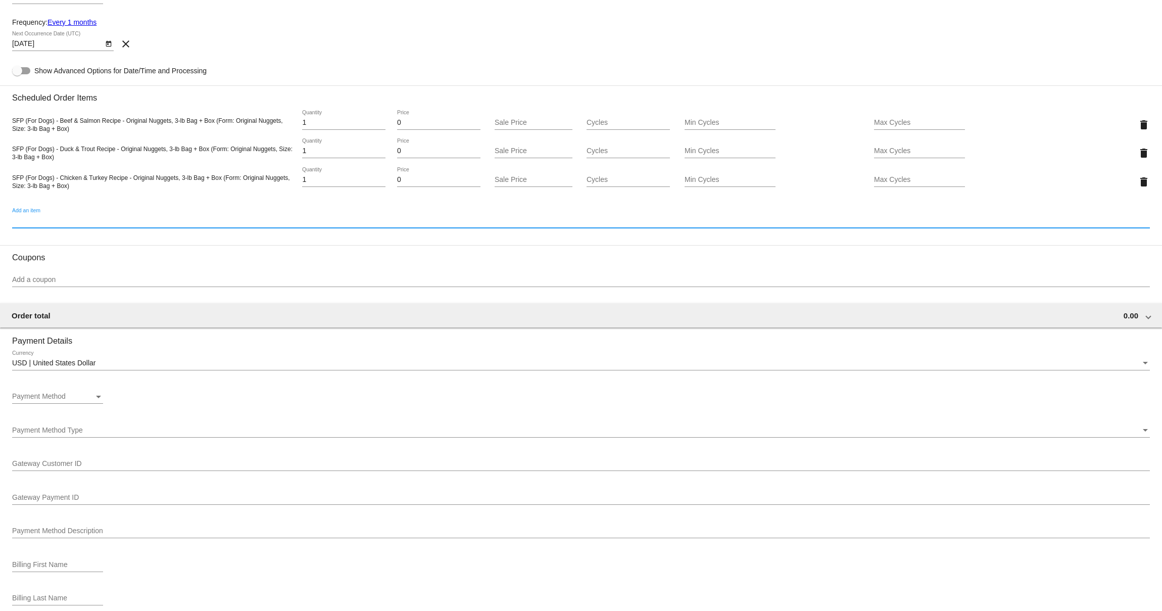
scroll to position [477, 0]
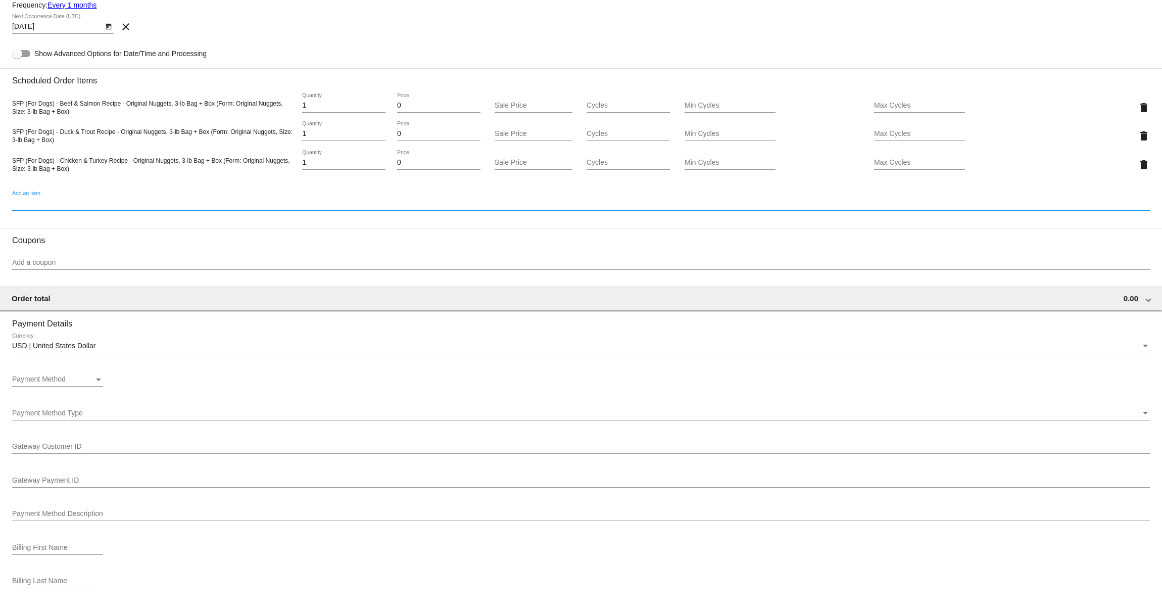
click at [93, 384] on div "Payment Method" at bounding box center [53, 379] width 82 height 8
drag, startPoint x: 58, startPoint y: 392, endPoint x: 211, endPoint y: 393, distance: 152.6
click at [211, 393] on div "—Create New—" at bounding box center [581, 305] width 1162 height 611
drag, startPoint x: 211, startPoint y: 393, endPoint x: 186, endPoint y: 419, distance: 35.7
click at [207, 398] on div at bounding box center [581, 305] width 1162 height 611
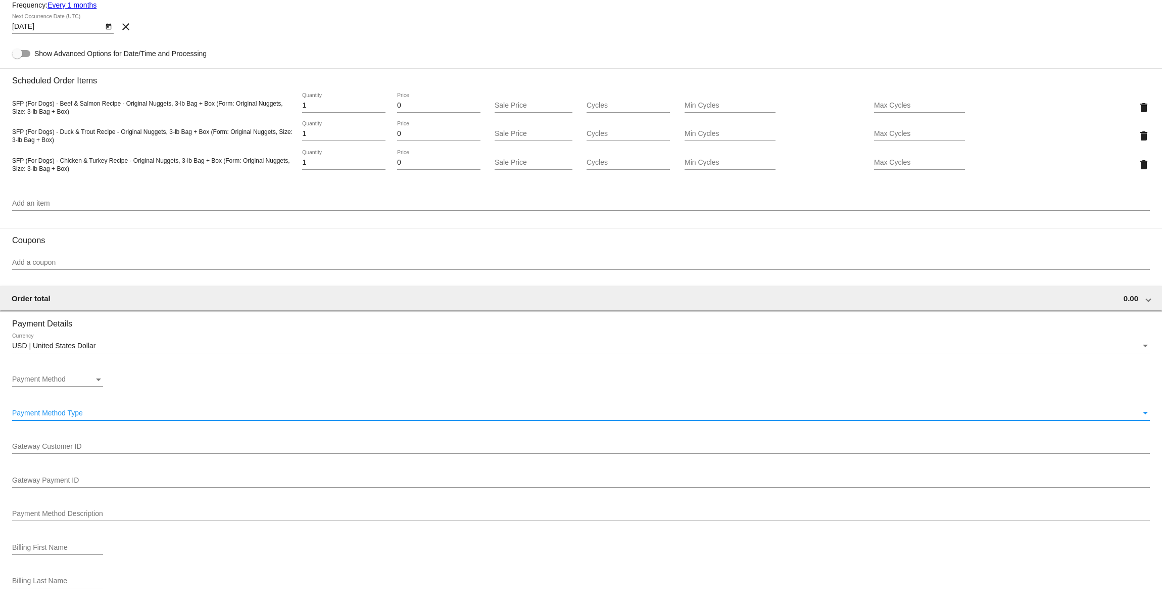
click at [177, 417] on div "Payment Method Type" at bounding box center [576, 413] width 1129 height 8
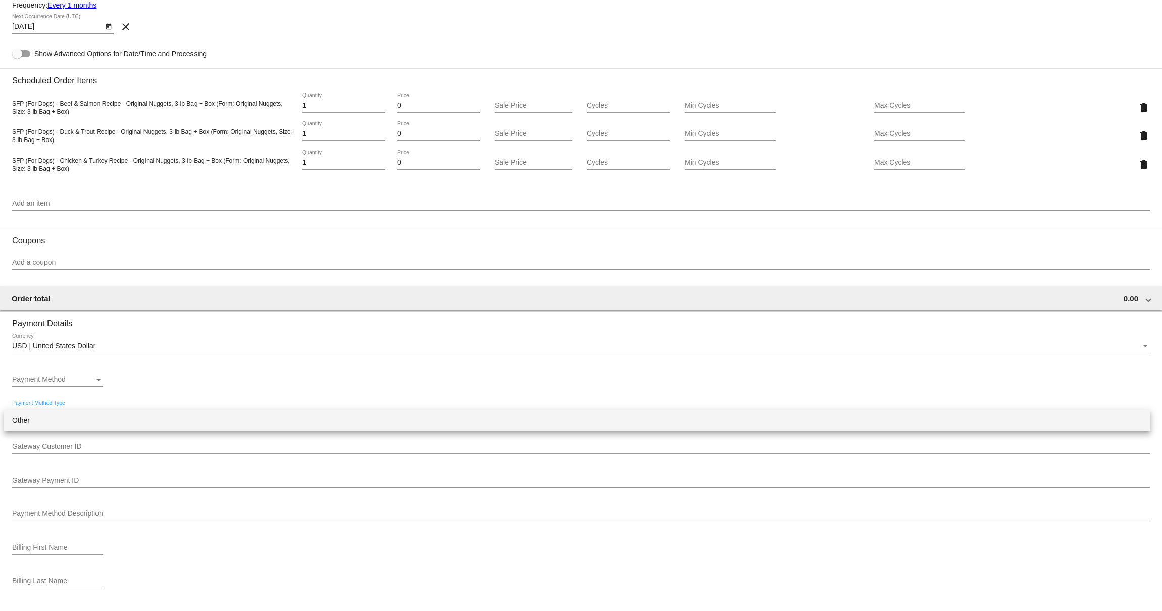
click at [123, 424] on span "Other" at bounding box center [577, 420] width 1130 height 21
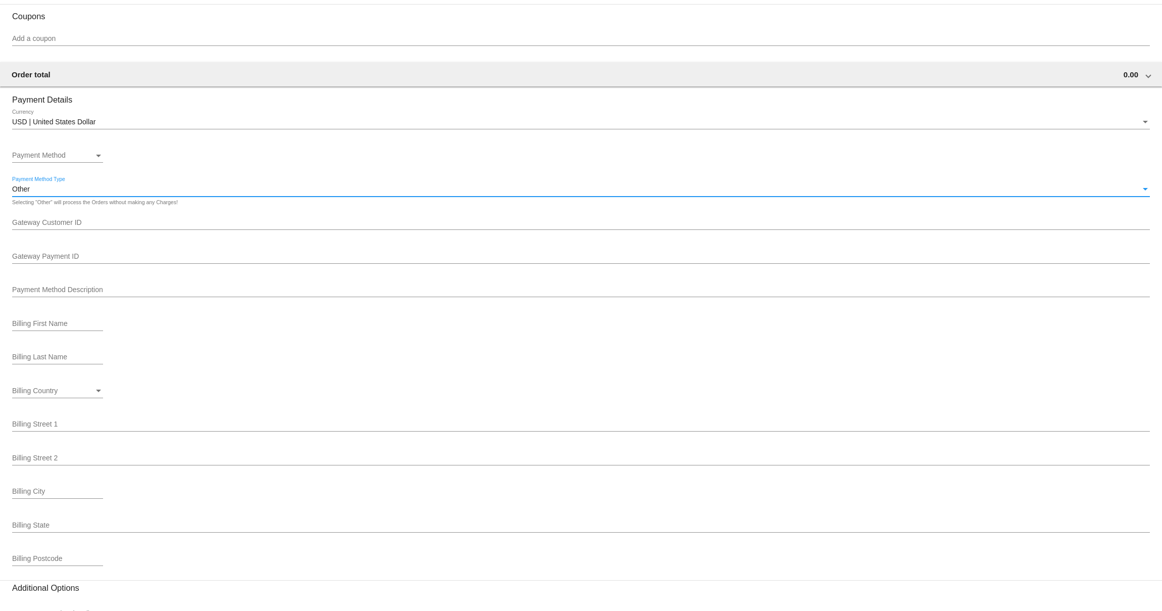
scroll to position [805, 0]
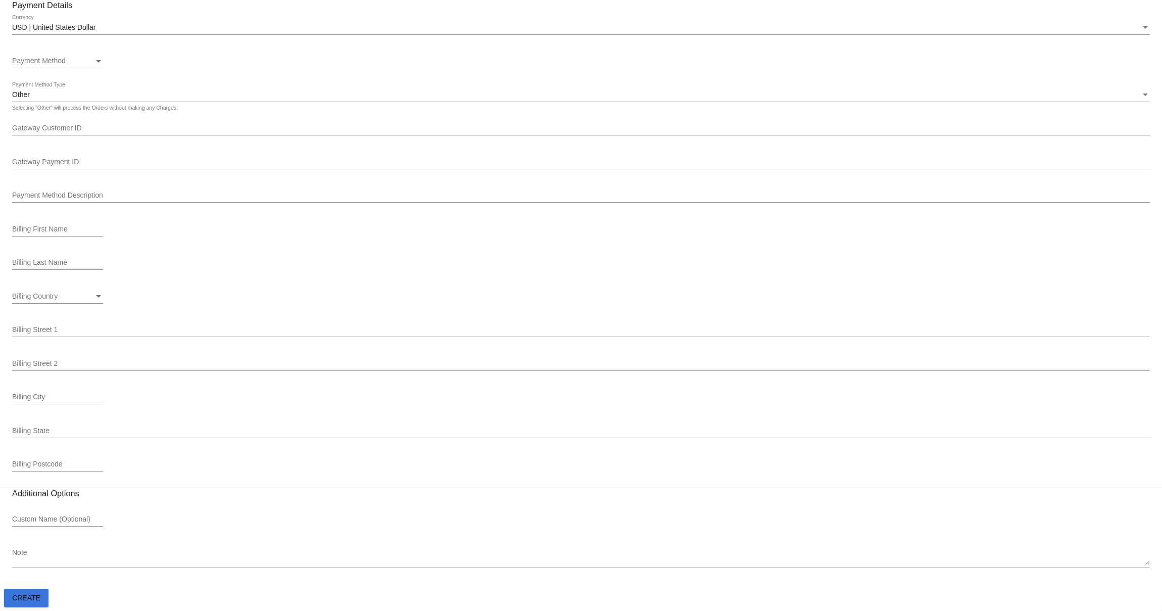
click at [43, 605] on button "Create" at bounding box center [26, 598] width 44 height 18
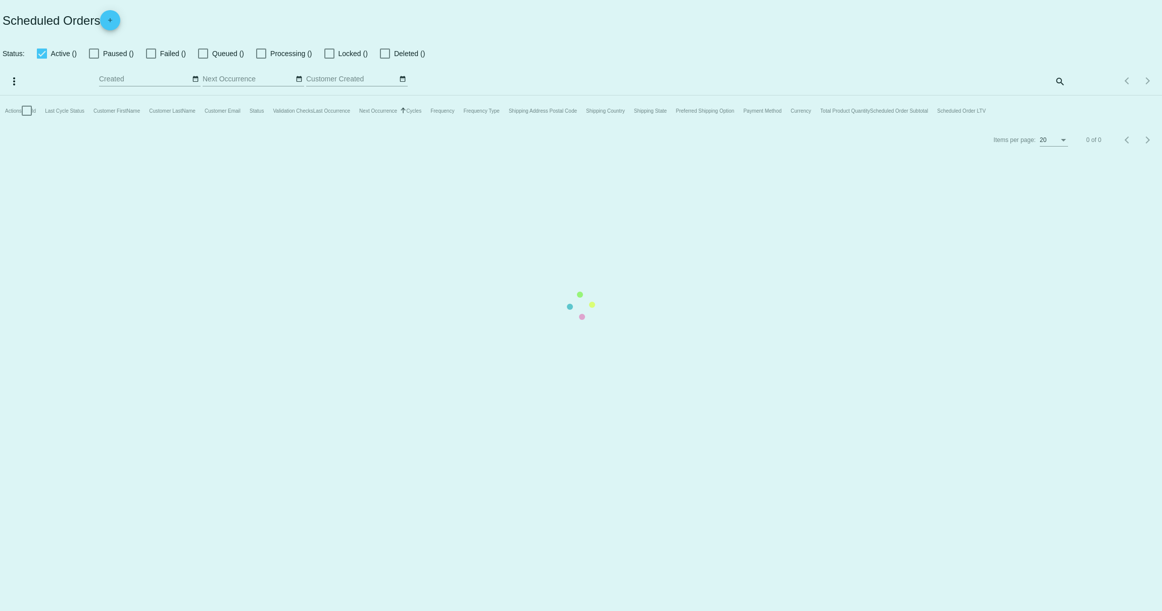
checkbox input "true"
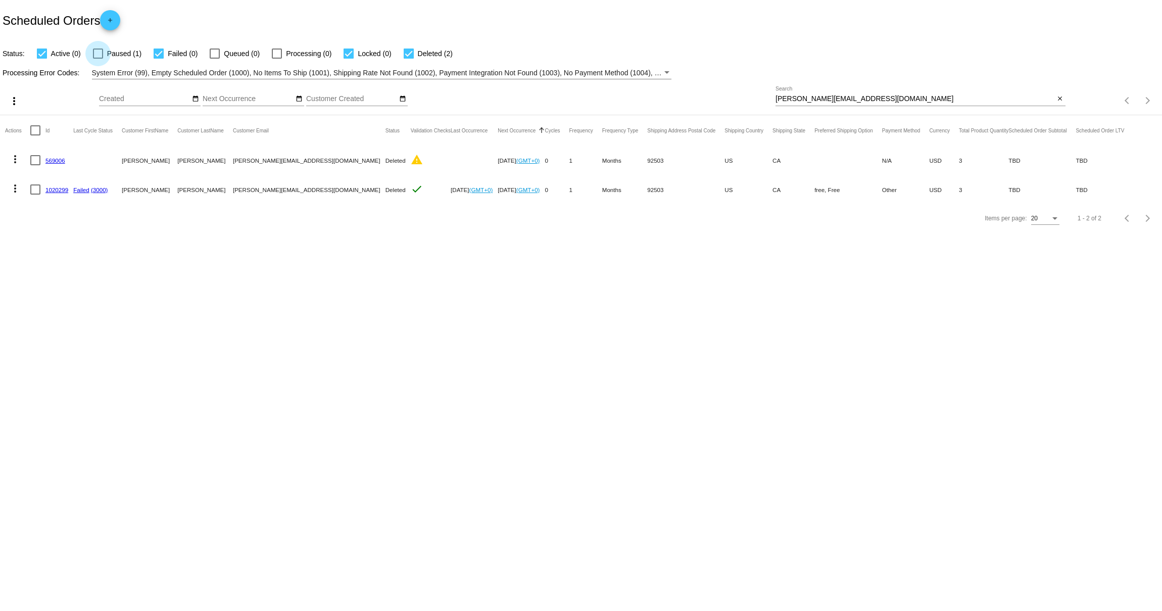
click at [122, 55] on span "Paused (1)" at bounding box center [124, 53] width 34 height 12
click at [98, 59] on input "Paused (1)" at bounding box center [98, 59] width 1 height 1
checkbox input "true"
click at [400, 115] on mat-table "Actions Id Last Cycle Status Customer FirstName Customer LastName Customer Emai…" at bounding box center [581, 159] width 1162 height 89
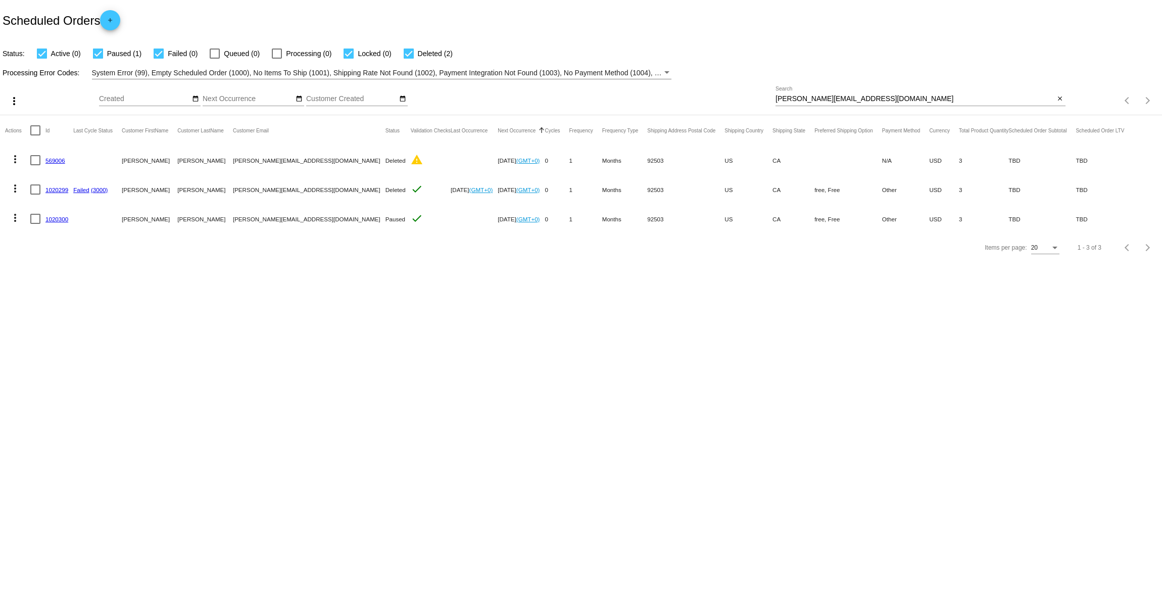
click at [404, 53] on div at bounding box center [409, 54] width 10 height 10
click at [408, 59] on input "Deleted (2)" at bounding box center [408, 59] width 1 height 1
checkbox input "false"
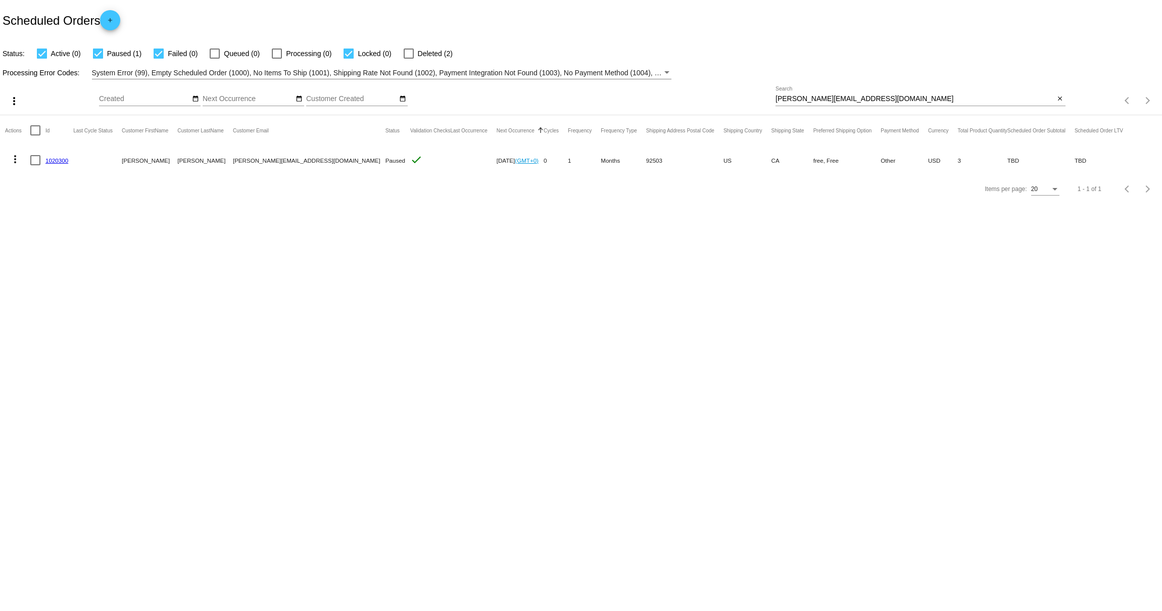
click at [21, 163] on mat-icon "more_vert" at bounding box center [15, 159] width 12 height 12
click at [59, 282] on span "View / Edit" at bounding box center [51, 281] width 33 height 8
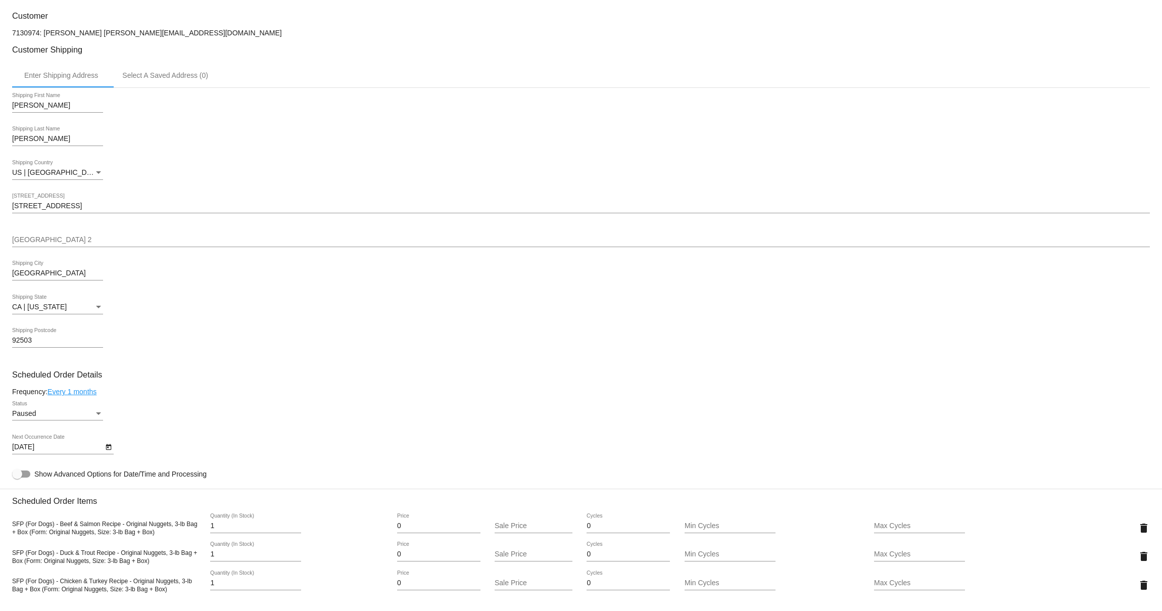
scroll to position [132, 0]
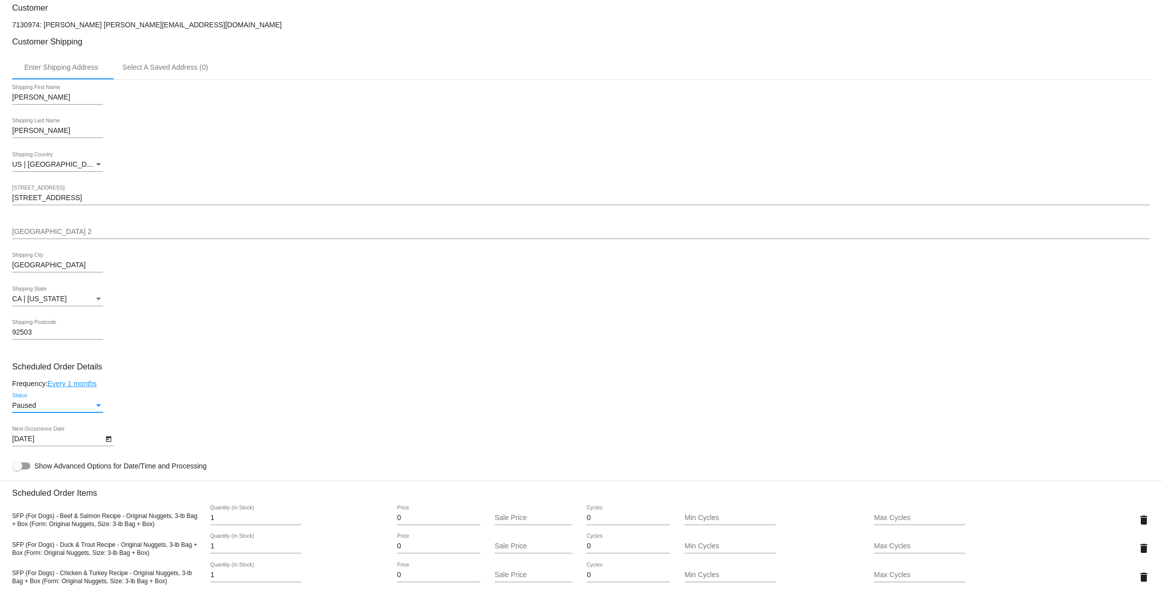
click at [64, 410] on div "Paused" at bounding box center [53, 406] width 82 height 8
click at [50, 385] on span "Active" at bounding box center [57, 389] width 91 height 21
click at [108, 445] on icon "Open calendar" at bounding box center [108, 439] width 7 height 12
click at [128, 280] on button "Previous month" at bounding box center [129, 279] width 20 height 20
click at [43, 384] on div "15" at bounding box center [46, 382] width 18 height 18
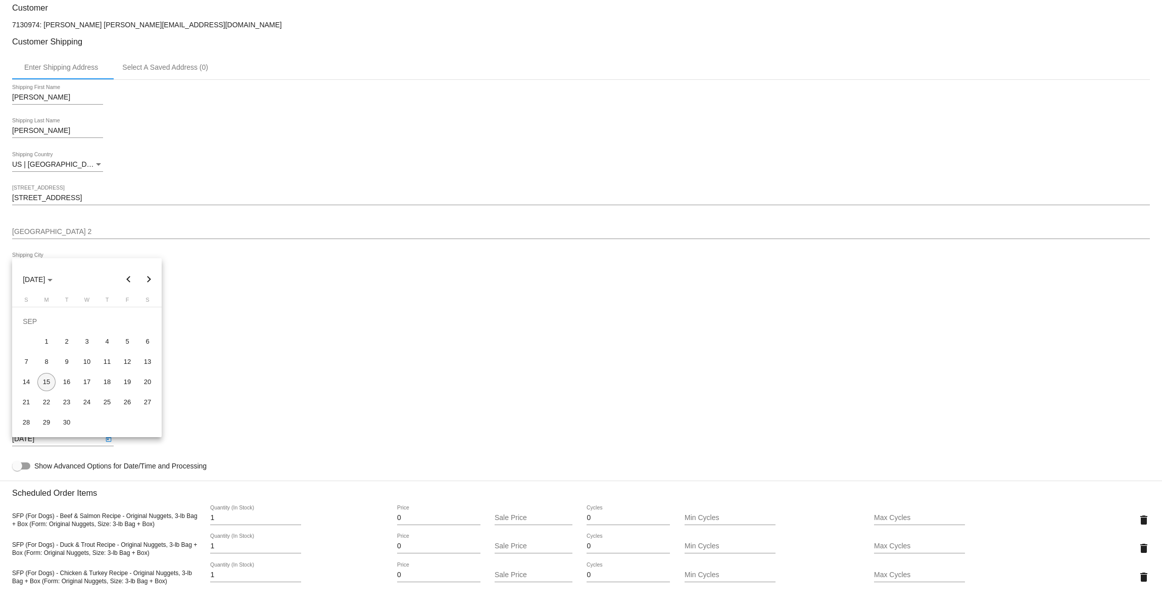
type input "[DATE]"
click at [405, 349] on div "92503 Shipping Postcode" at bounding box center [581, 334] width 1138 height 29
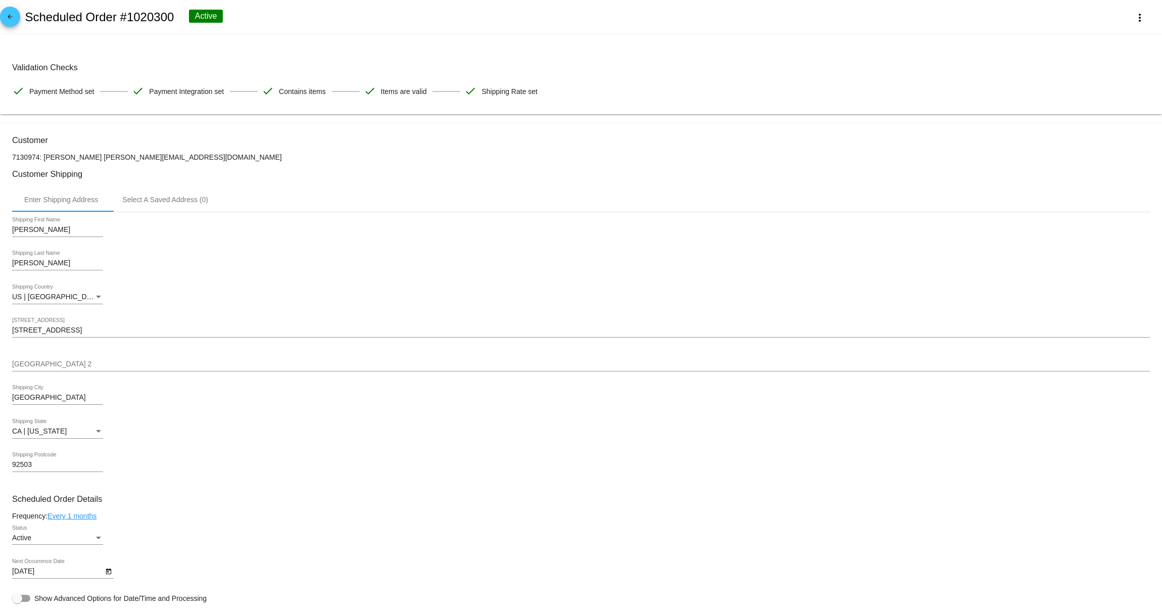
scroll to position [589, 0]
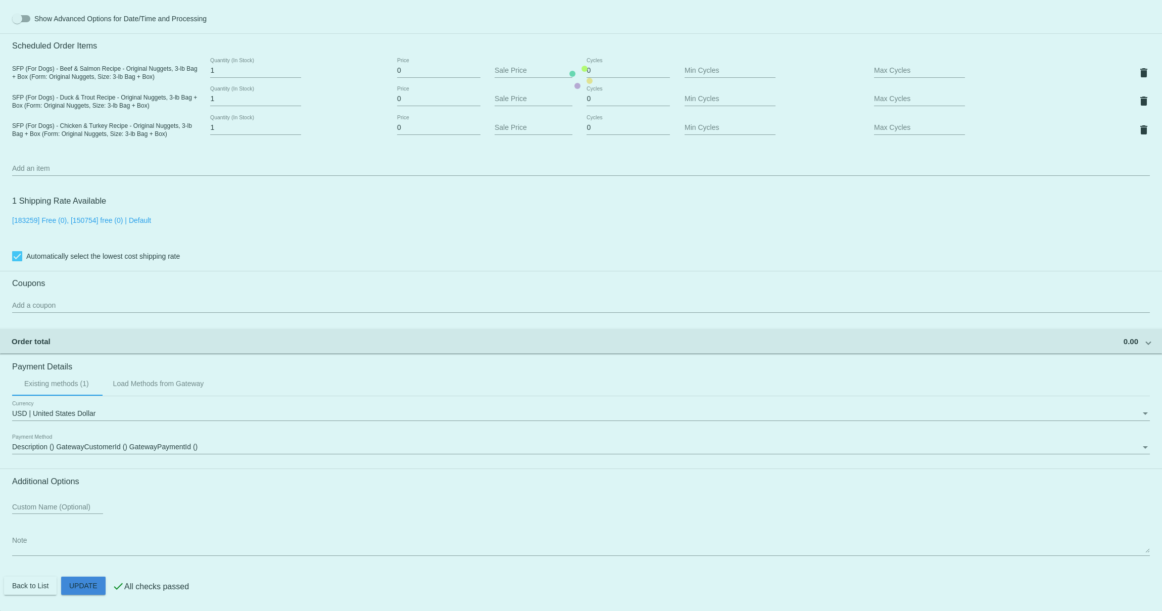
click at [101, 586] on mat-card "Customer 7130974: Andrea Mendoza andrea.mendoza_94@yahoo.com Customer Shipping …" at bounding box center [581, 78] width 1162 height 1068
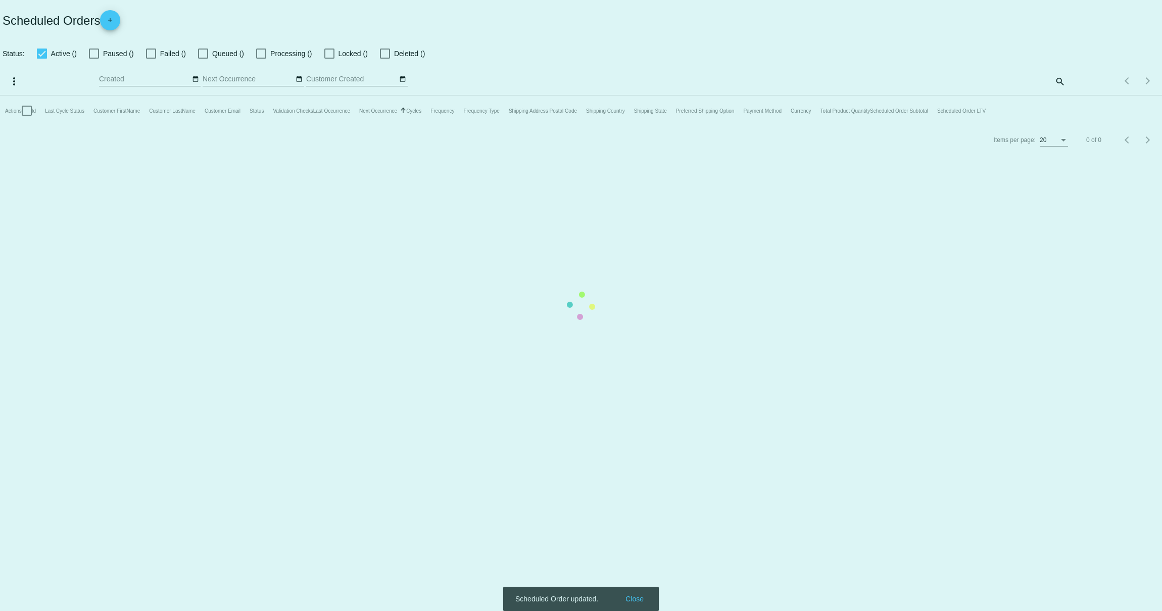
checkbox input "true"
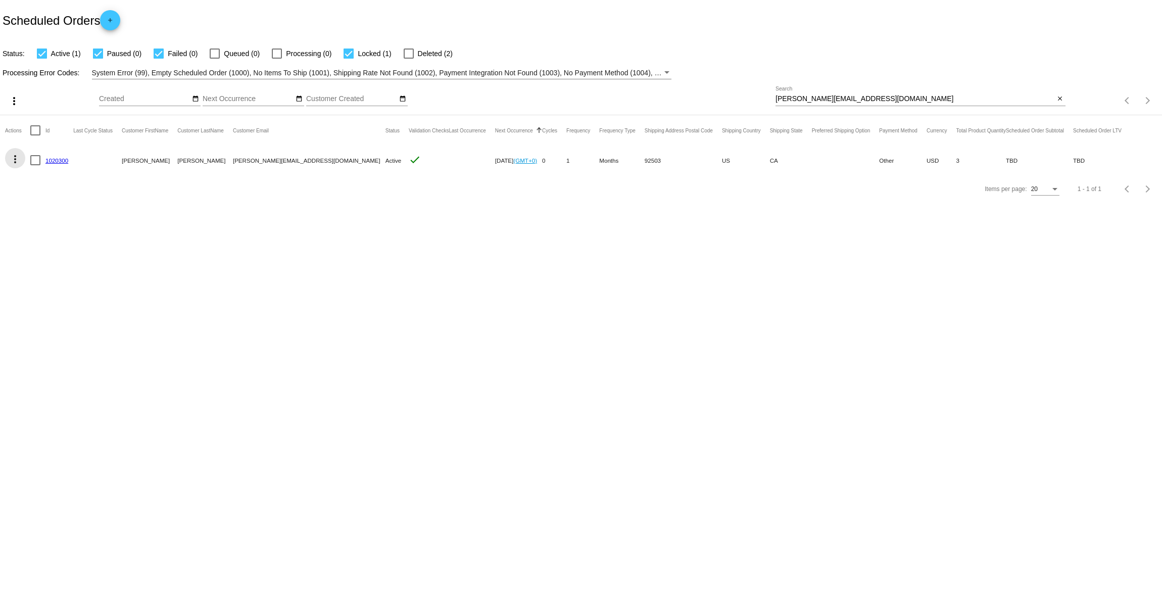
click at [15, 160] on mat-icon "more_vert" at bounding box center [15, 159] width 12 height 12
click at [53, 236] on button "cached Process Now" at bounding box center [55, 232] width 101 height 24
click at [103, 160] on link "(3000)" at bounding box center [99, 160] width 17 height 7
click at [59, 160] on link "1020300" at bounding box center [56, 160] width 23 height 7
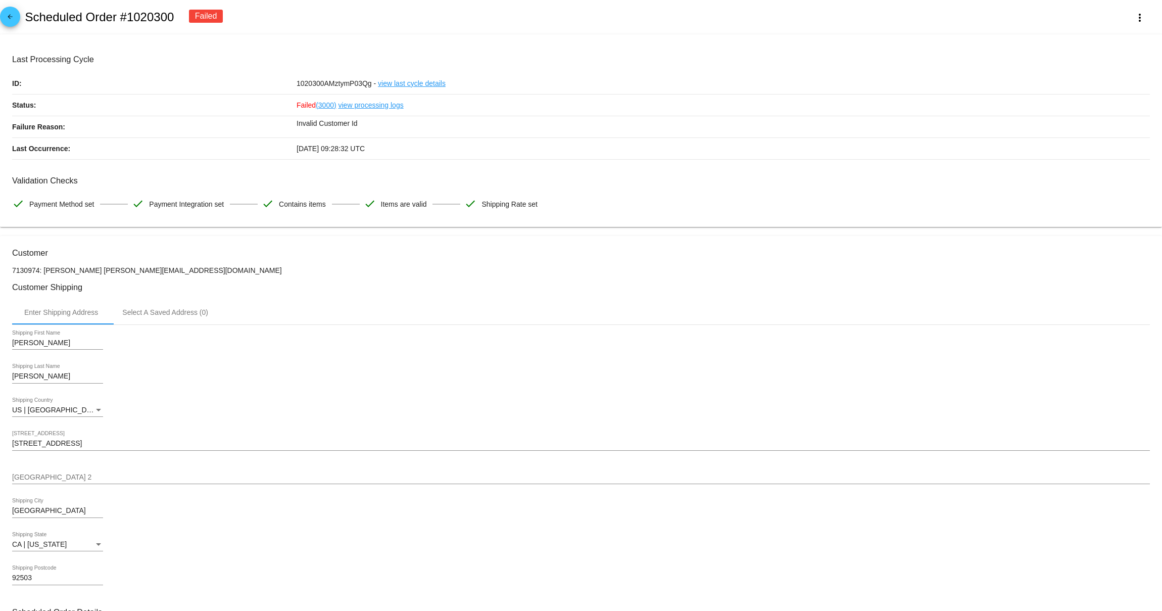
click at [369, 105] on link "view processing logs" at bounding box center [371, 104] width 65 height 21
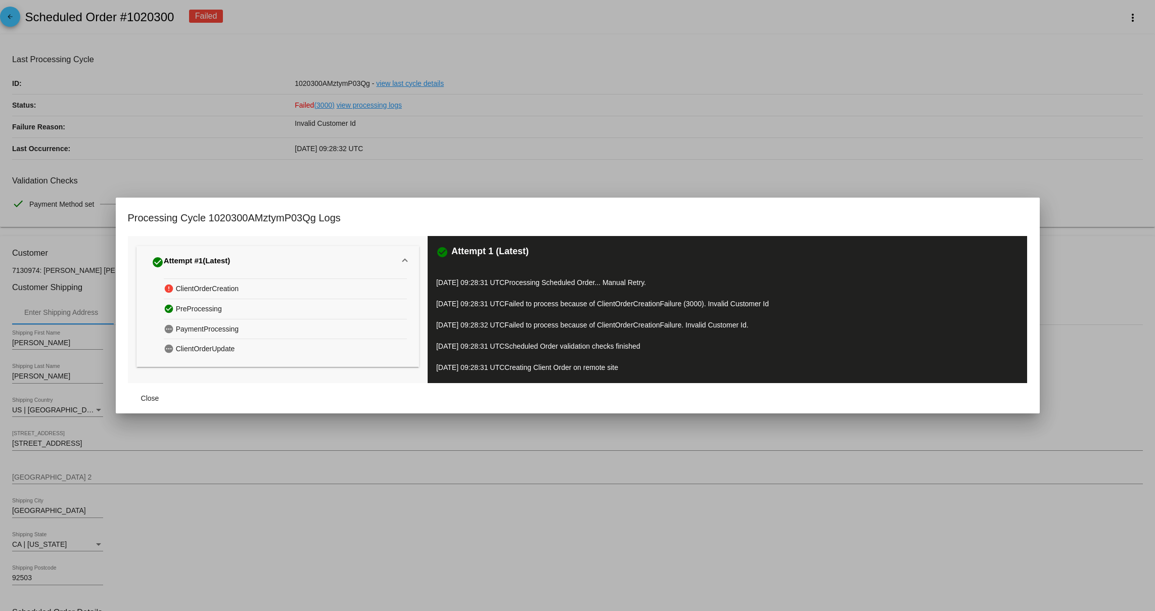
click at [323, 299] on div "check_circle PreProcessing" at bounding box center [285, 309] width 243 height 20
click at [144, 398] on span "Close" at bounding box center [150, 398] width 18 height 8
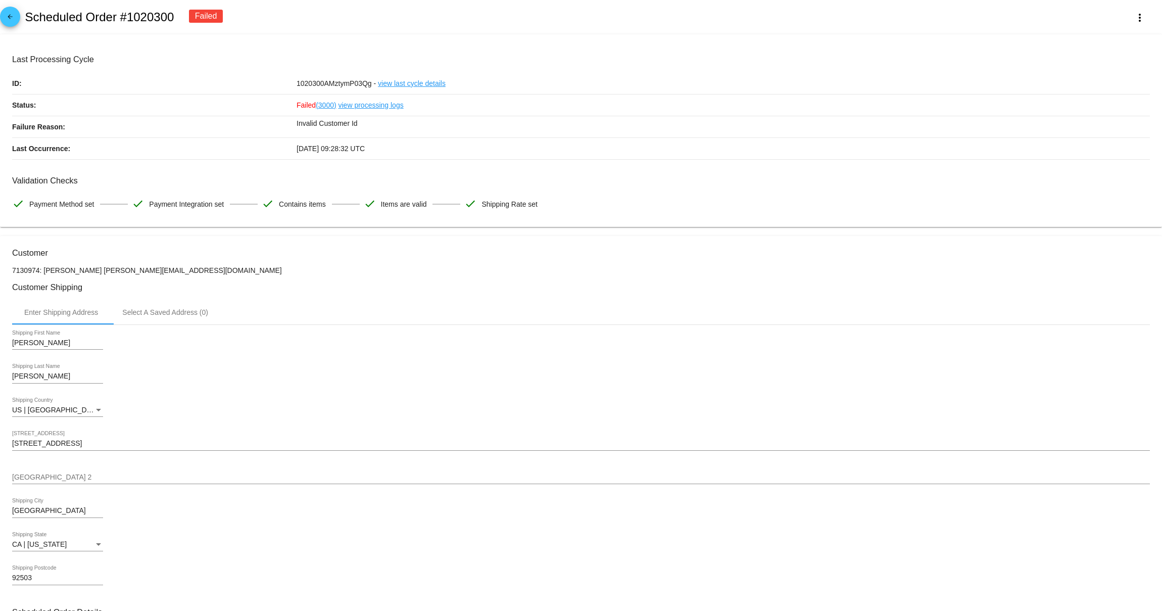
drag, startPoint x: 181, startPoint y: 18, endPoint x: 40, endPoint y: 22, distance: 141.0
click at [40, 22] on div "arrow_back Scheduled Order #1020300 Failed more_vert" at bounding box center [581, 17] width 1162 height 34
click at [57, 19] on h2 "Scheduled Order #1020300" at bounding box center [99, 17] width 149 height 14
drag, startPoint x: 174, startPoint y: 18, endPoint x: 28, endPoint y: 23, distance: 146.1
click at [28, 23] on div "arrow_back Scheduled Order #1020300 Failed more_vert" at bounding box center [581, 17] width 1162 height 34
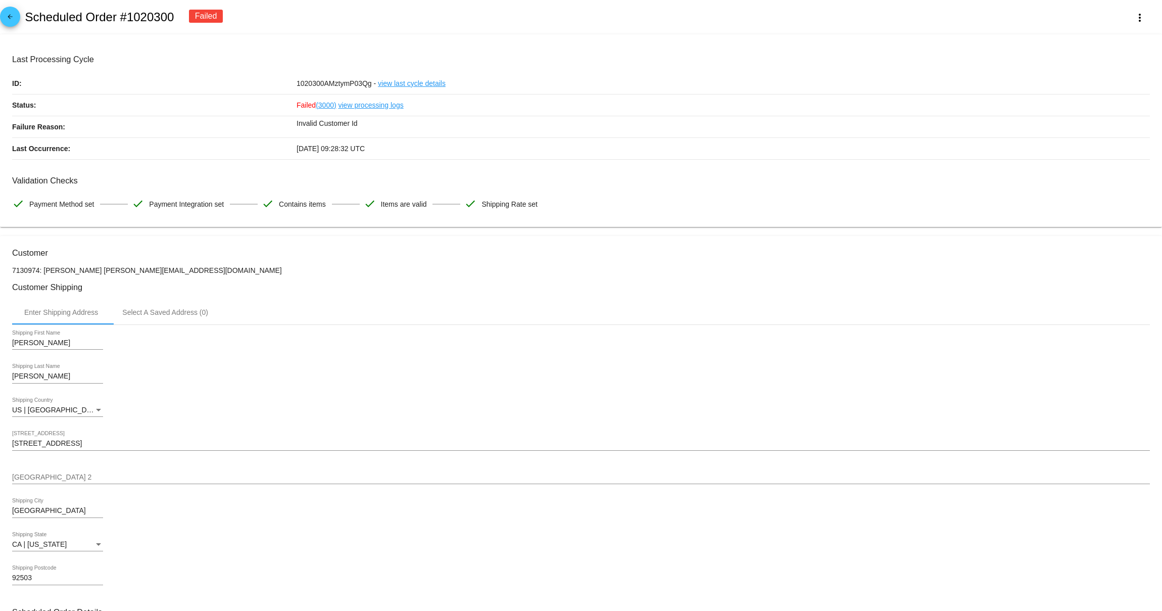
copy h2 "Scheduled Order #1020300"
click at [363, 109] on link "view processing logs" at bounding box center [371, 104] width 65 height 21
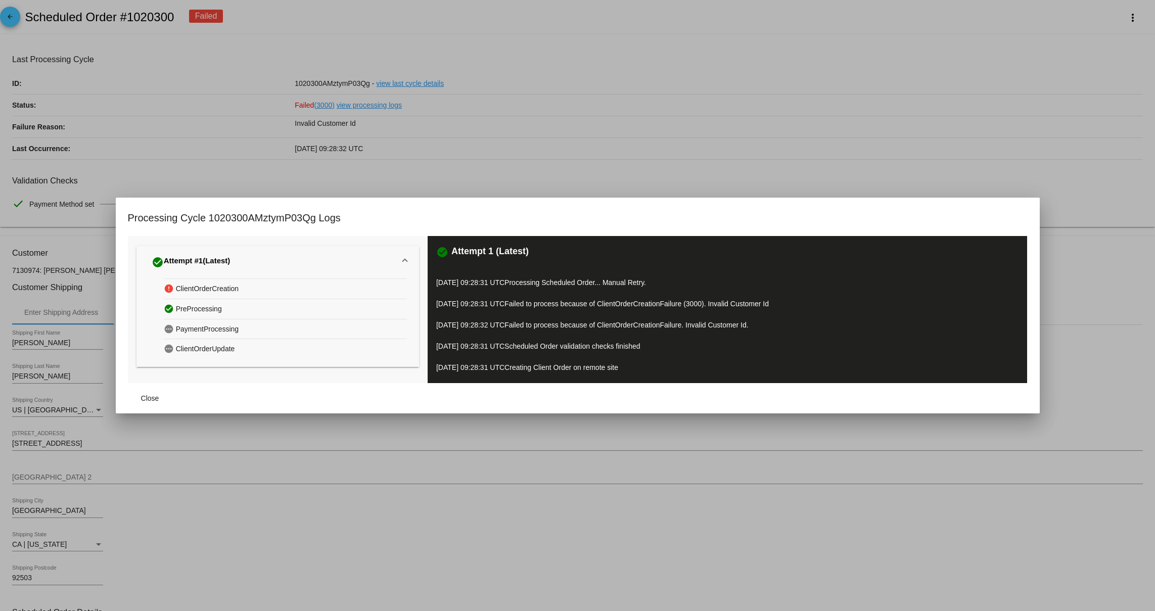
drag, startPoint x: 541, startPoint y: 332, endPoint x: 429, endPoint y: 256, distance: 135.4
click at [429, 256] on div "check_circle Attempt 1 (Latest) [DATE] 09:28:31 UTC Processing Scheduled Order.…" at bounding box center [727, 309] width 600 height 147
copy div "check_circle Attempt 1 (Latest) [DATE] 09:28:31 UTC Processing Scheduled Order.…"
click at [680, 58] on div at bounding box center [577, 305] width 1155 height 611
